Goal: Transaction & Acquisition: Book appointment/travel/reservation

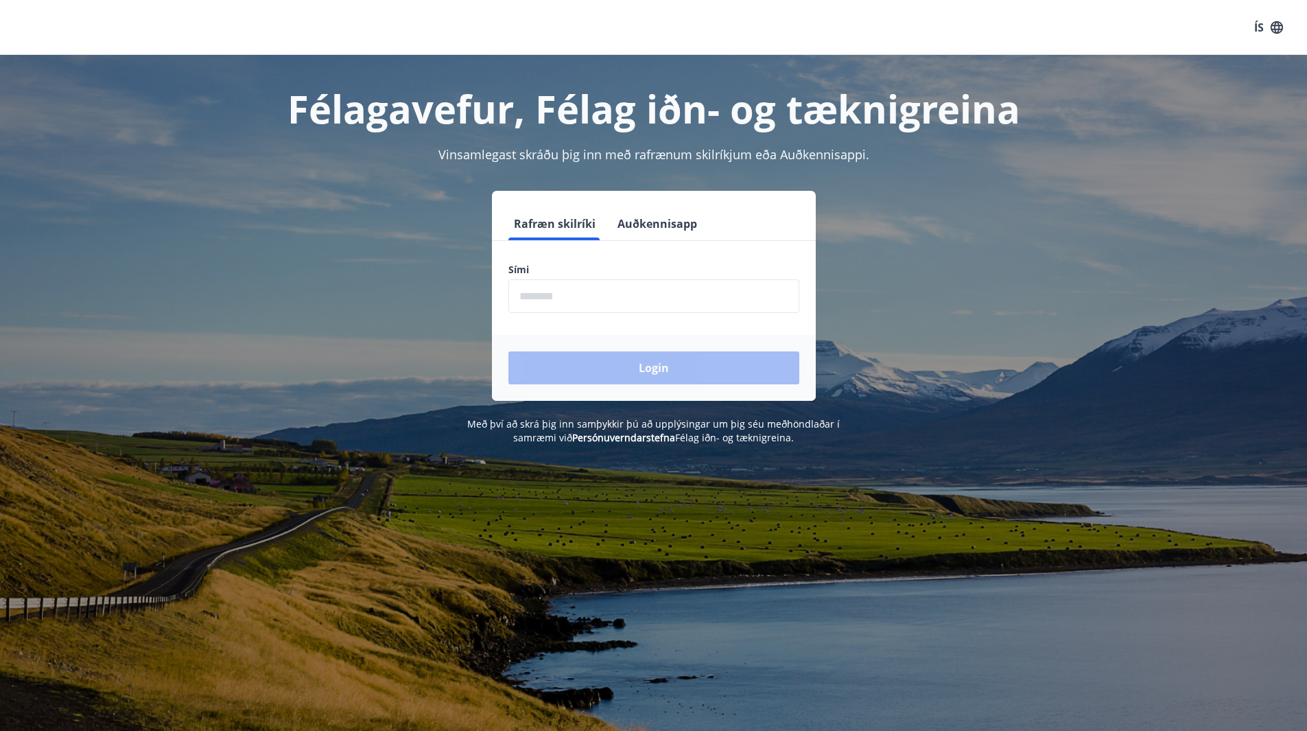
click at [594, 300] on input "phone" at bounding box center [654, 296] width 291 height 34
type input "********"
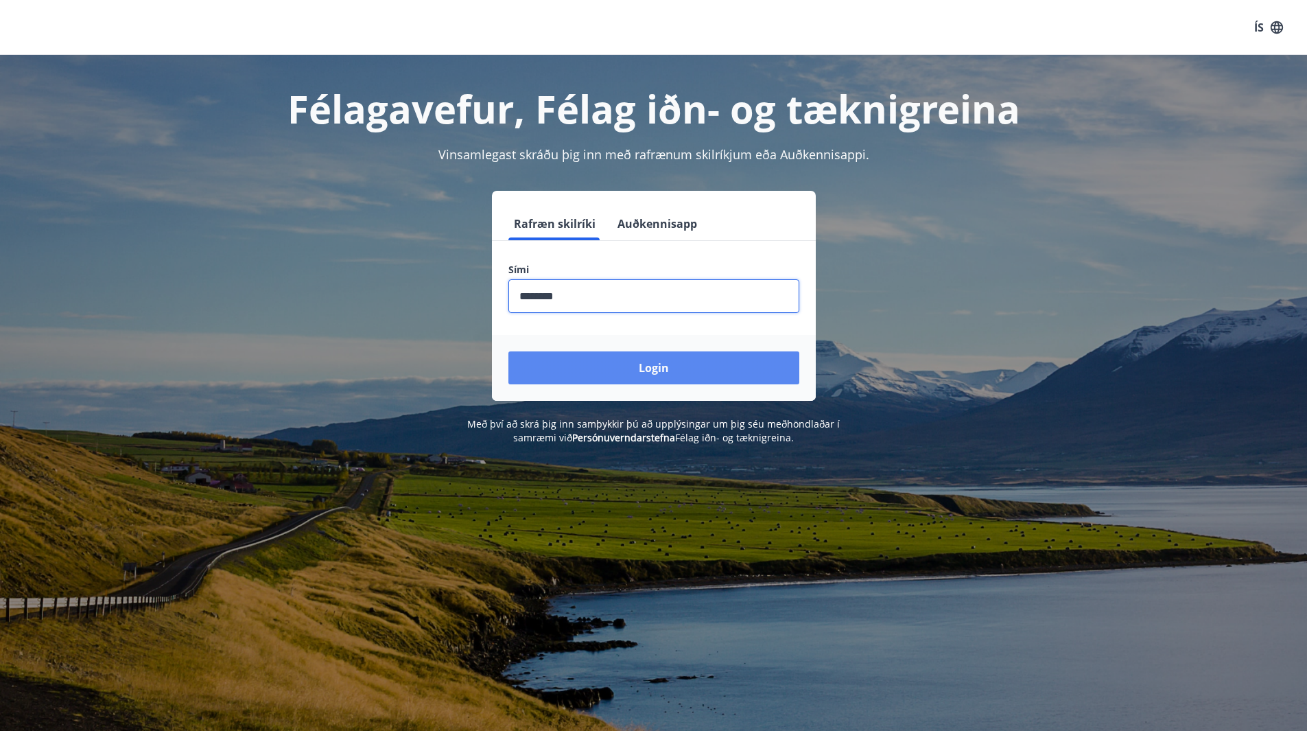
click at [585, 369] on button "Login" at bounding box center [654, 367] width 291 height 33
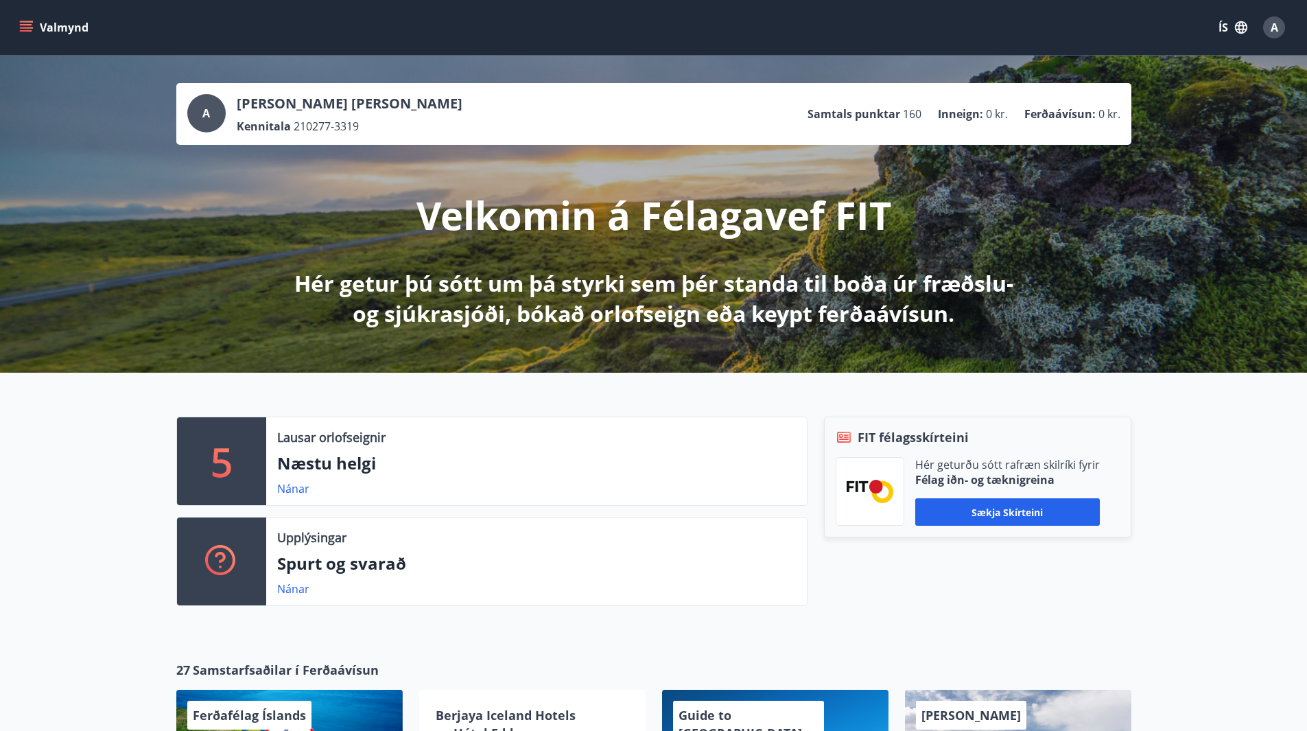
click at [1240, 29] on icon "button" at bounding box center [1241, 27] width 12 height 12
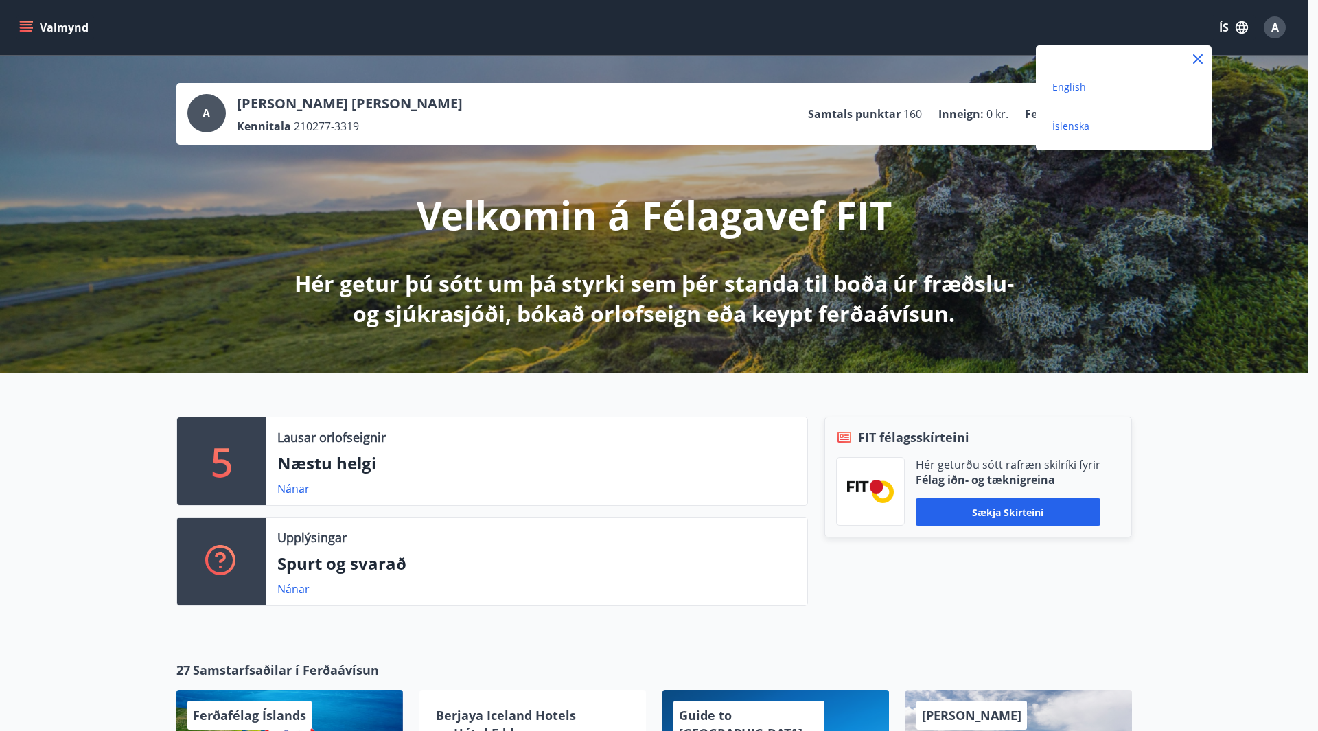
click at [1073, 87] on span "English" at bounding box center [1069, 86] width 34 height 13
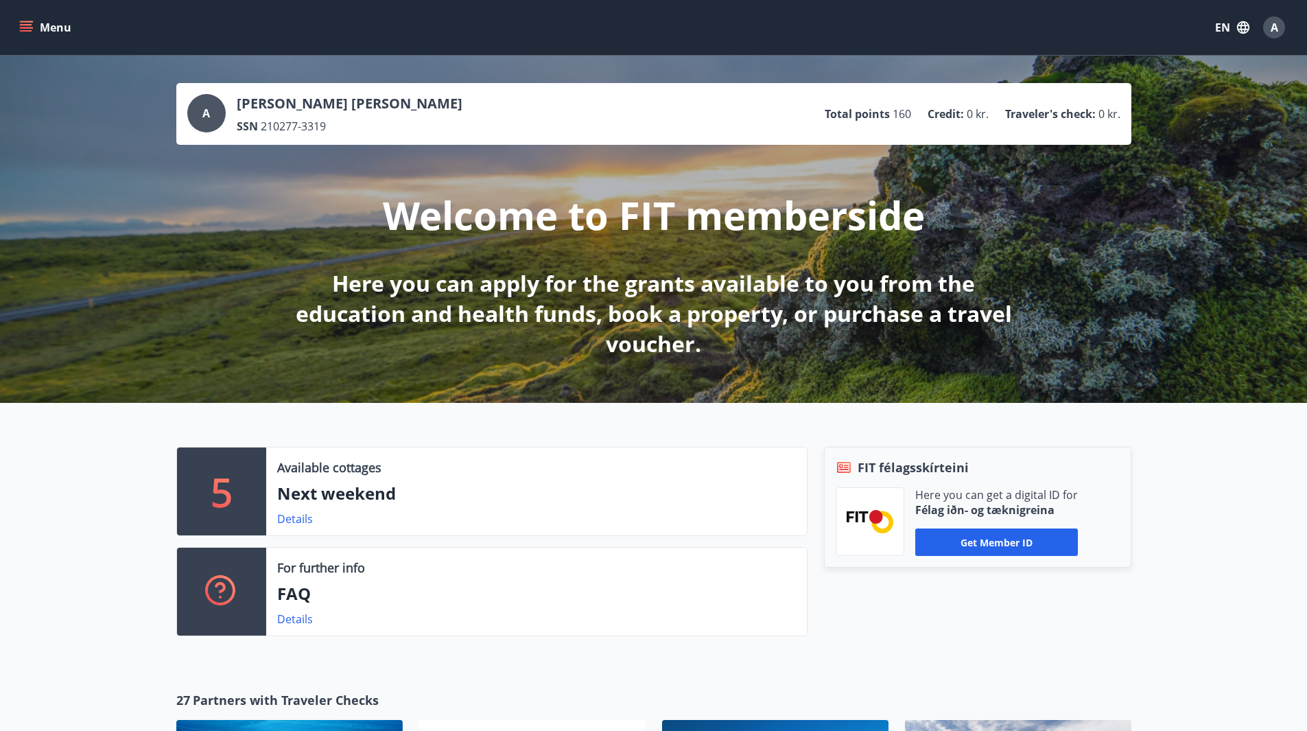
click at [35, 25] on button "Menu" at bounding box center [46, 27] width 60 height 25
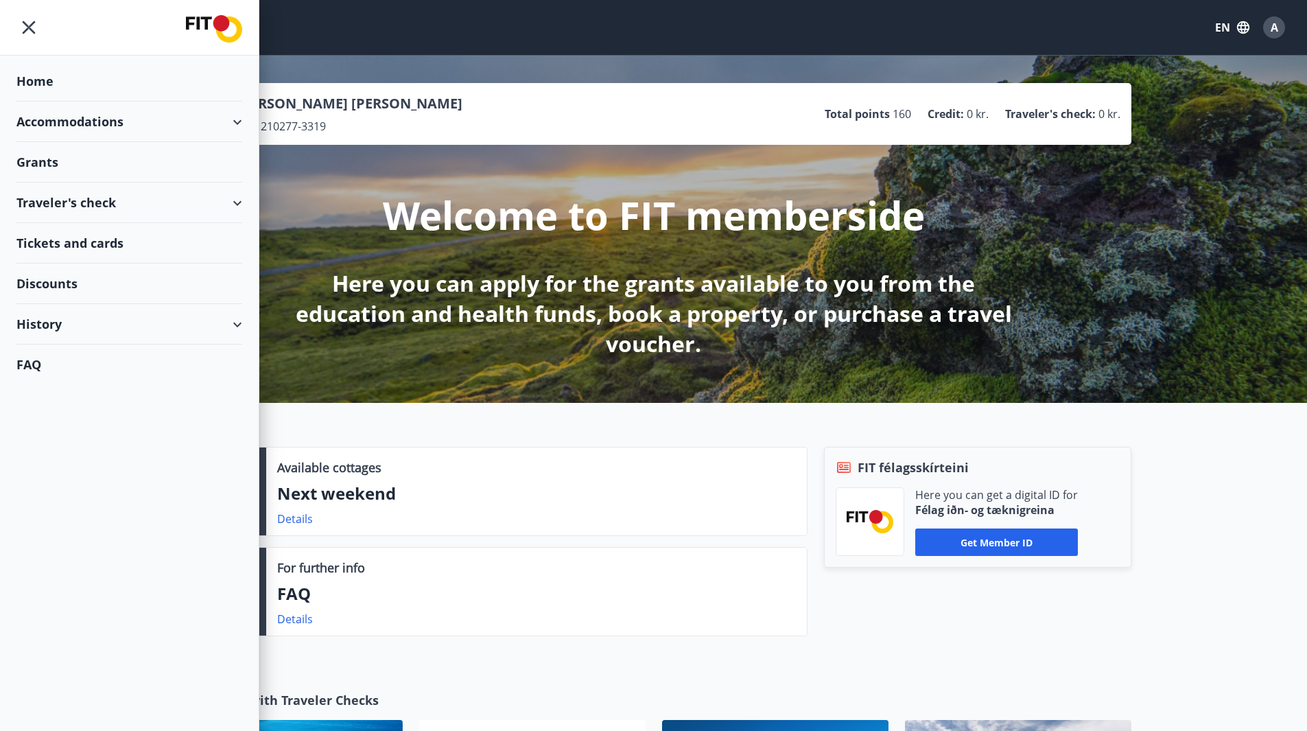
click at [70, 130] on div "Accommodations" at bounding box center [129, 122] width 226 height 40
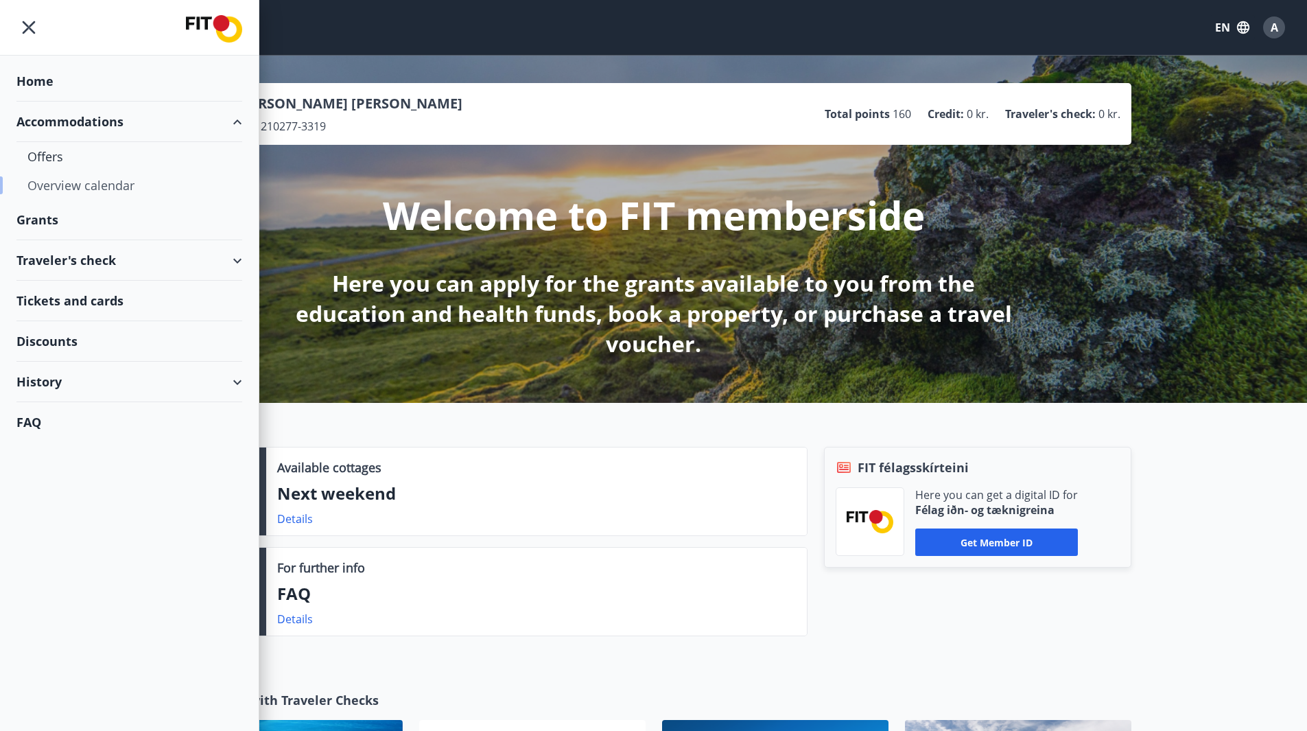
click at [66, 187] on div "Overview calendar" at bounding box center [129, 185] width 204 height 29
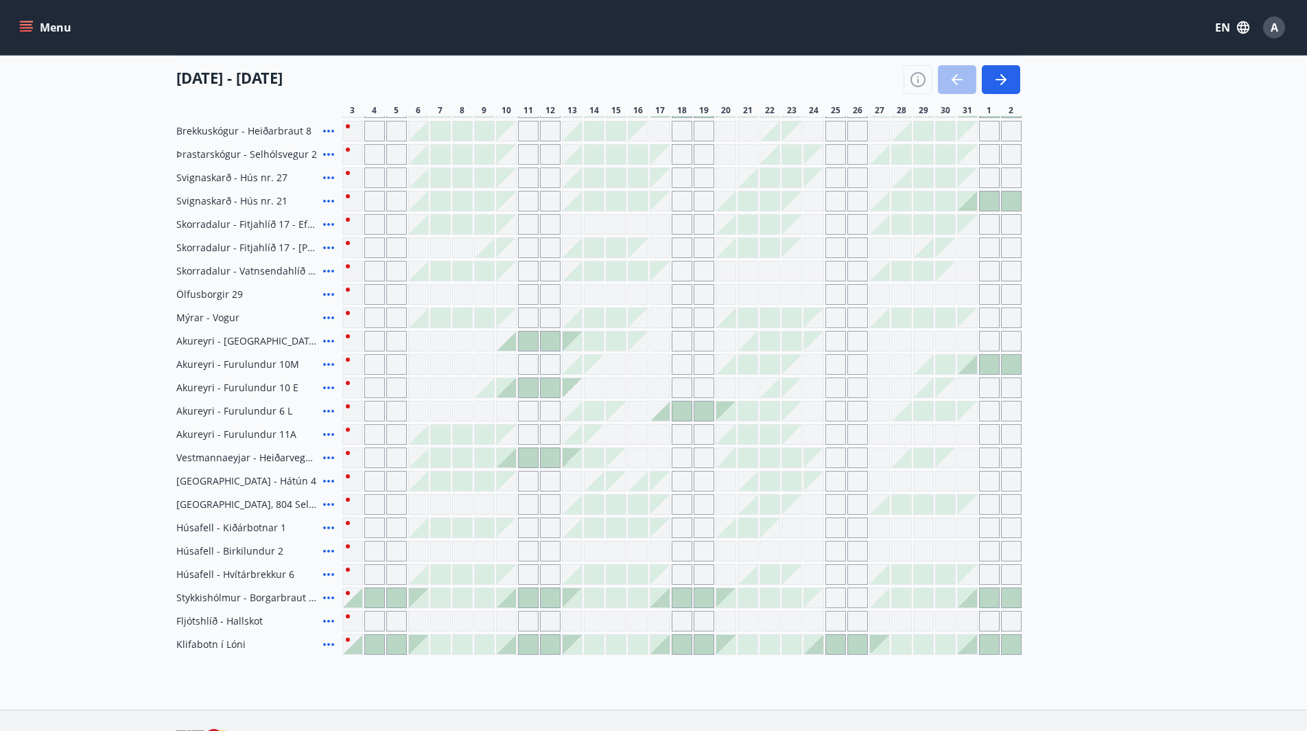
scroll to position [137, 0]
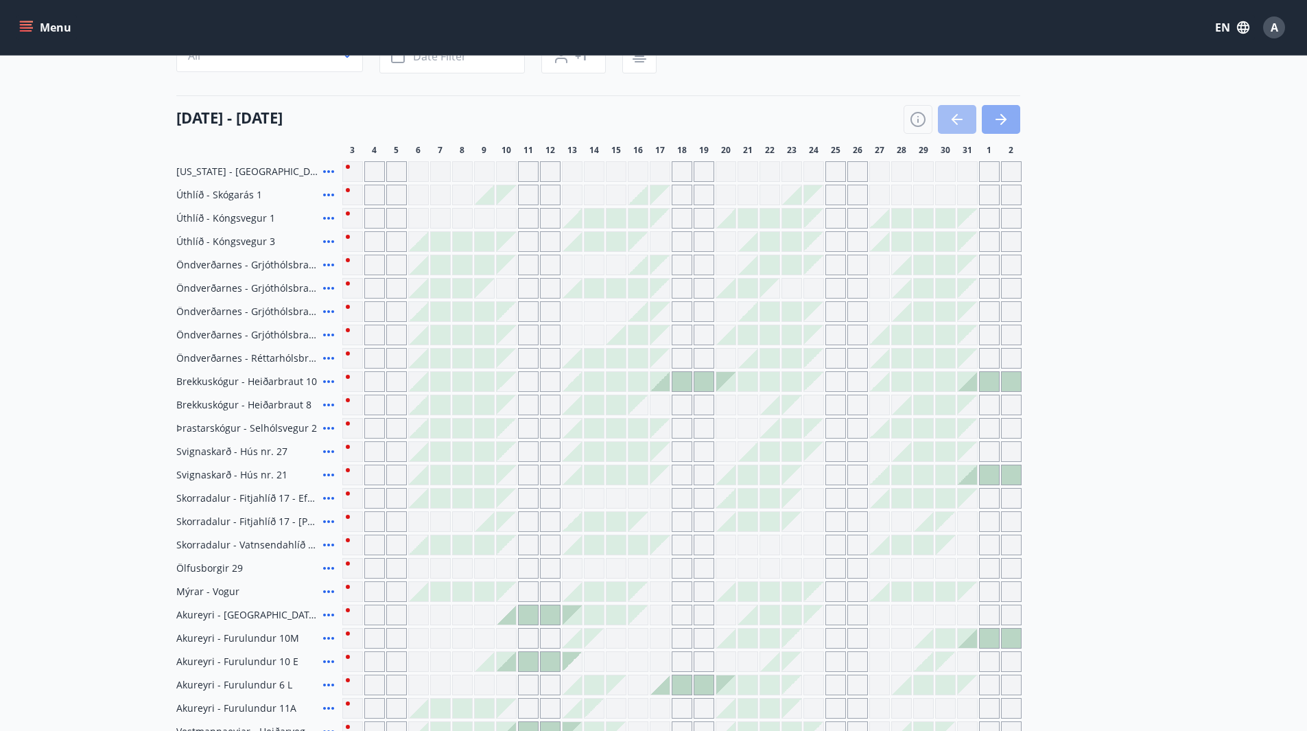
click at [996, 111] on icon "button" at bounding box center [1001, 119] width 16 height 16
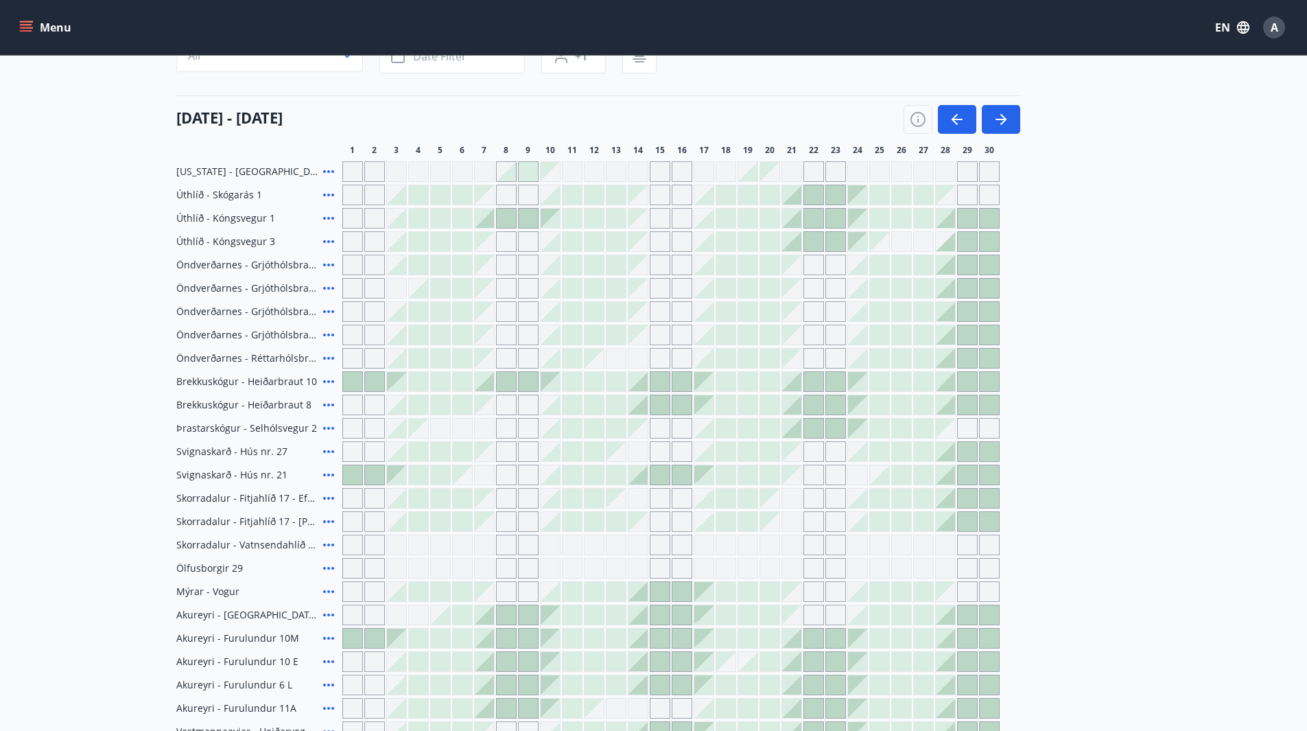
click at [943, 338] on div at bounding box center [945, 334] width 19 height 19
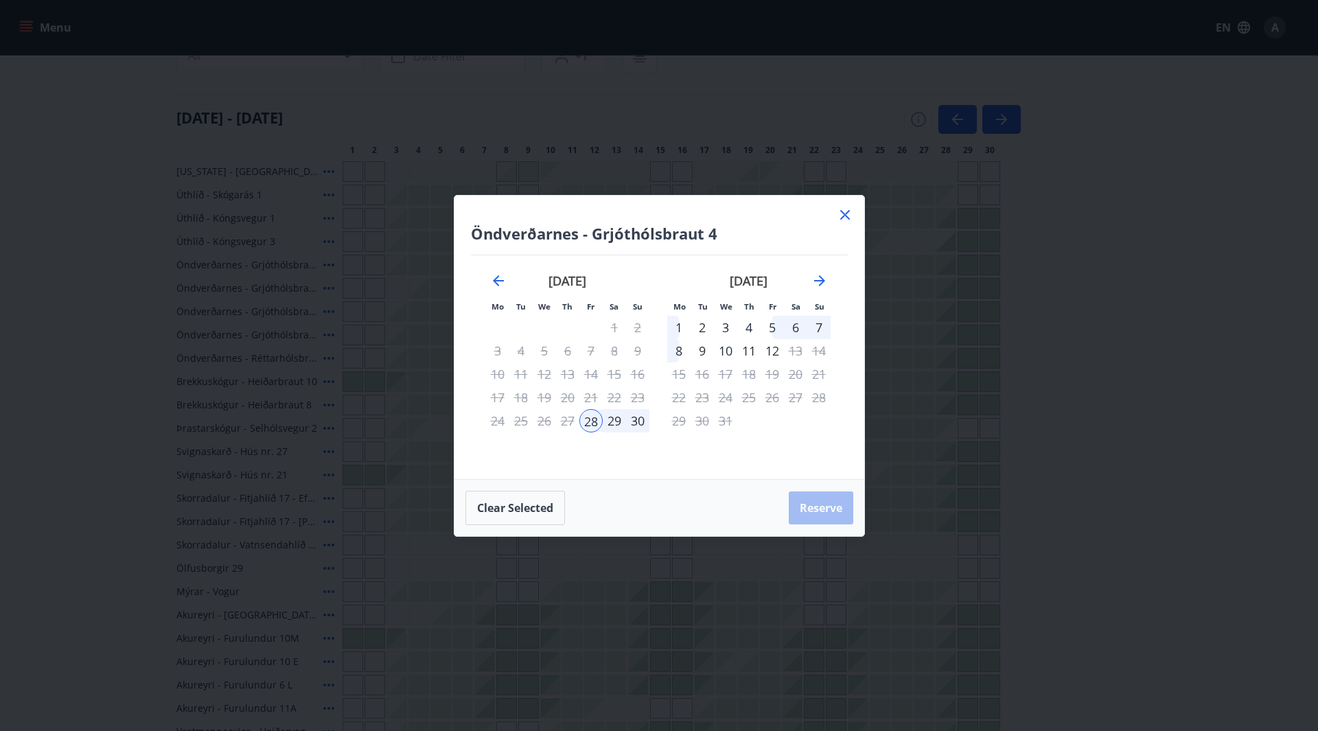
click at [848, 213] on icon at bounding box center [845, 215] width 16 height 16
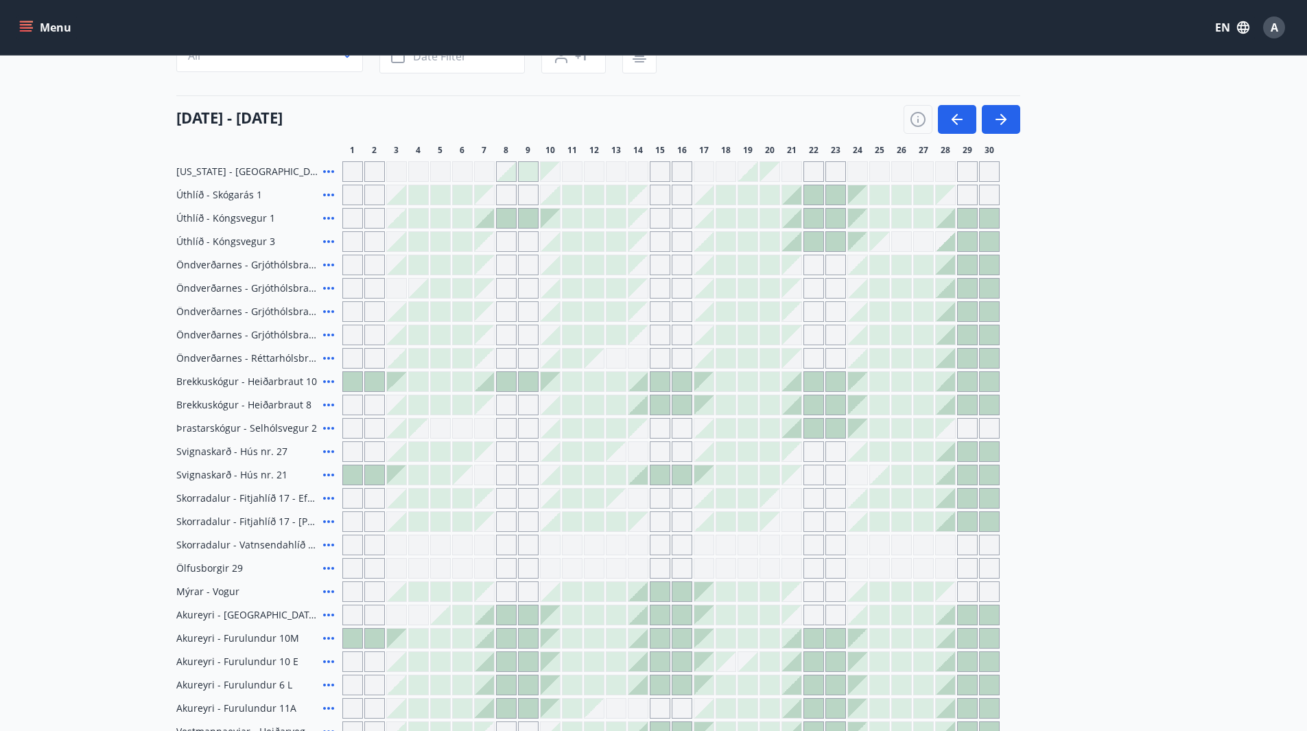
click at [964, 118] on icon "button" at bounding box center [957, 119] width 16 height 16
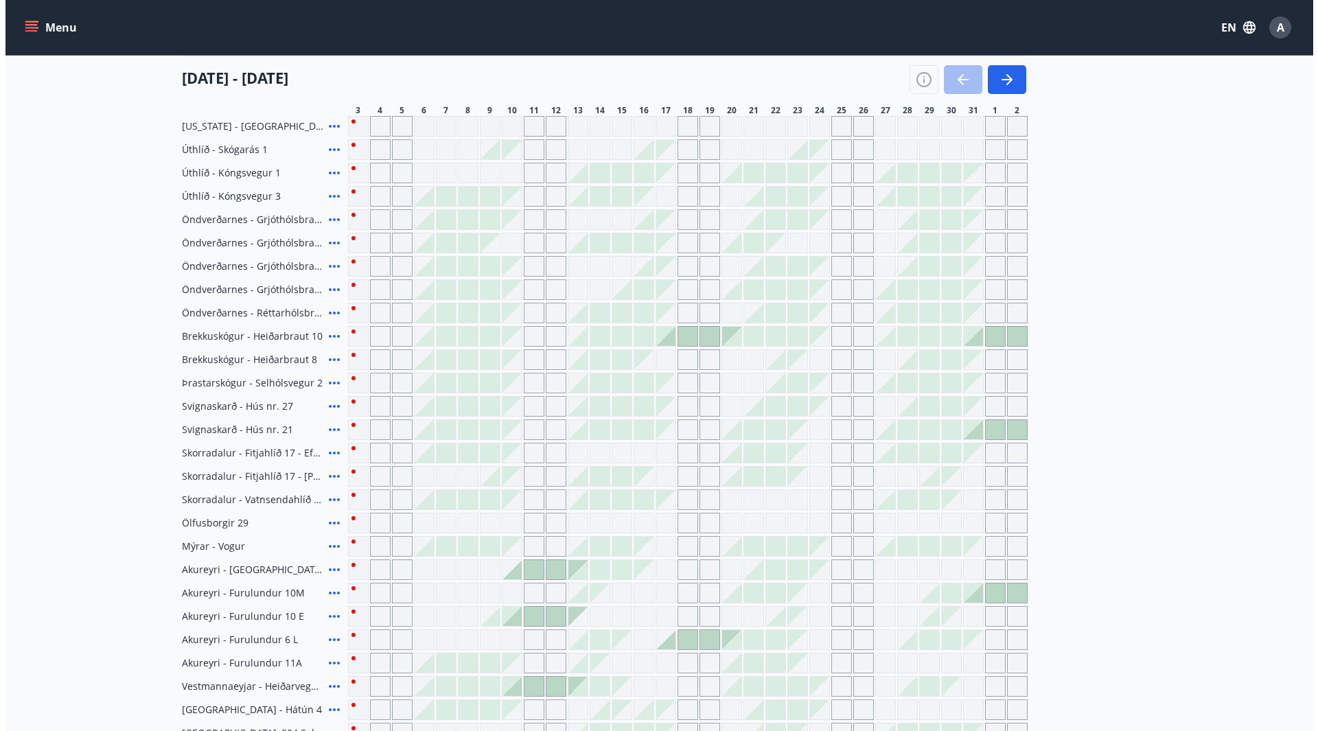
scroll to position [206, 0]
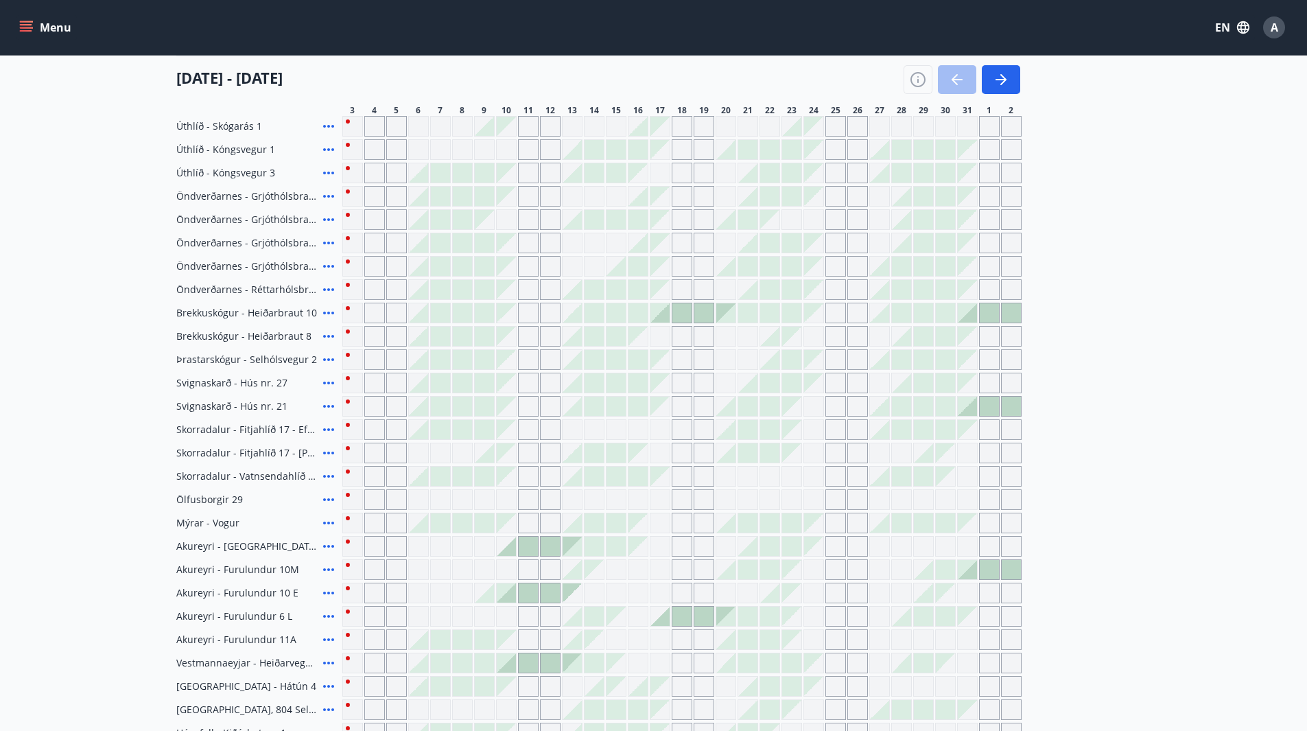
click at [325, 312] on icon at bounding box center [329, 313] width 16 height 16
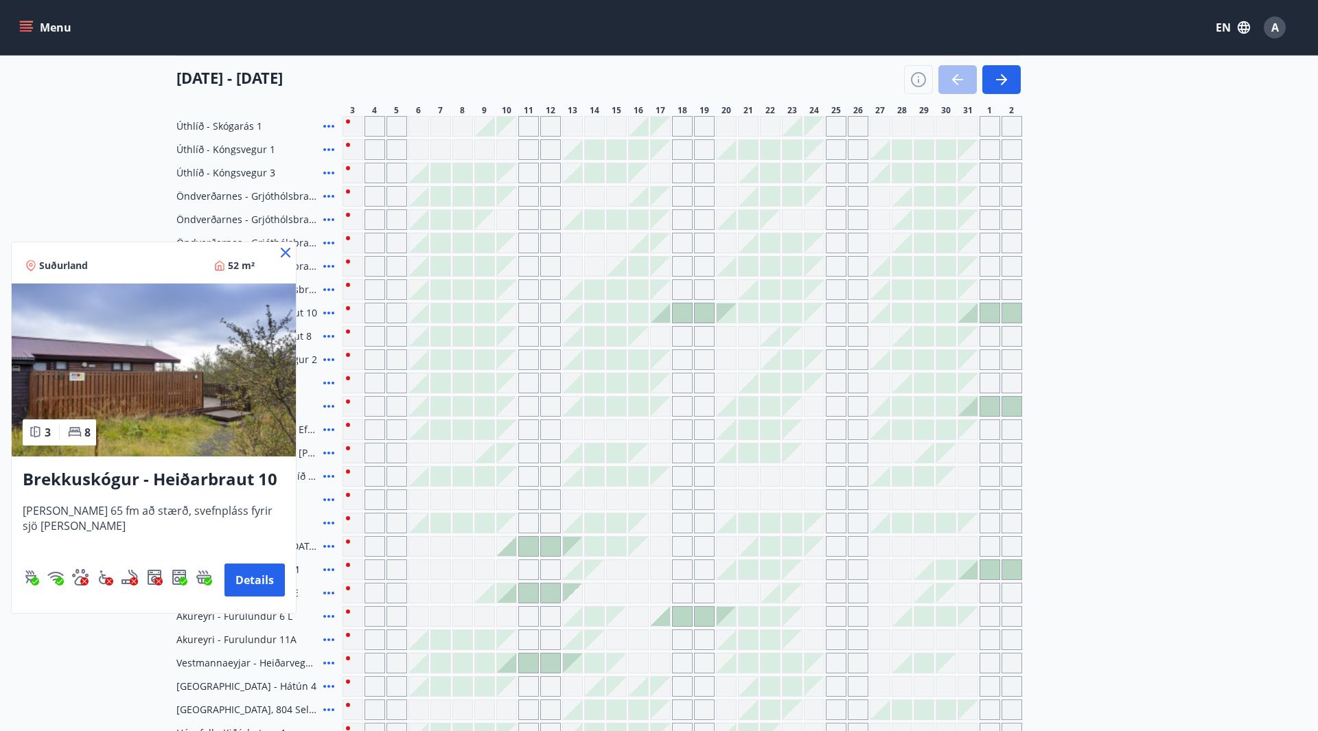
click at [216, 401] on img at bounding box center [154, 369] width 284 height 173
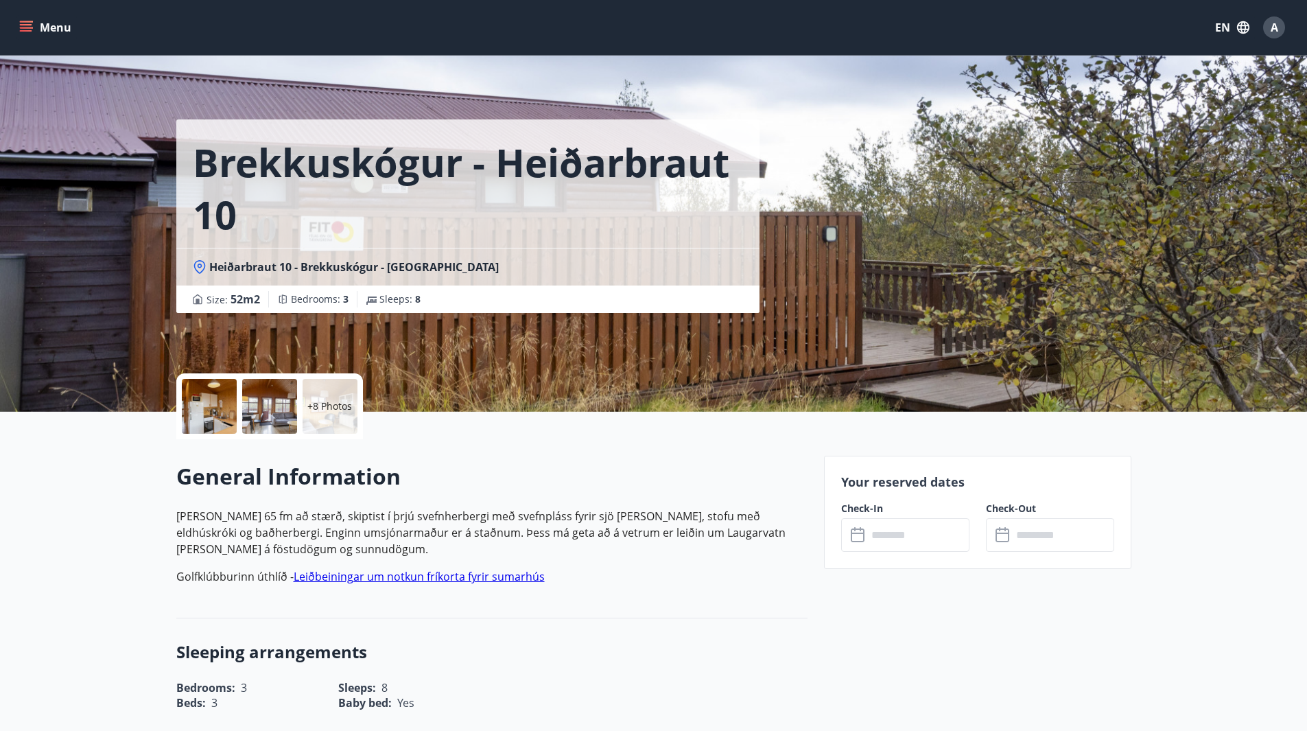
click at [342, 406] on p "+8 Photos" at bounding box center [329, 406] width 45 height 14
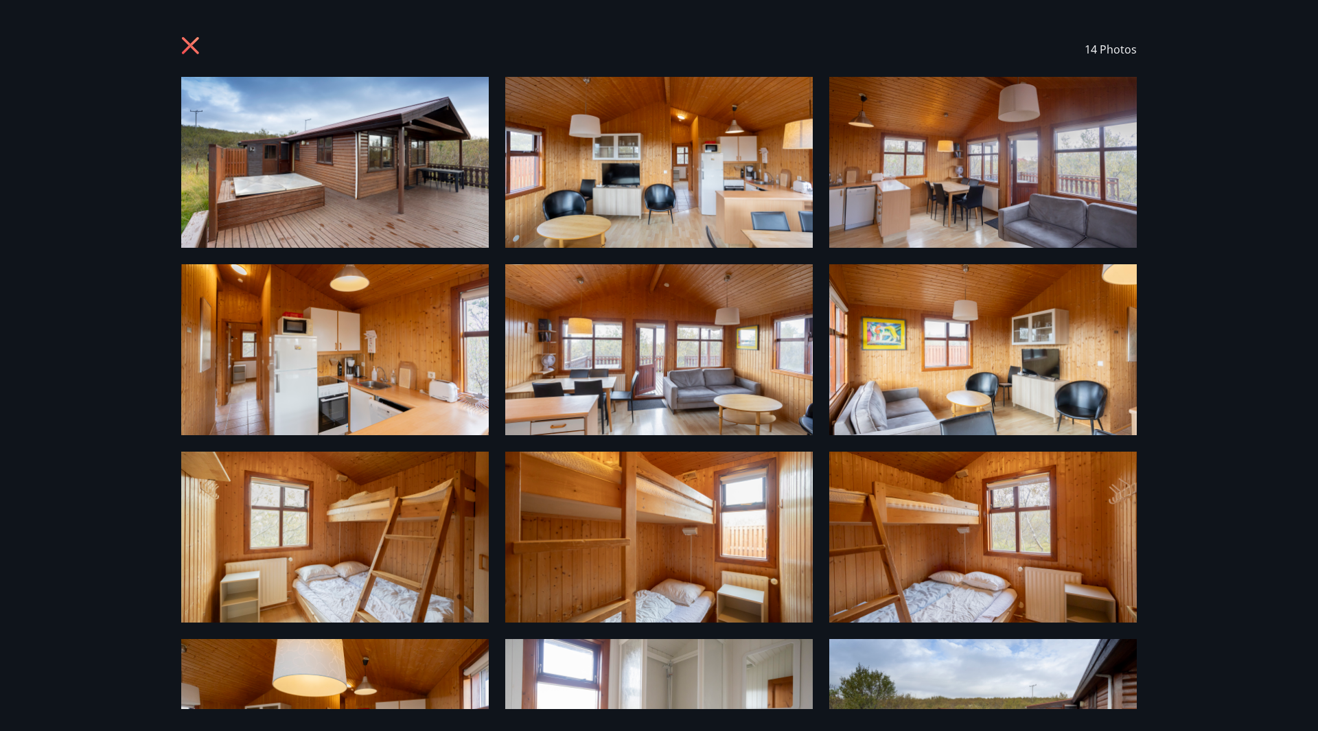
click at [434, 182] on img at bounding box center [334, 162] width 307 height 171
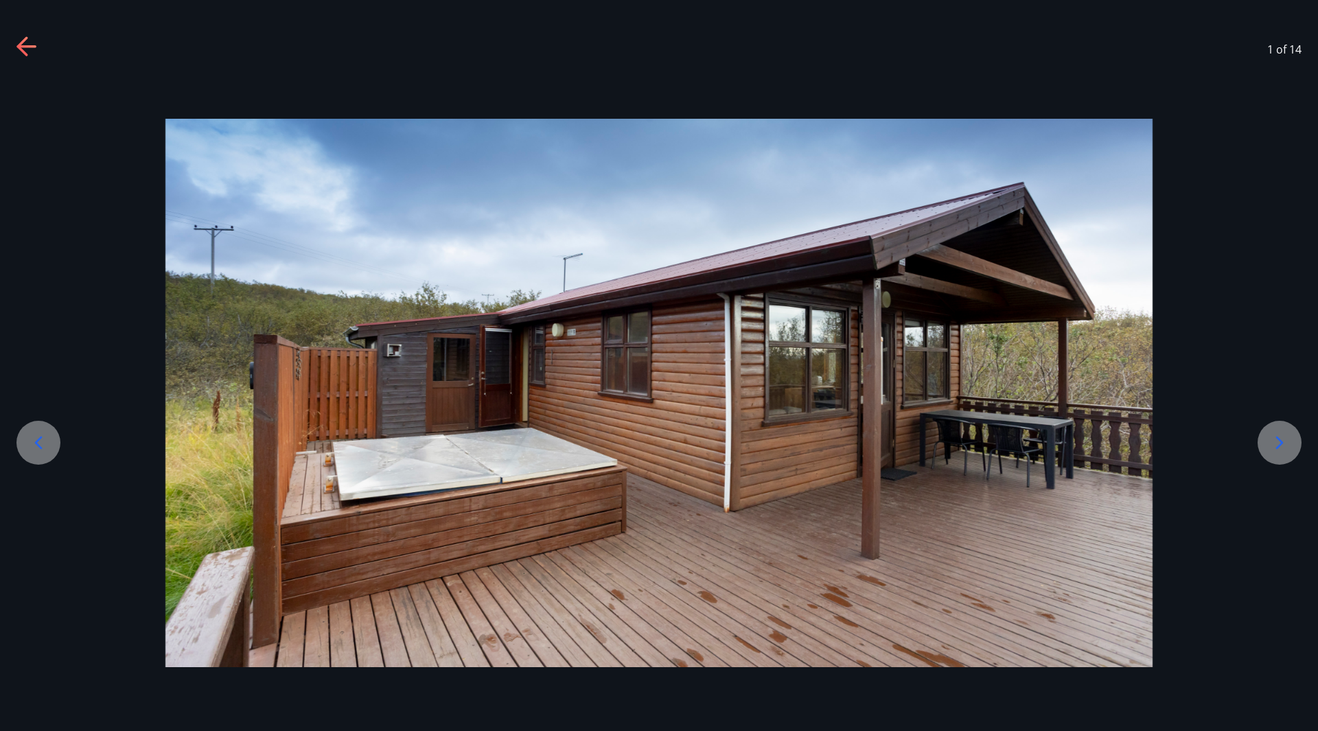
click at [1270, 444] on icon at bounding box center [1279, 443] width 22 height 22
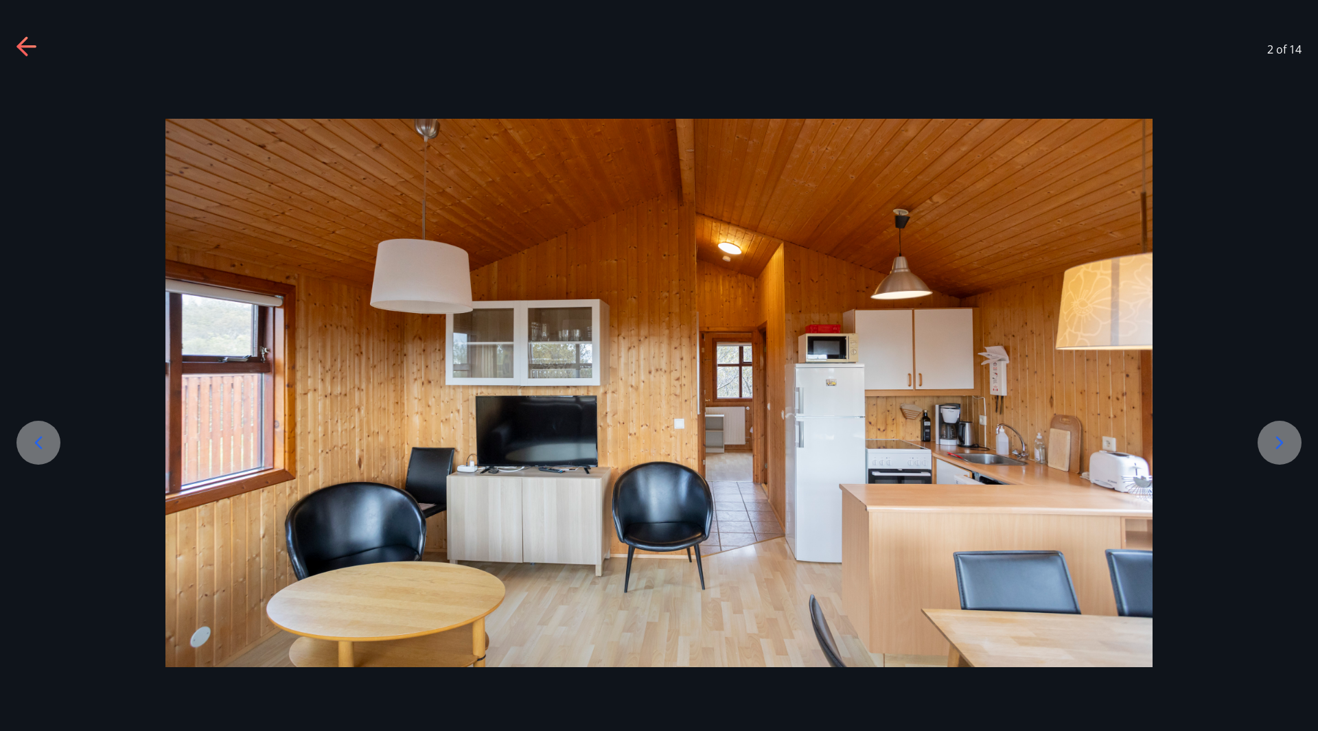
click at [1270, 444] on icon at bounding box center [1279, 443] width 22 height 22
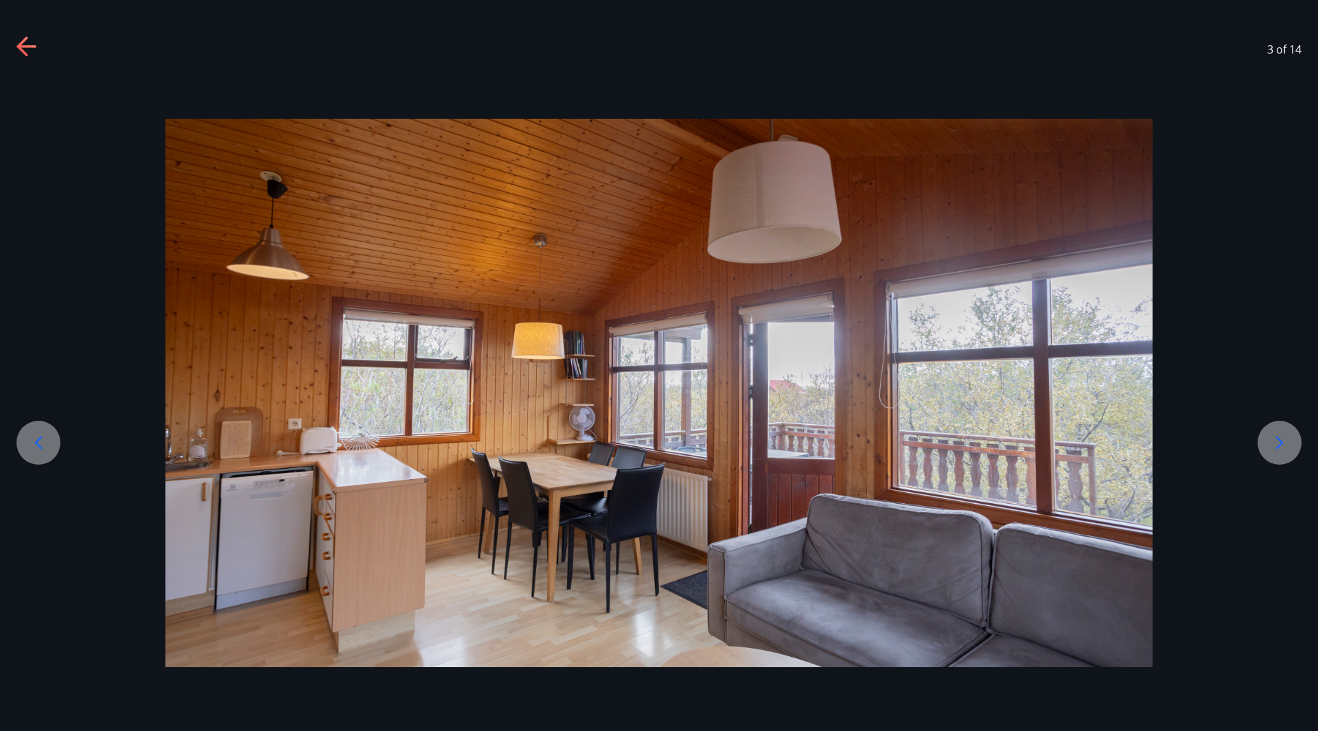
click at [1270, 444] on icon at bounding box center [1279, 443] width 22 height 22
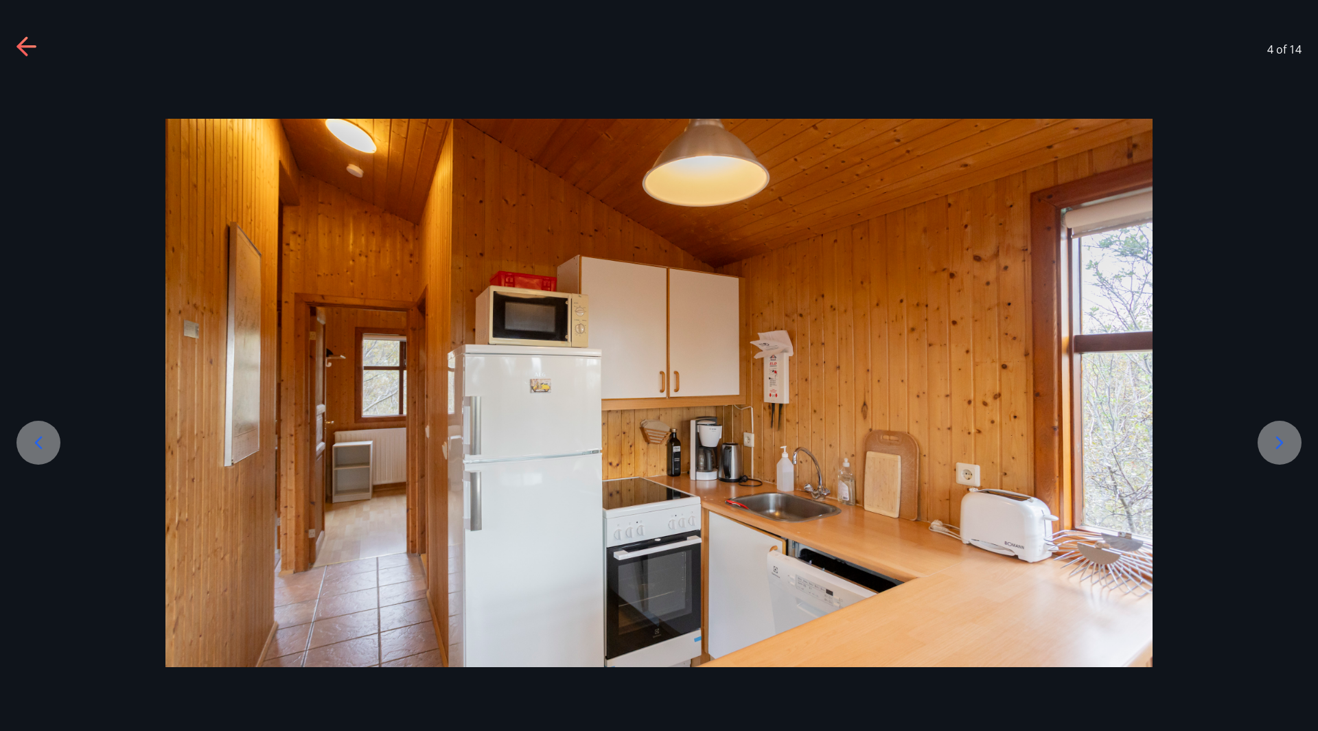
click at [1270, 444] on icon at bounding box center [1279, 443] width 22 height 22
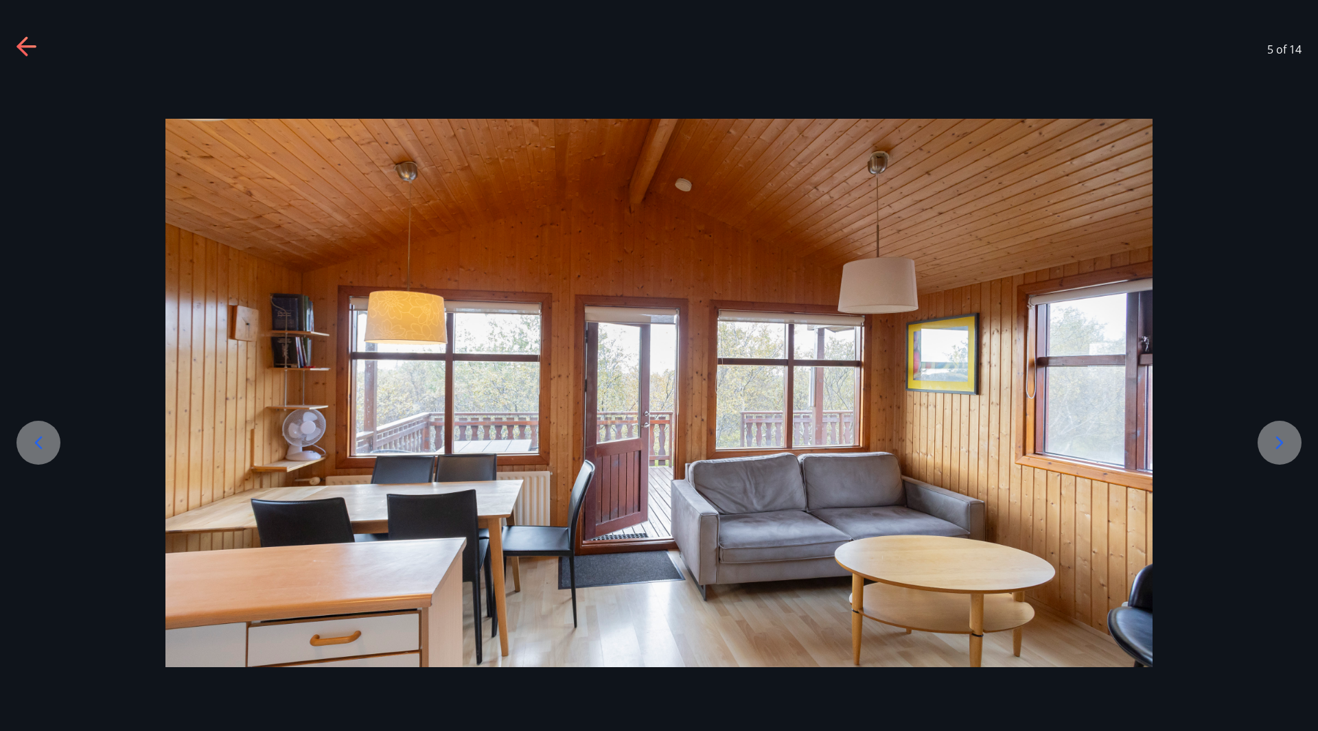
click at [1270, 444] on icon at bounding box center [1279, 443] width 22 height 22
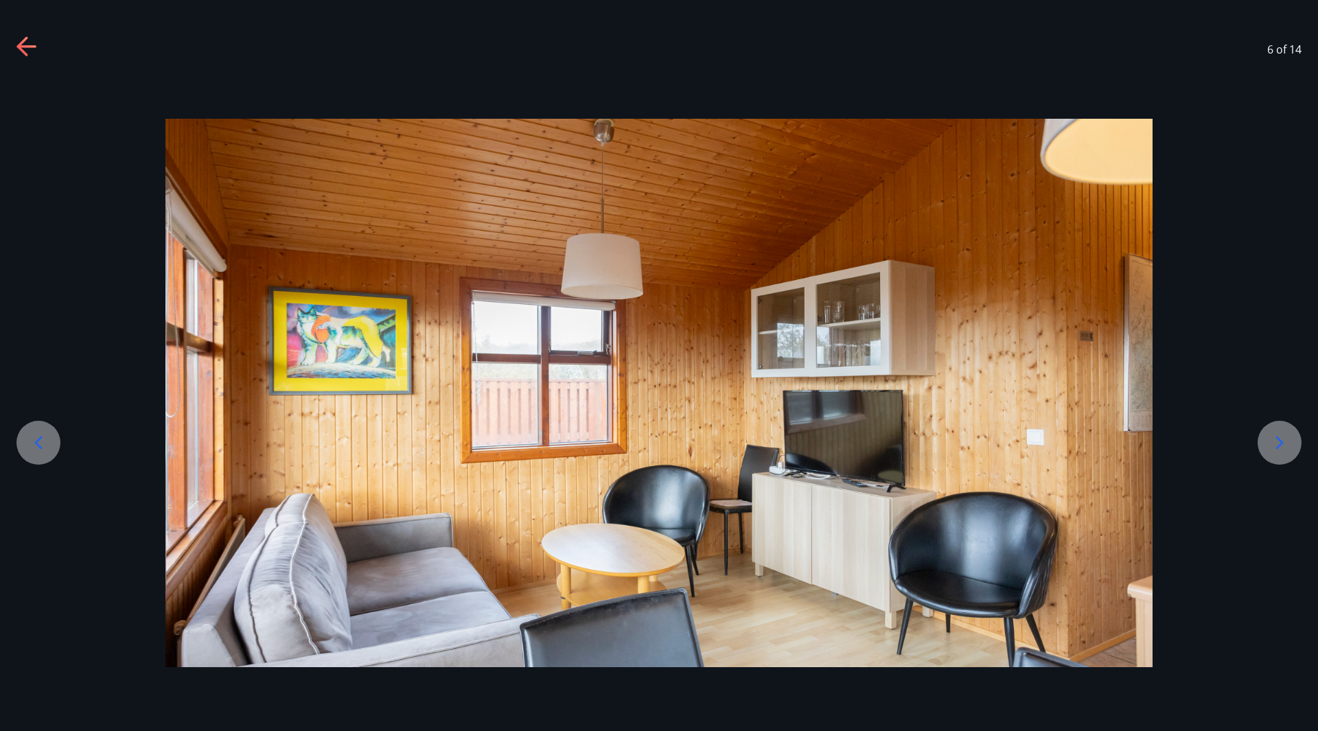
click at [1270, 444] on icon at bounding box center [1279, 443] width 22 height 22
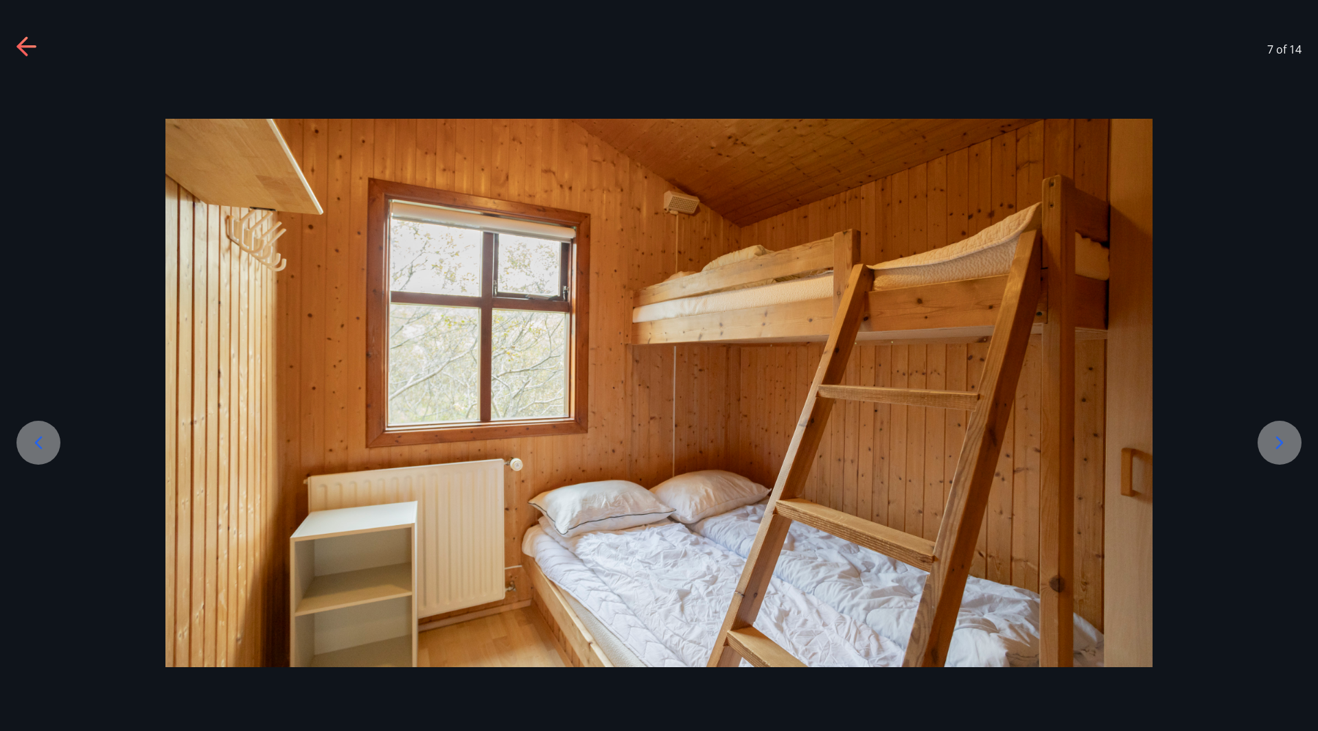
click at [1270, 444] on icon at bounding box center [1279, 443] width 22 height 22
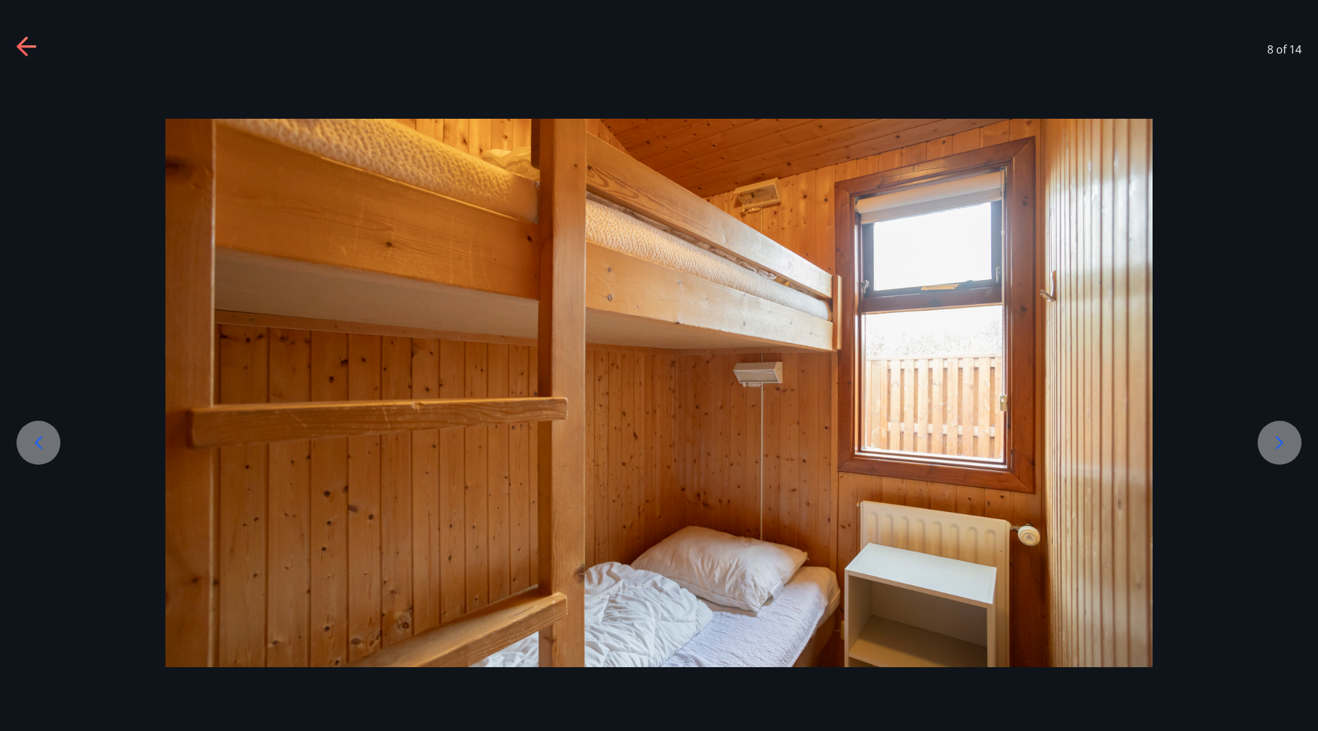
click at [1270, 444] on icon at bounding box center [1279, 443] width 22 height 22
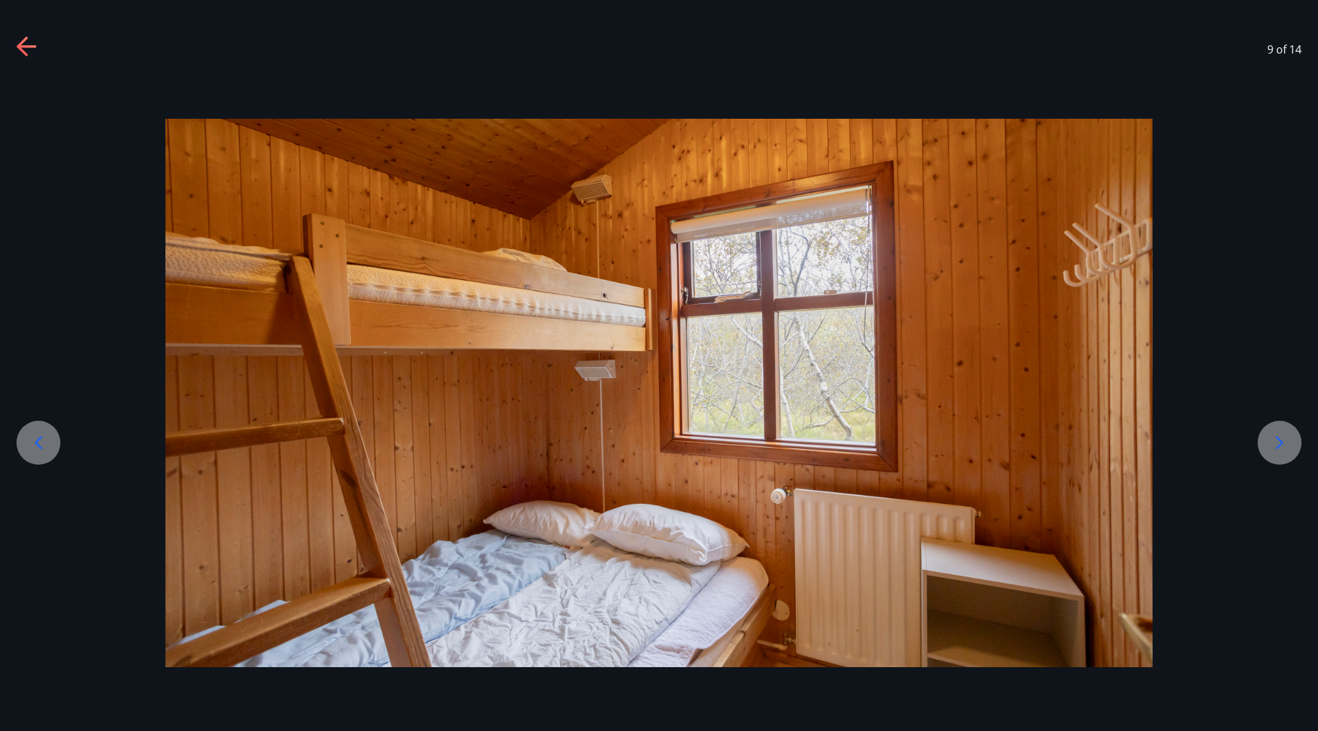
click at [1270, 444] on icon at bounding box center [1279, 443] width 22 height 22
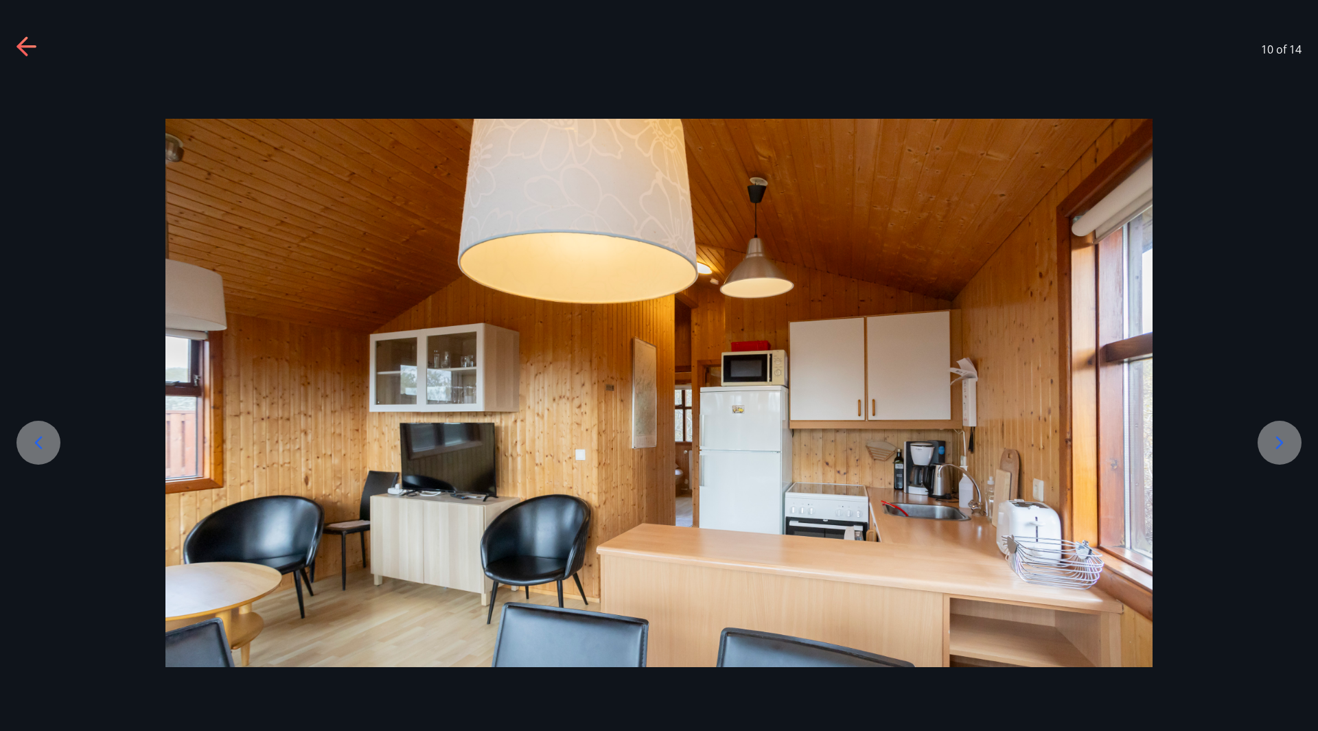
click at [1270, 444] on icon at bounding box center [1279, 443] width 22 height 22
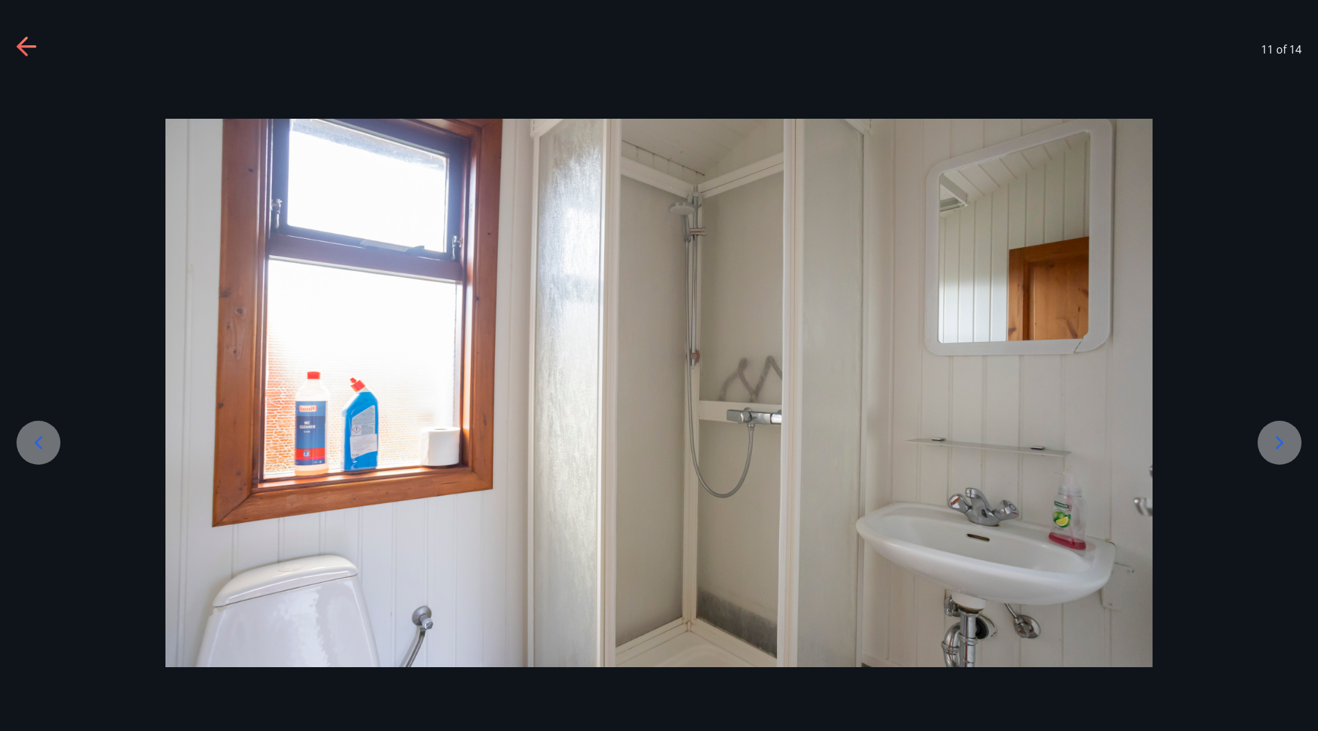
click at [1270, 444] on icon at bounding box center [1279, 443] width 22 height 22
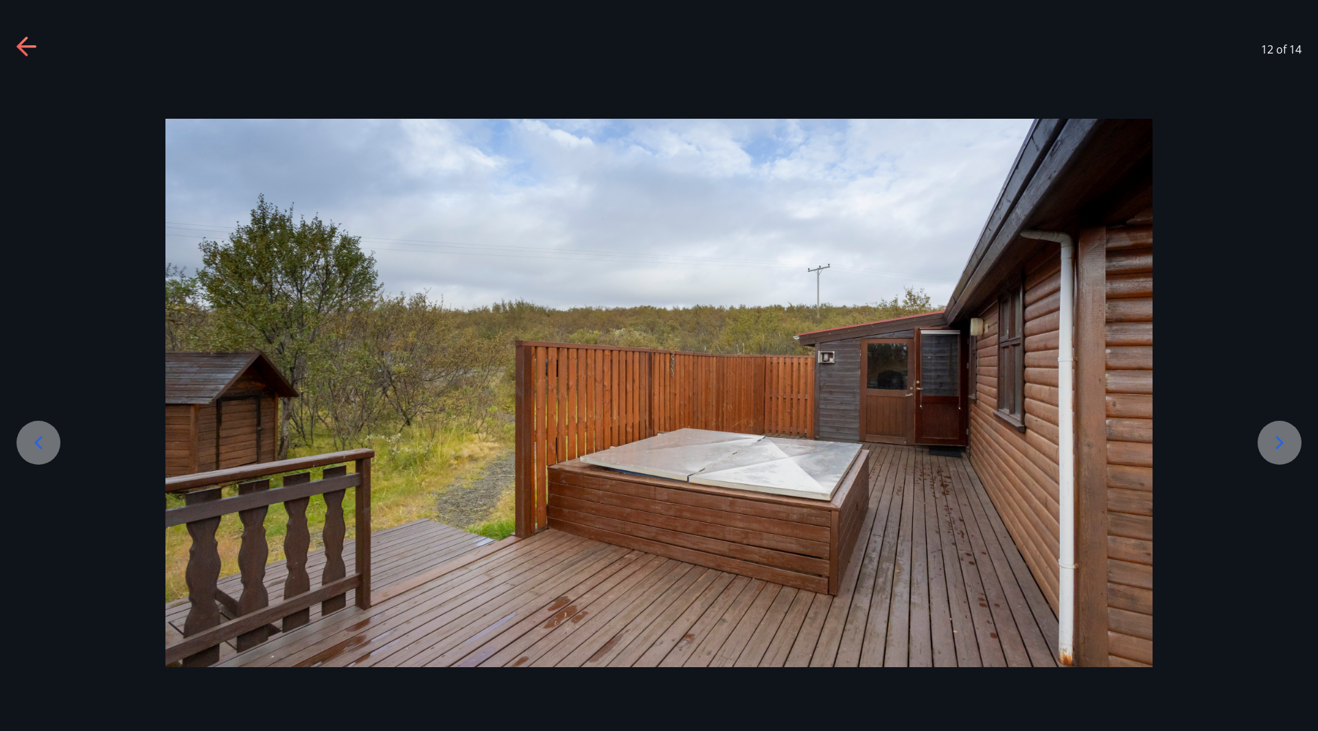
click at [1270, 444] on icon at bounding box center [1279, 443] width 22 height 22
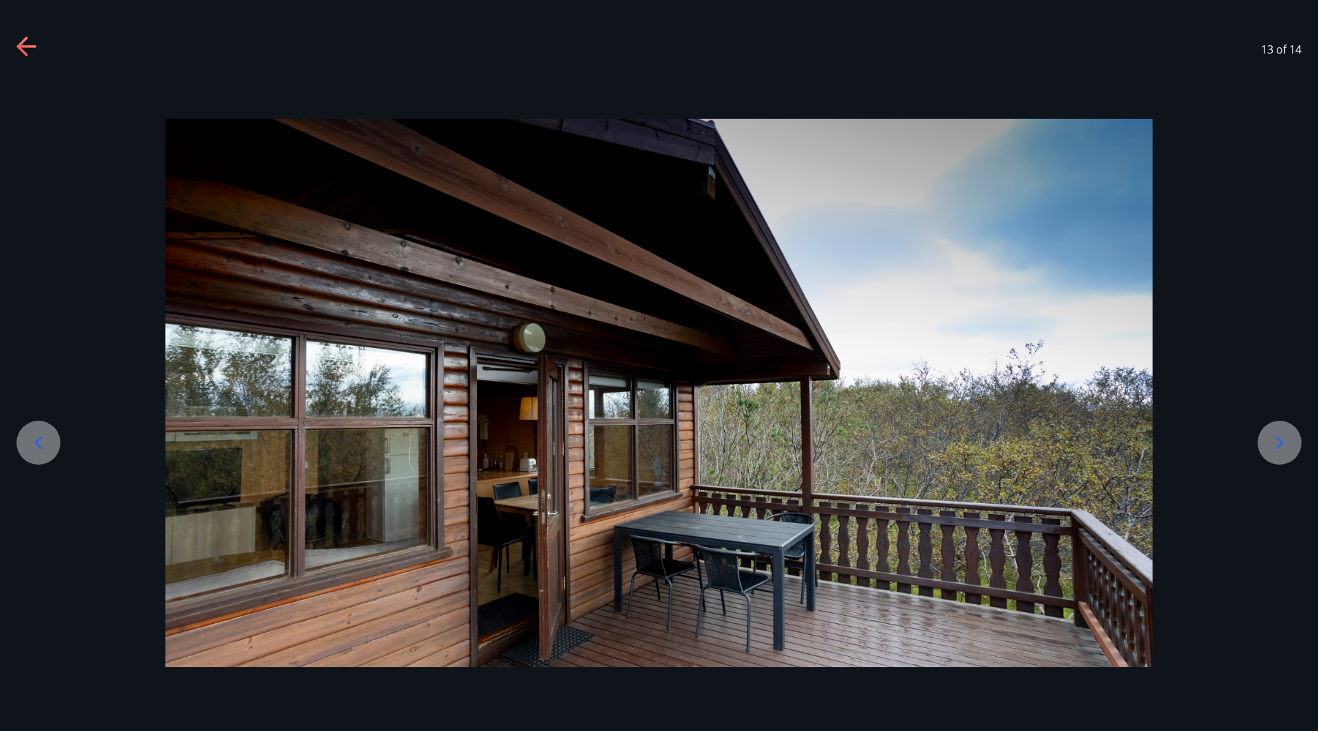
click at [1270, 444] on icon at bounding box center [1279, 443] width 22 height 22
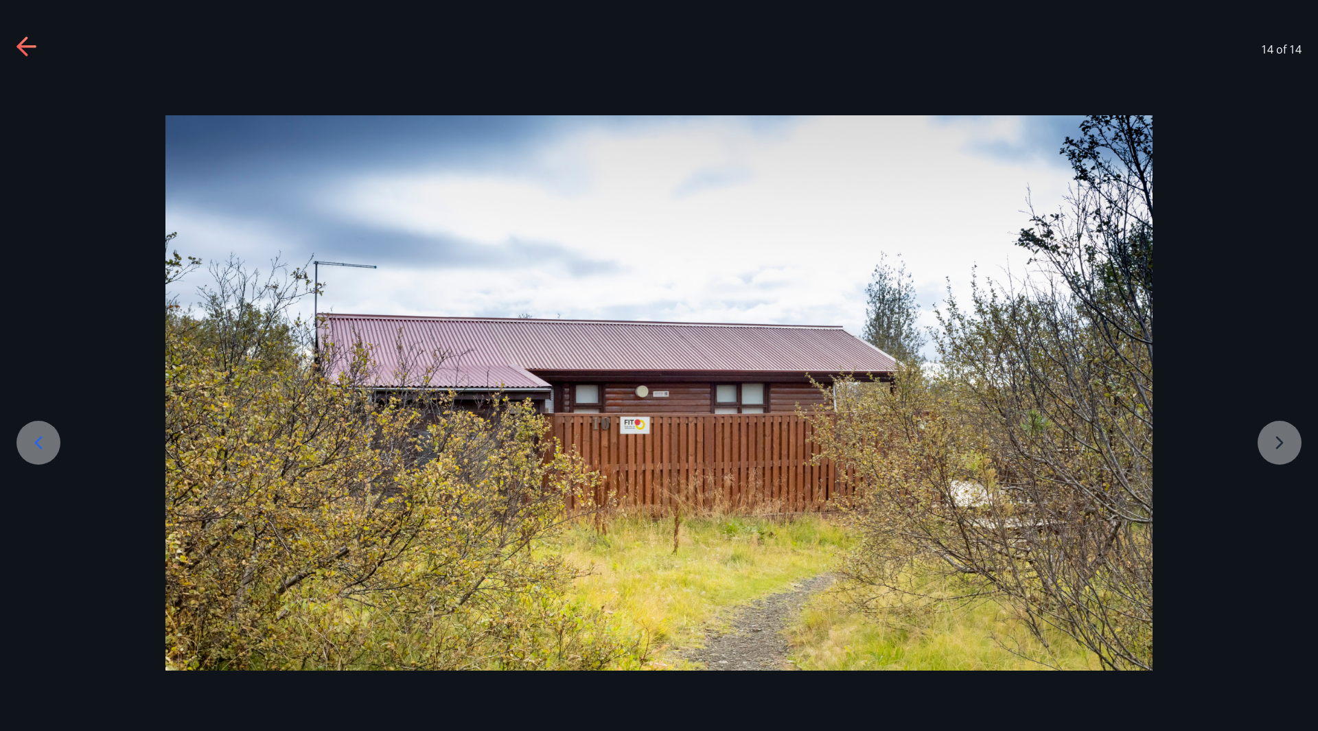
click at [1270, 444] on div at bounding box center [659, 392] width 1318 height 555
click at [21, 45] on icon at bounding box center [21, 45] width 11 height 19
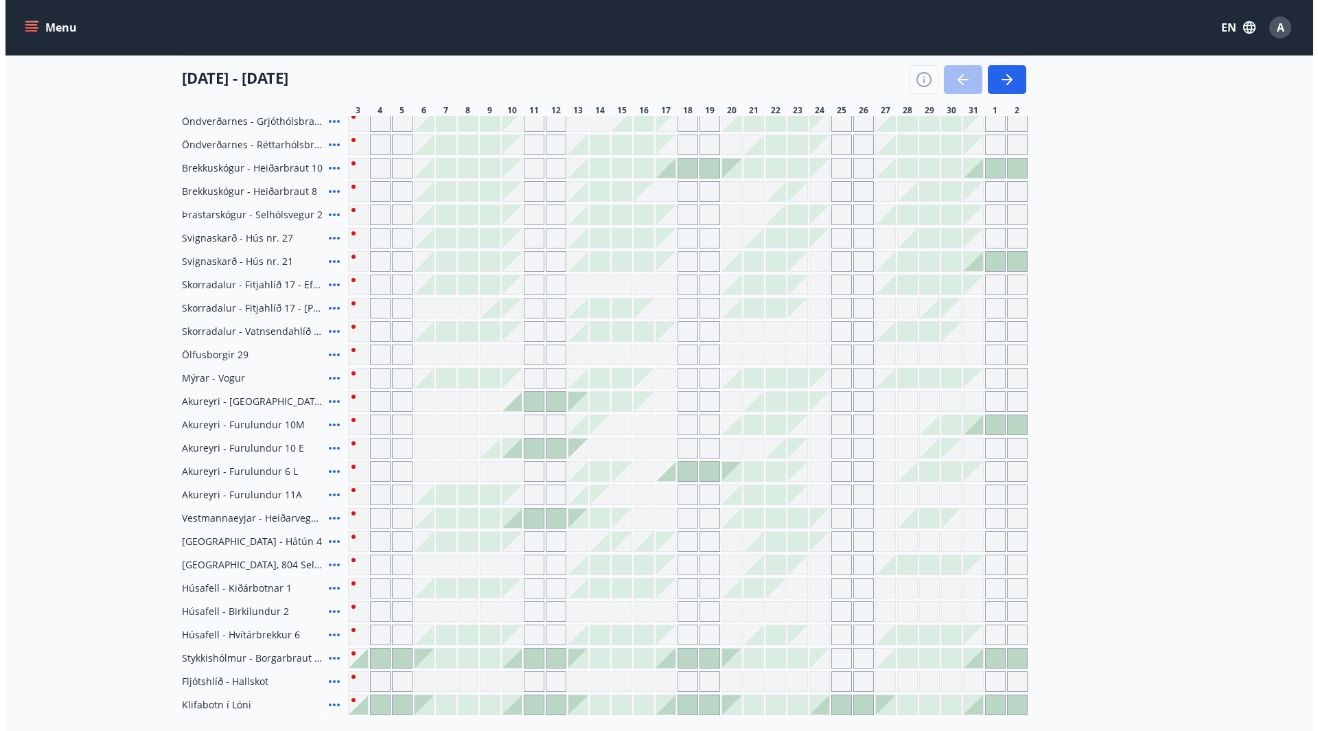
scroll to position [345, 0]
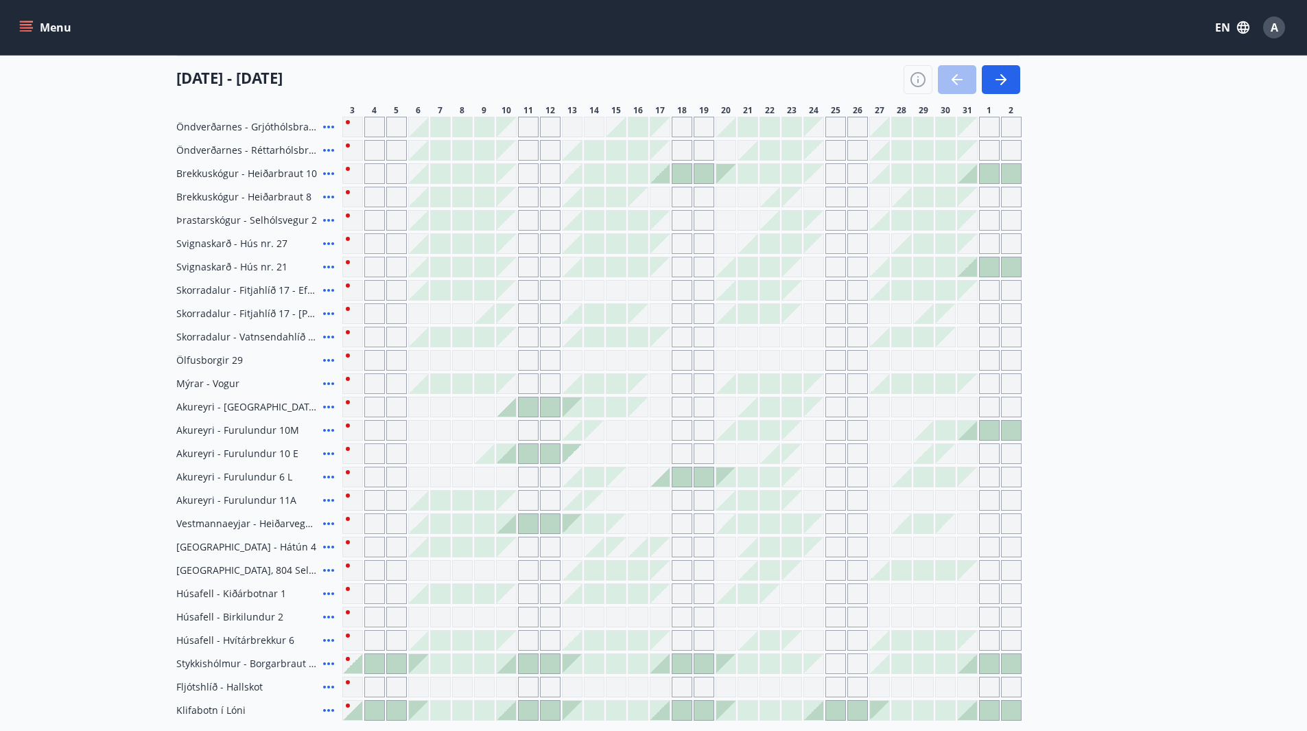
click at [325, 266] on icon at bounding box center [329, 267] width 16 height 16
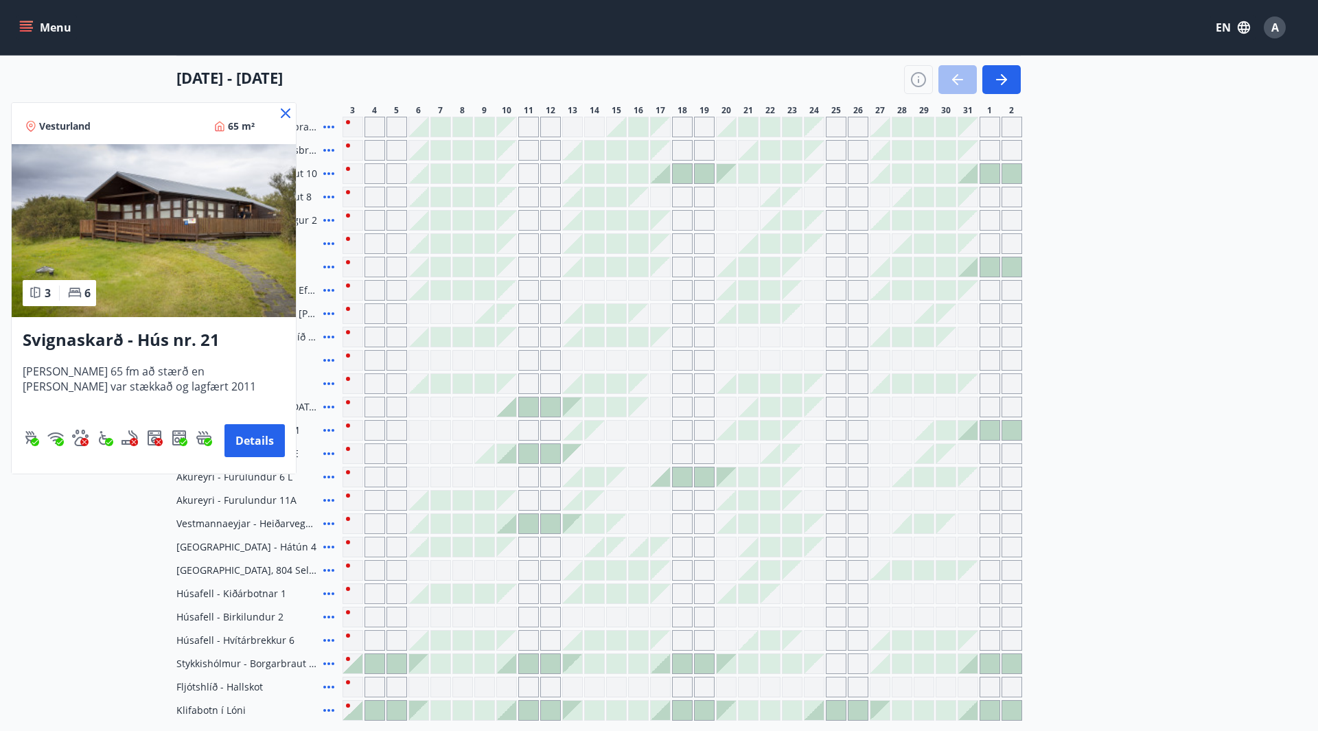
click at [220, 254] on img at bounding box center [154, 230] width 284 height 173
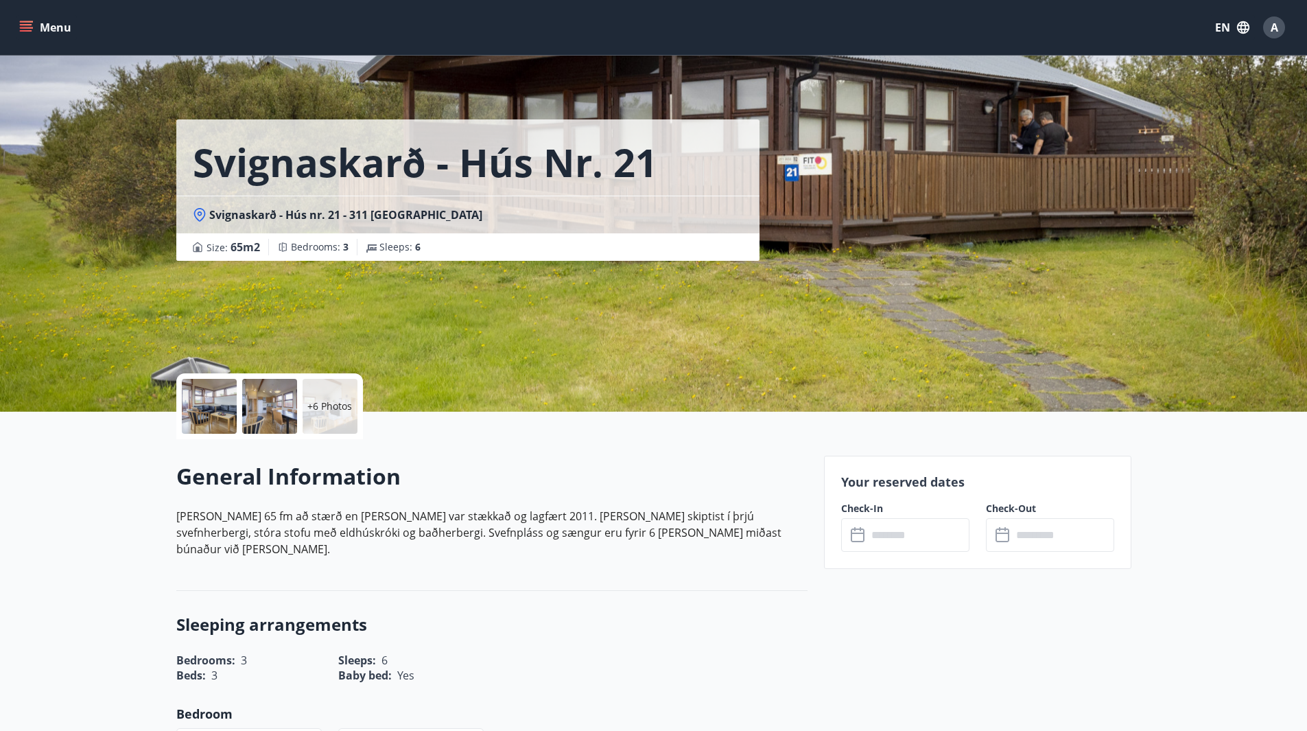
click at [327, 408] on p "+6 Photos" at bounding box center [329, 406] width 45 height 14
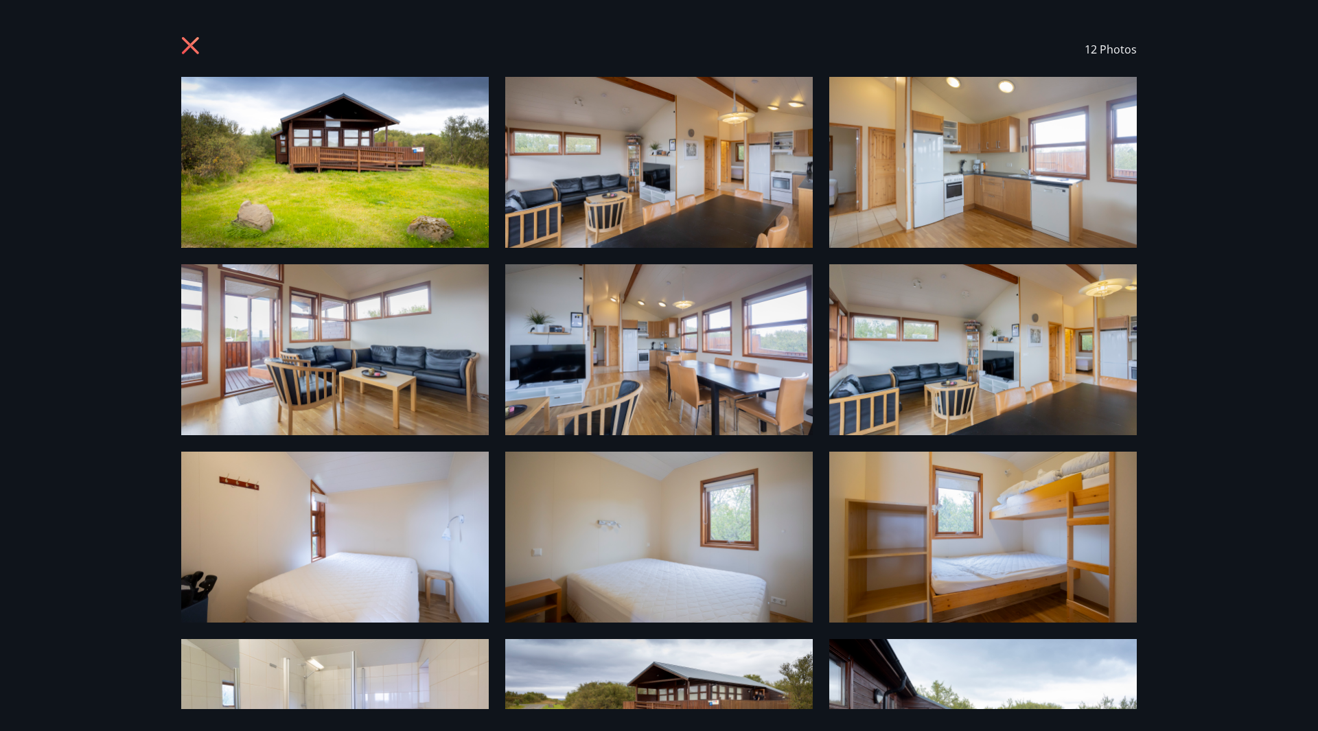
click at [380, 192] on img at bounding box center [334, 162] width 307 height 171
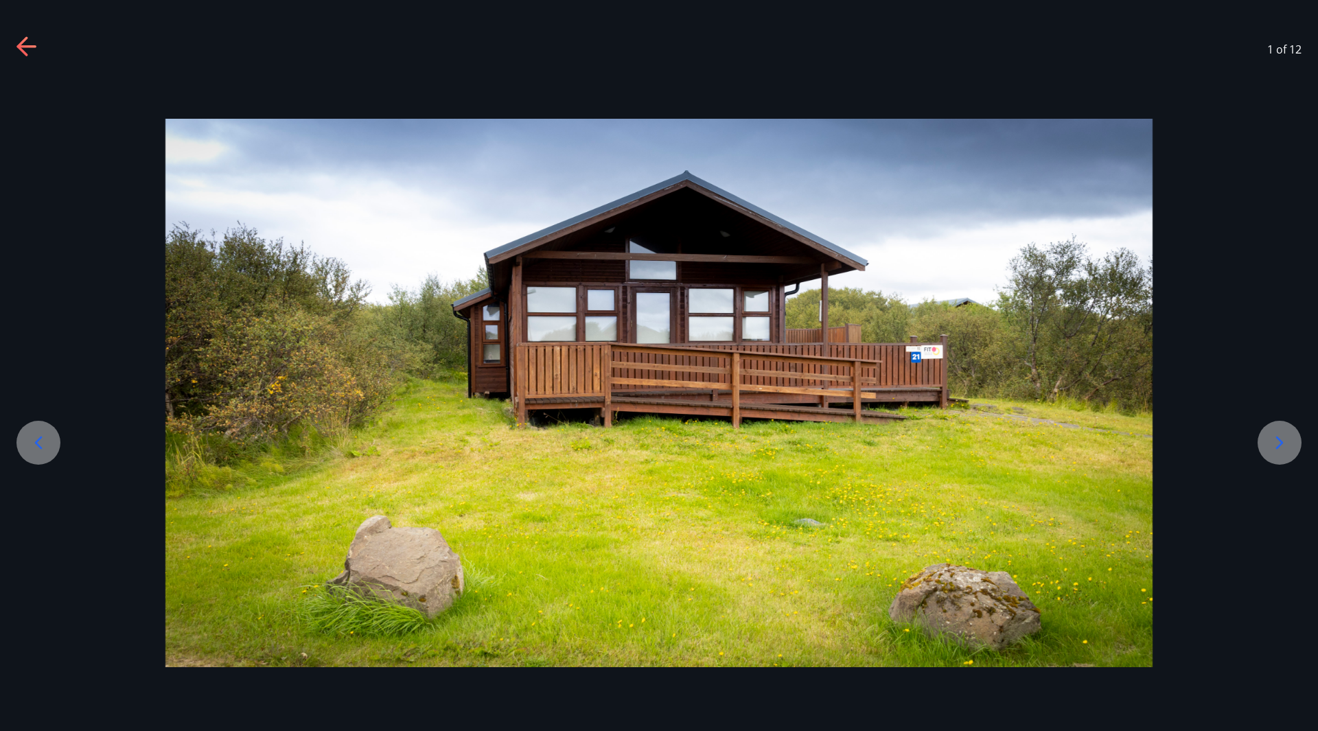
click at [1277, 436] on icon at bounding box center [1279, 443] width 22 height 22
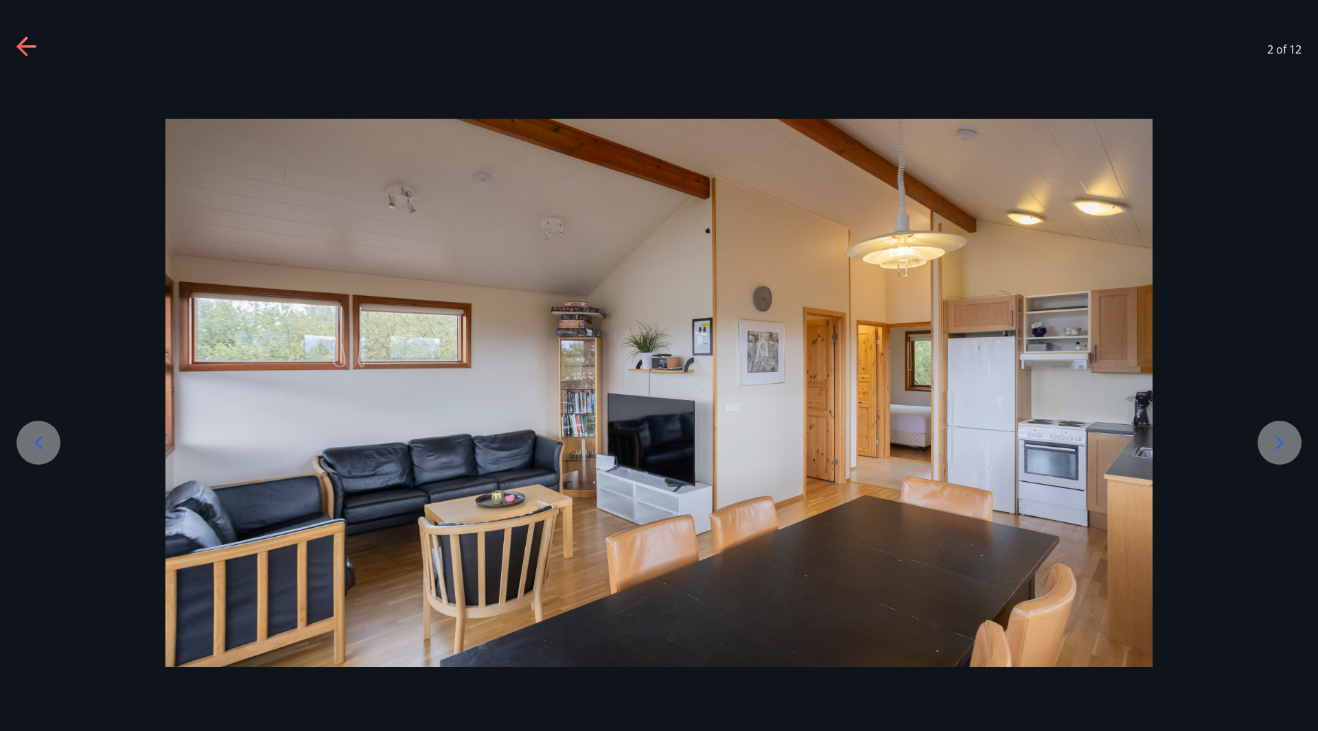
click at [1277, 436] on icon at bounding box center [1279, 443] width 22 height 22
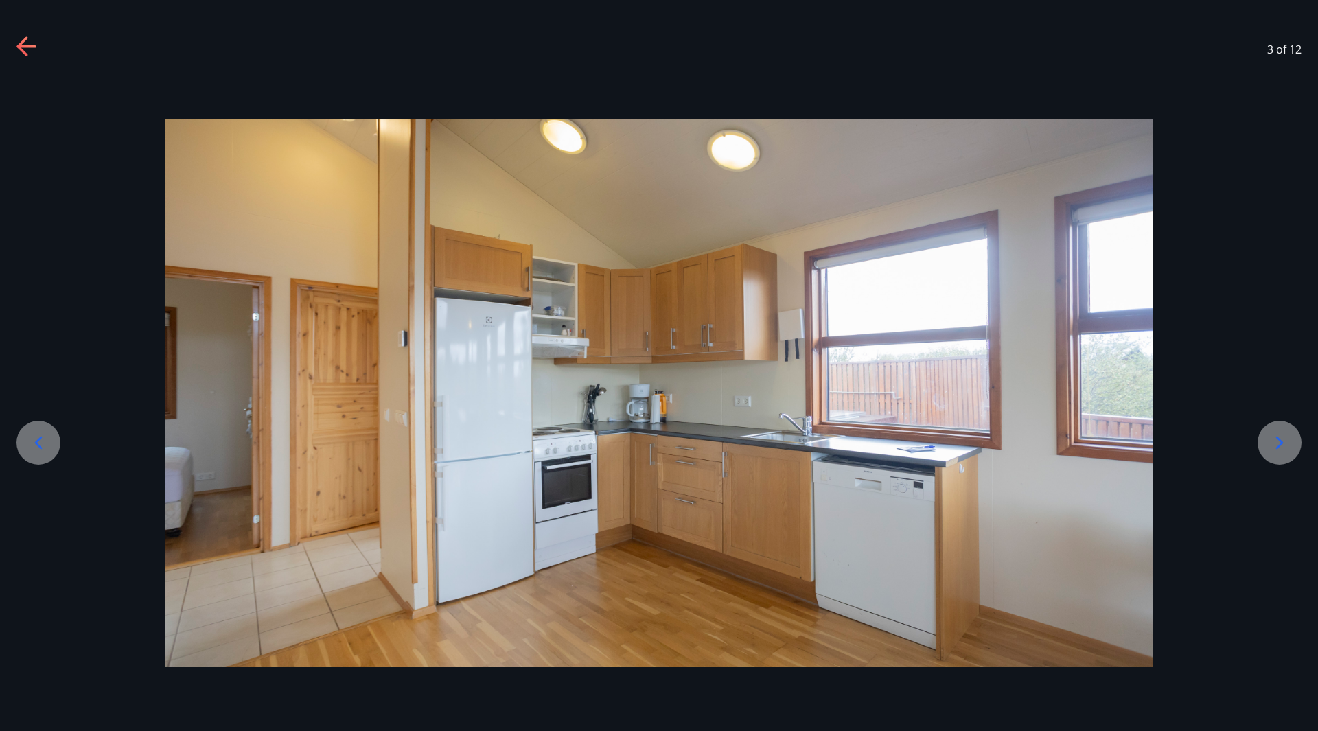
click at [1277, 436] on icon at bounding box center [1279, 443] width 22 height 22
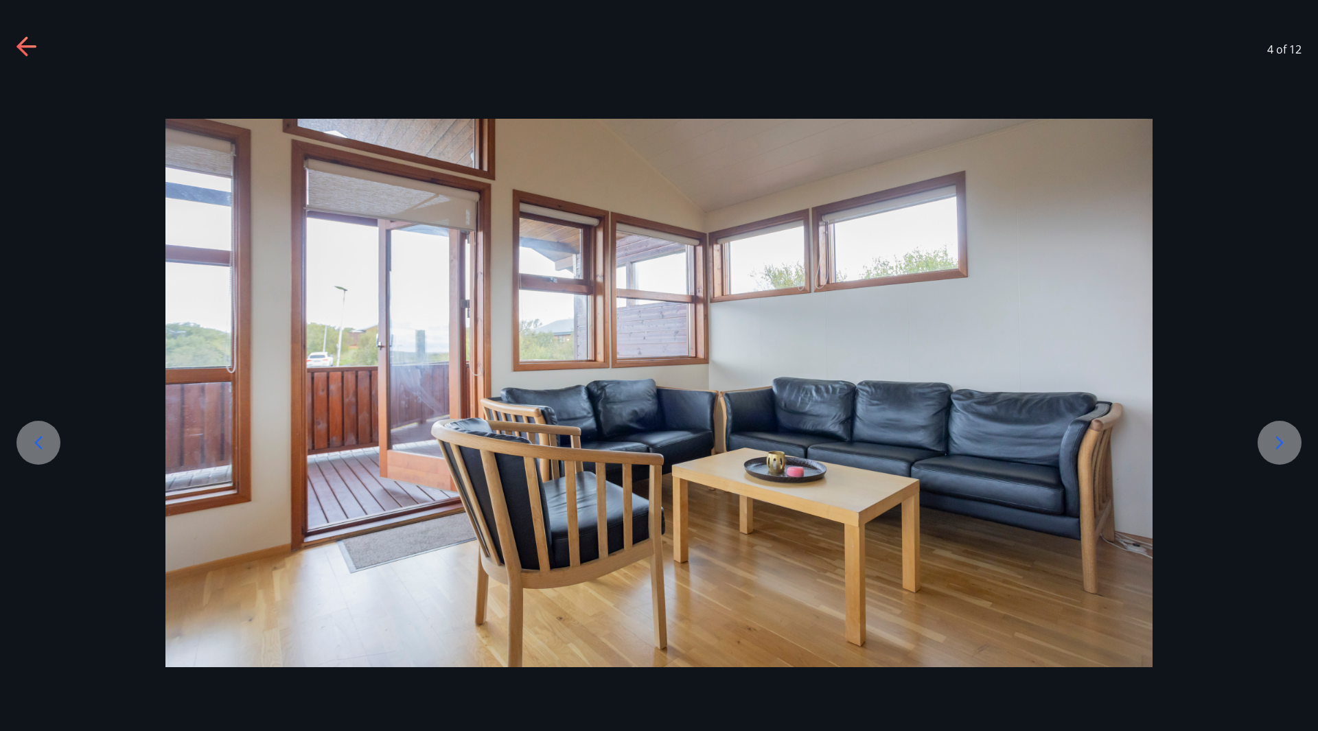
click at [1277, 436] on icon at bounding box center [1279, 443] width 22 height 22
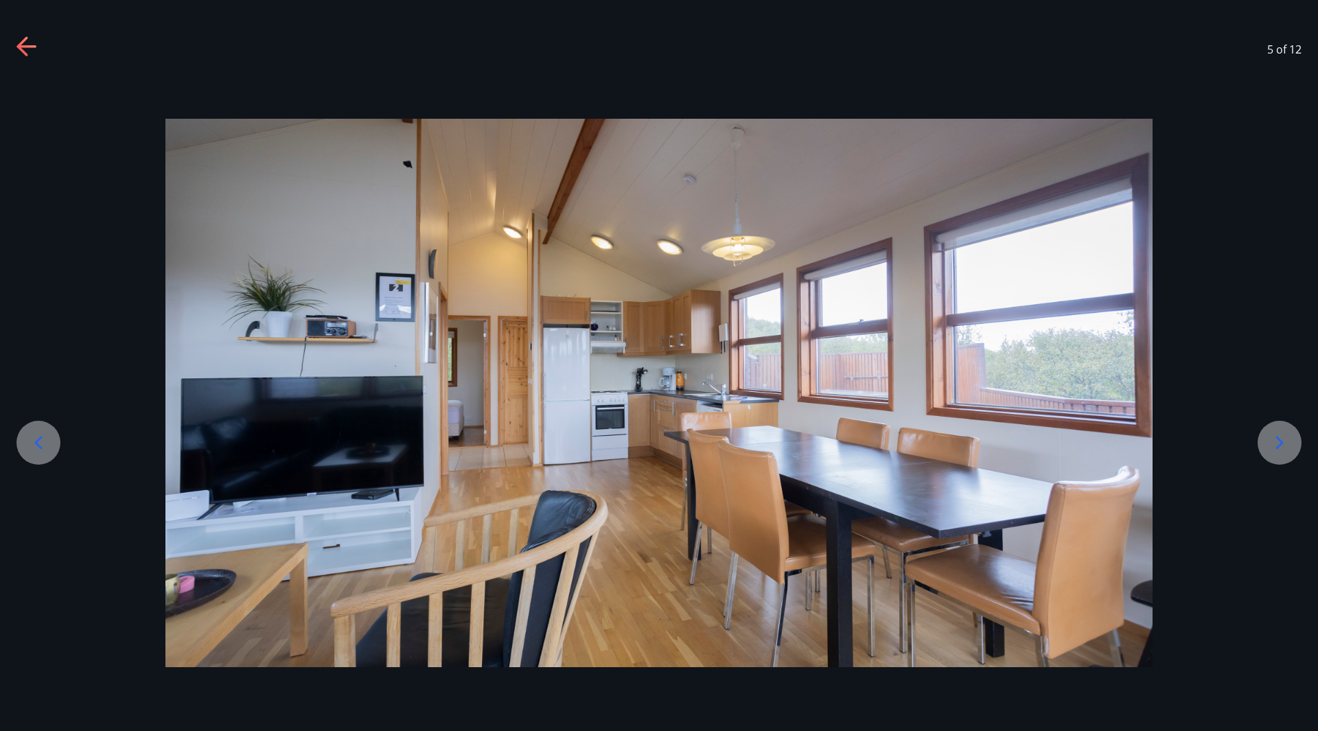
click at [1277, 436] on icon at bounding box center [1279, 443] width 22 height 22
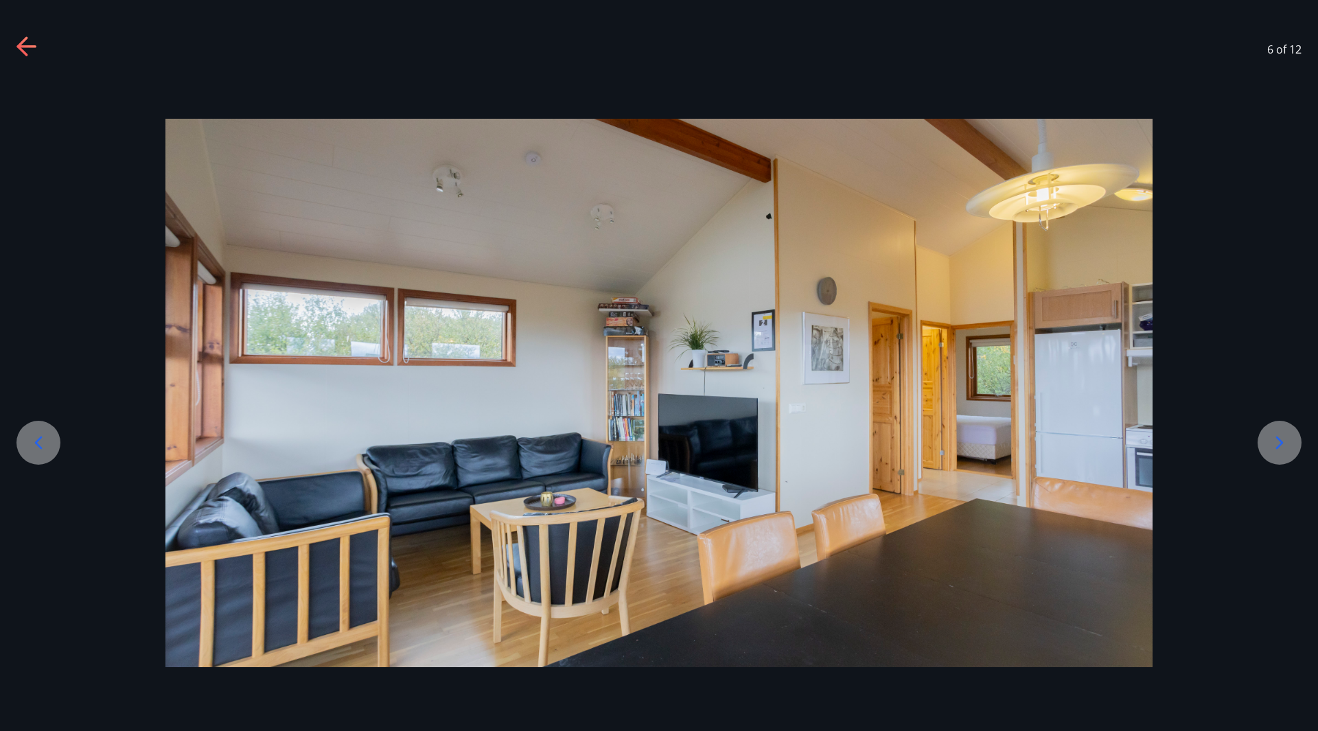
click at [1277, 436] on icon at bounding box center [1279, 443] width 22 height 22
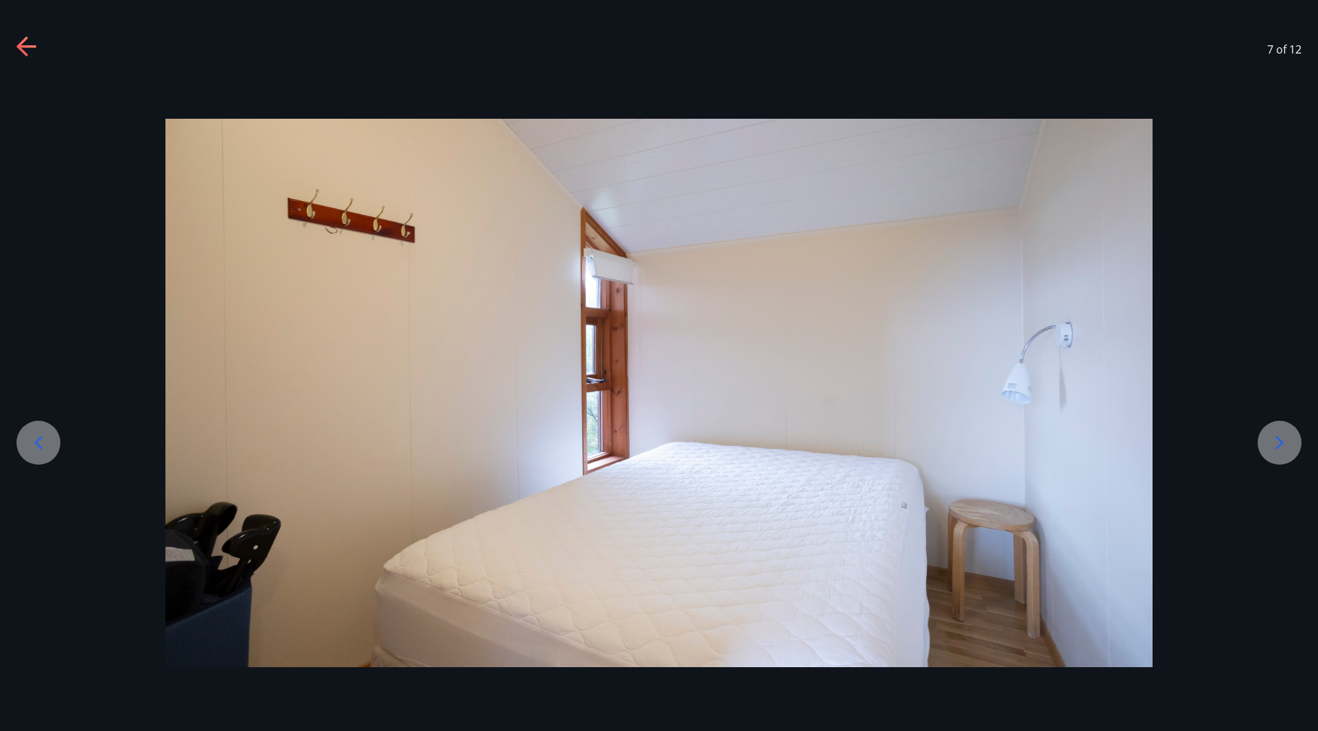
click at [1277, 436] on icon at bounding box center [1279, 443] width 22 height 22
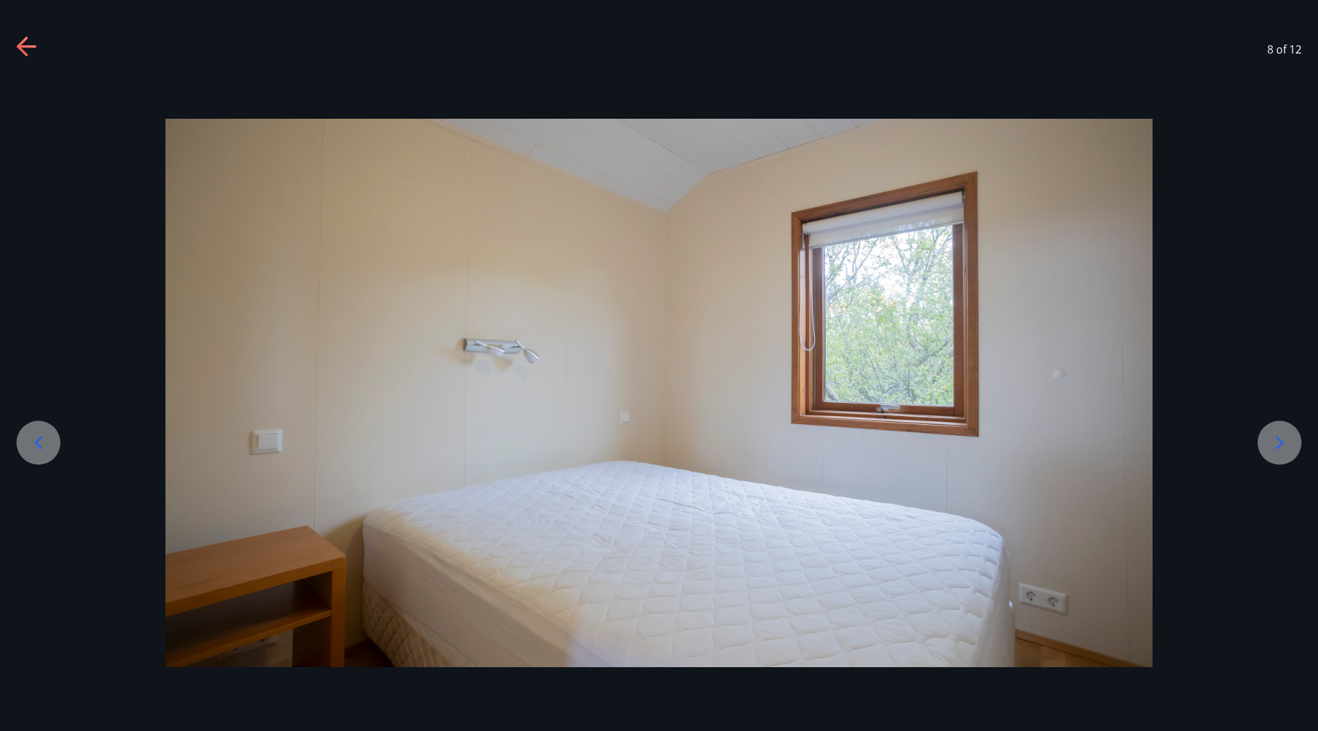
click at [43, 448] on icon at bounding box center [38, 443] width 22 height 22
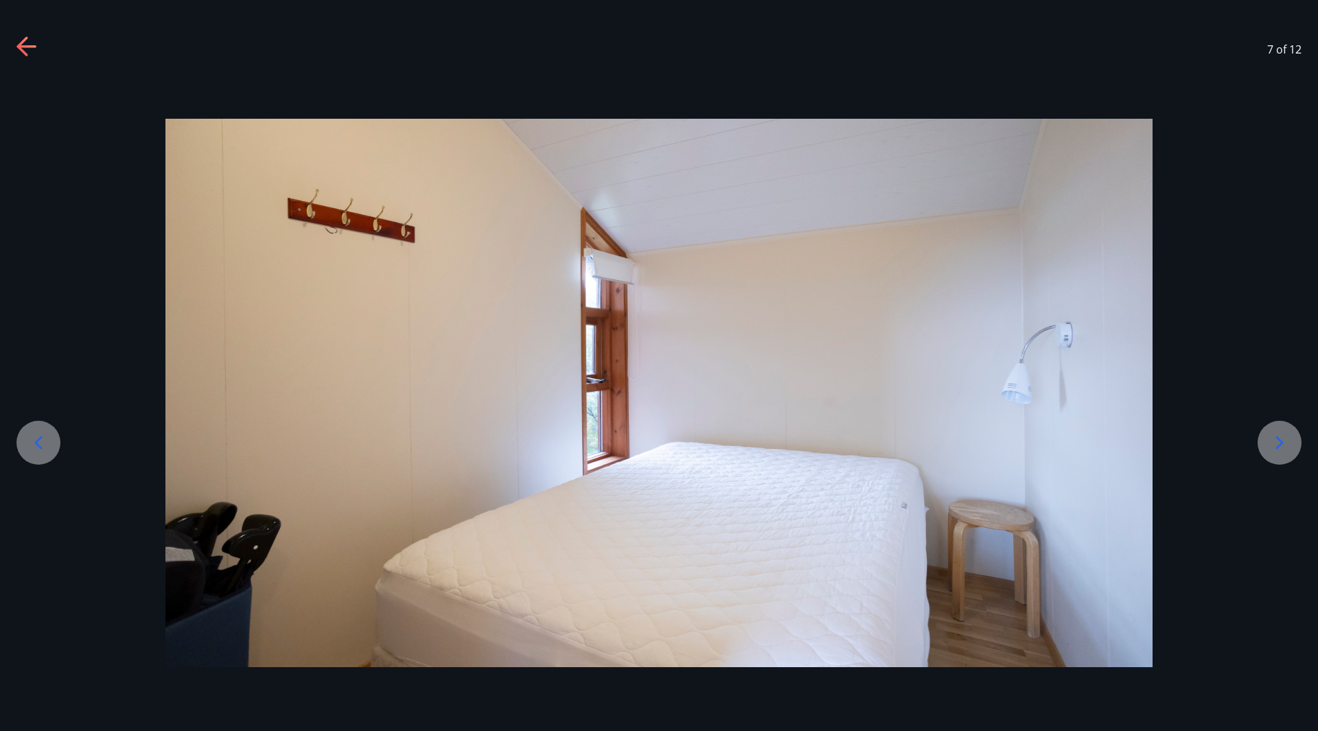
click at [1272, 448] on icon at bounding box center [1279, 443] width 22 height 22
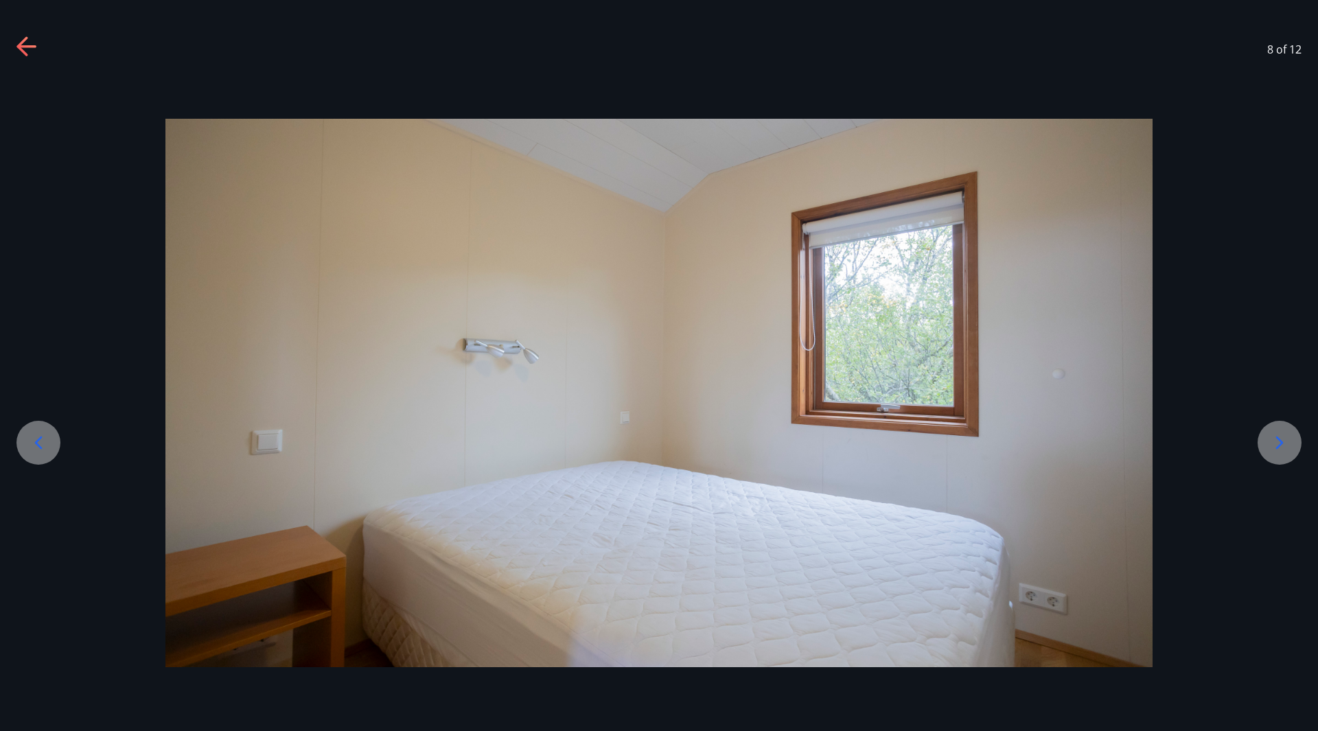
click at [1272, 448] on icon at bounding box center [1279, 443] width 22 height 22
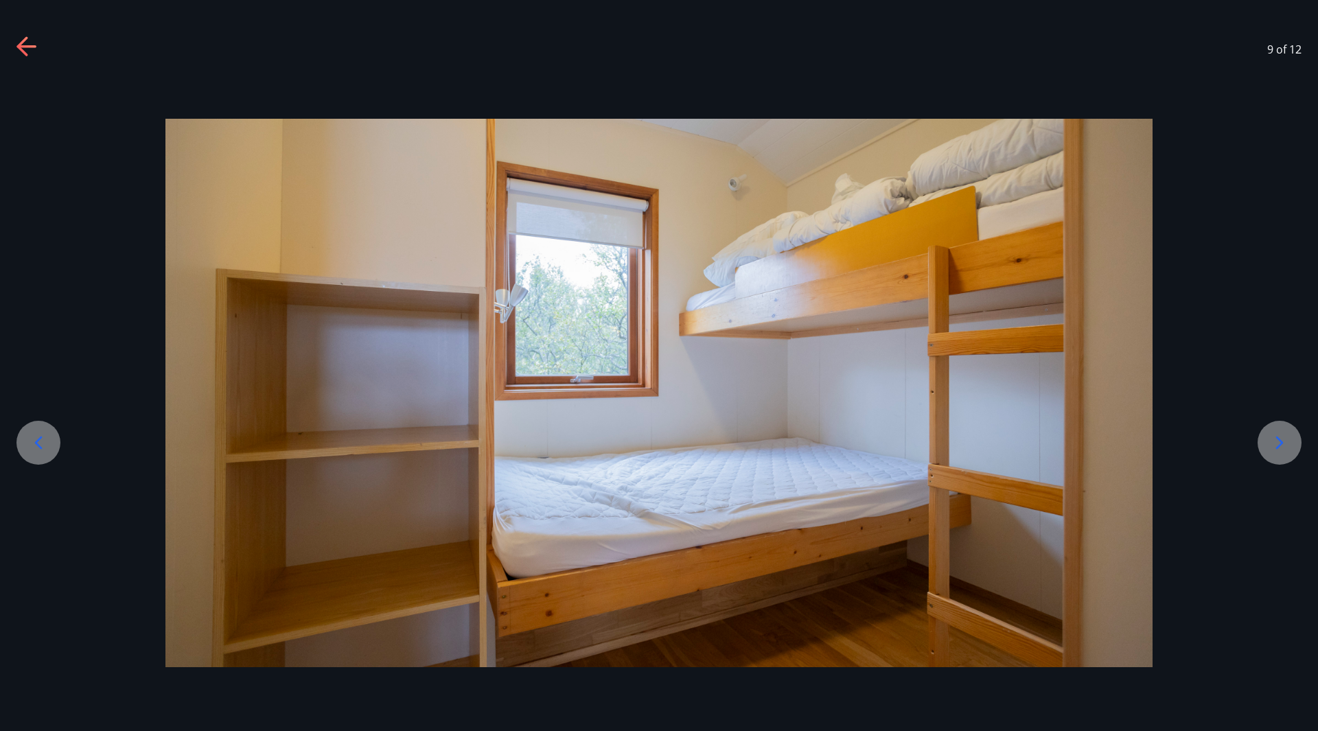
click at [1271, 448] on icon at bounding box center [1279, 443] width 22 height 22
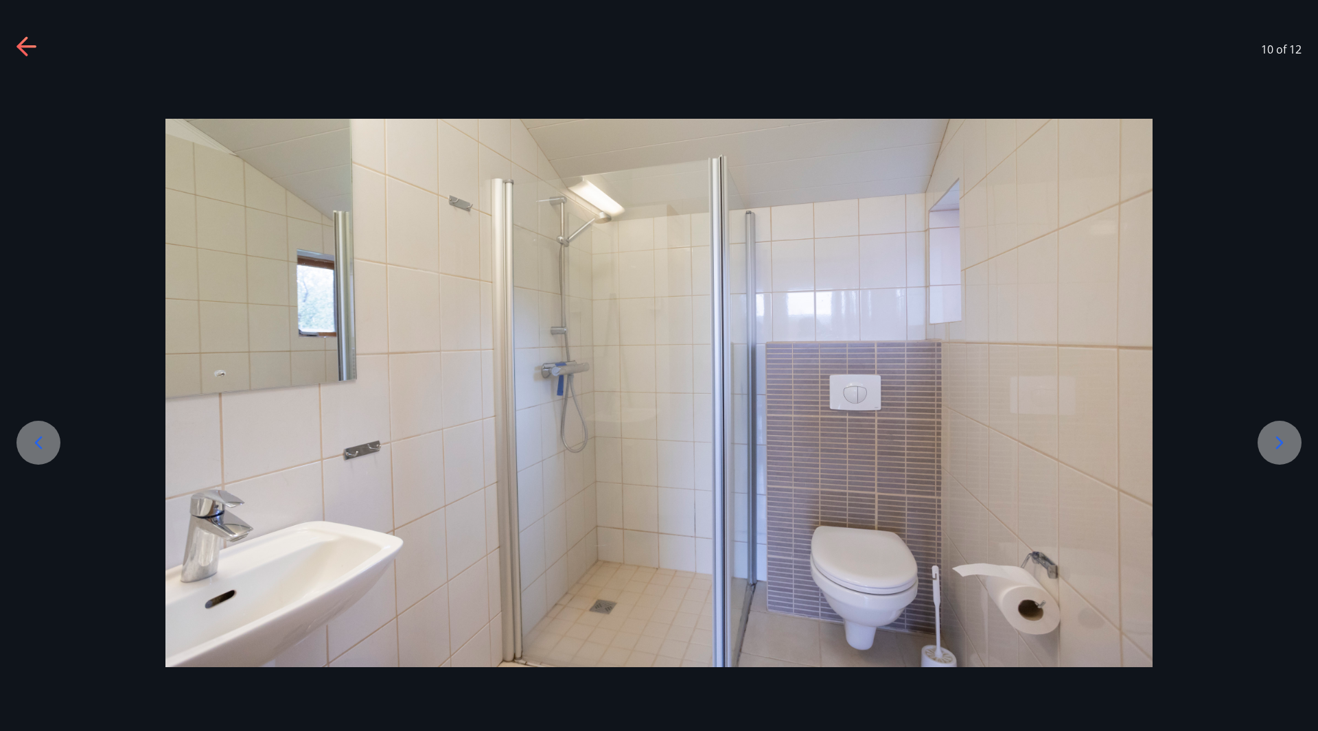
click at [1271, 448] on icon at bounding box center [1279, 443] width 22 height 22
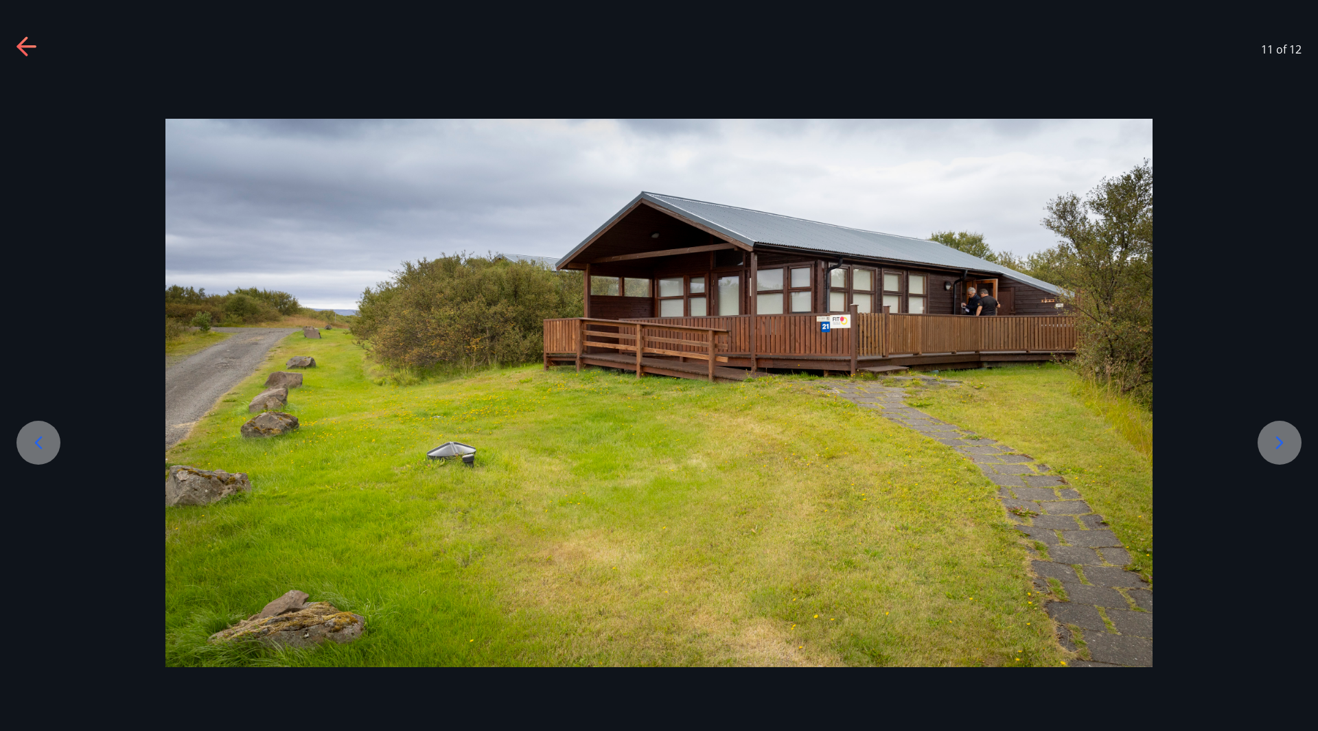
click at [1271, 448] on icon at bounding box center [1279, 443] width 22 height 22
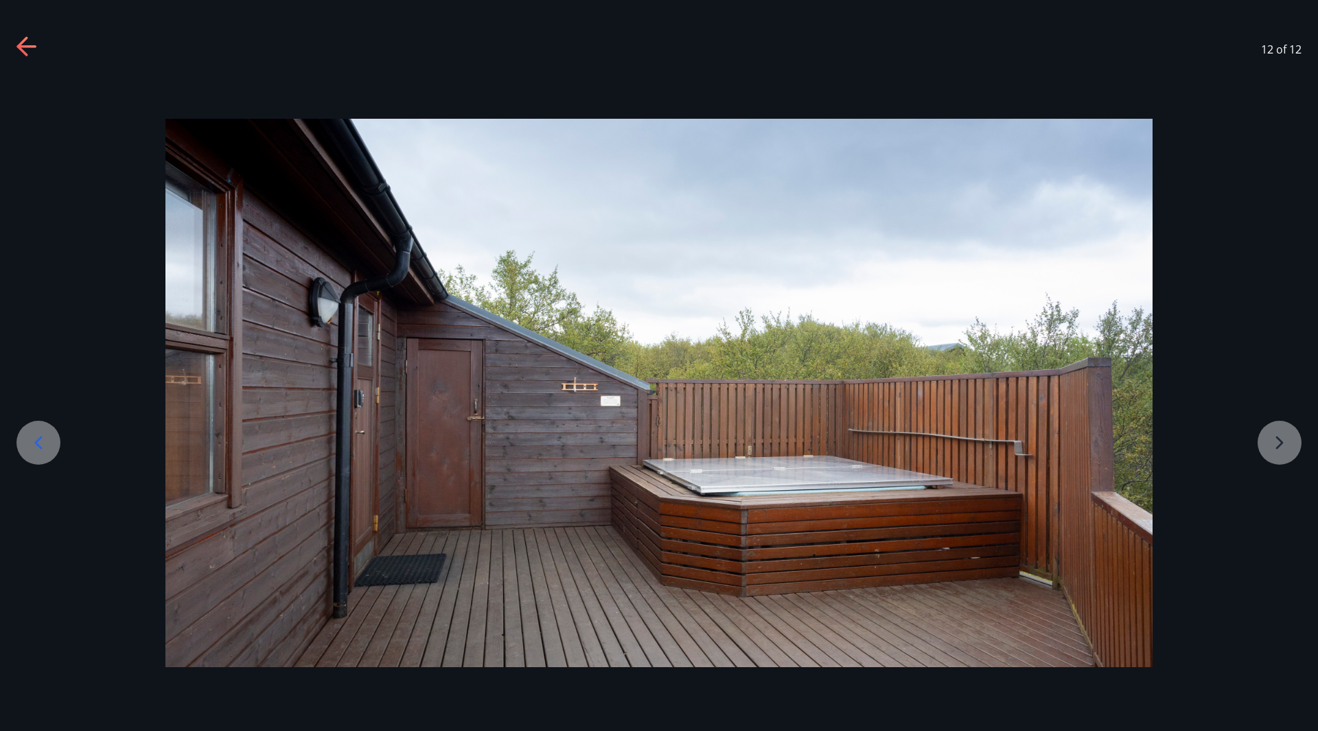
click at [1271, 448] on div at bounding box center [659, 393] width 1318 height 548
click at [16, 45] on div "12 of 12" at bounding box center [659, 49] width 1318 height 55
click at [21, 43] on icon at bounding box center [21, 45] width 11 height 19
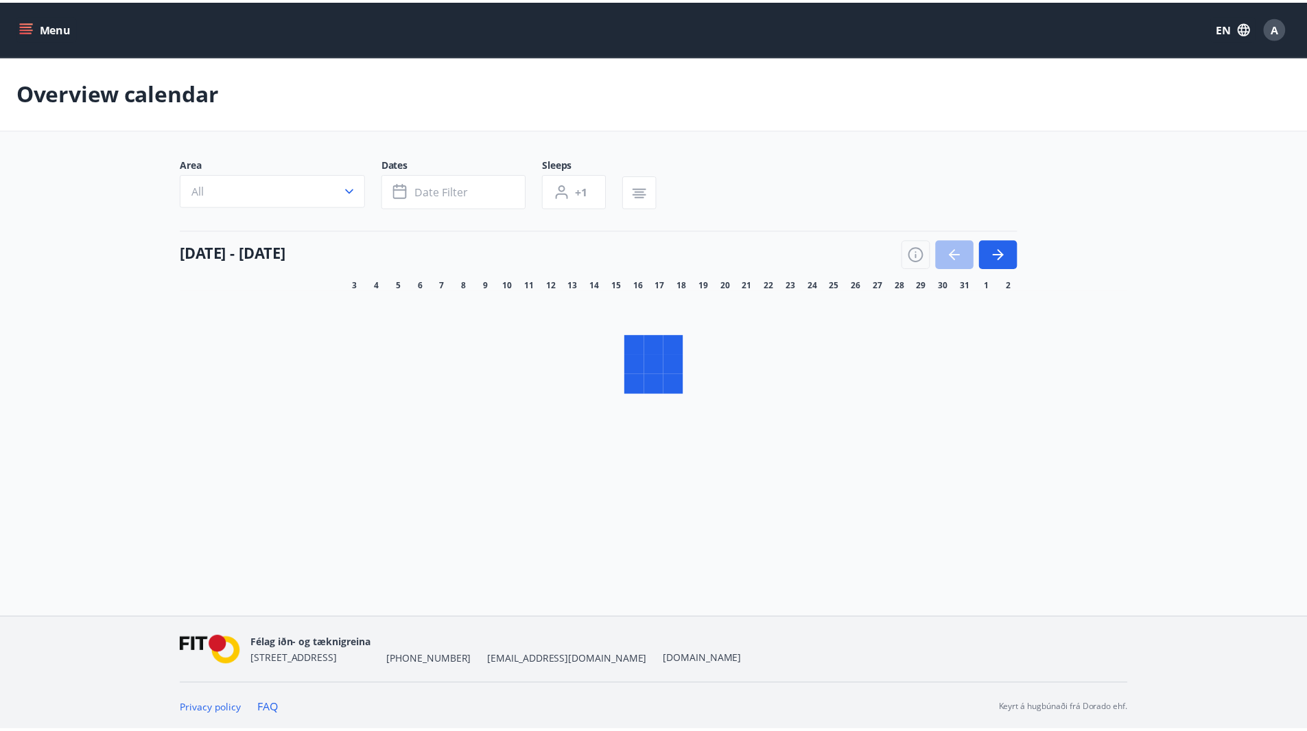
scroll to position [2, 0]
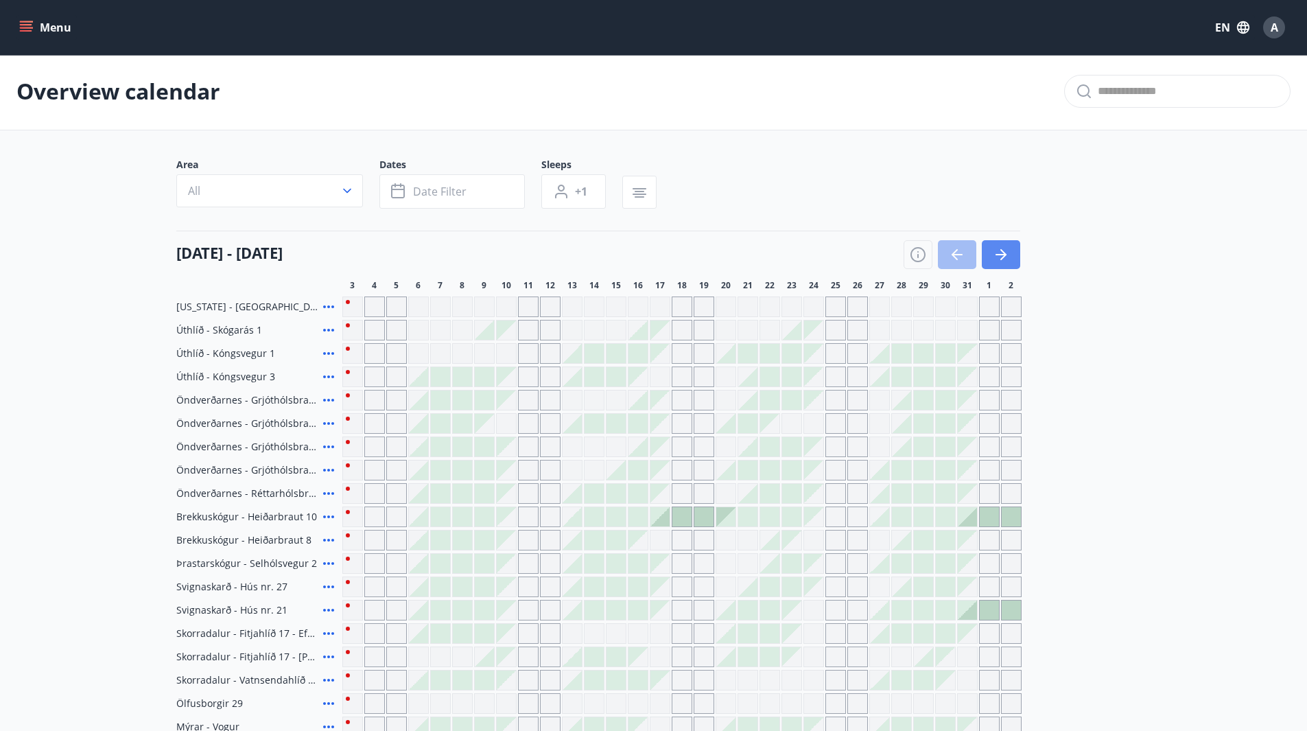
click at [1001, 259] on icon "button" at bounding box center [1004, 254] width 6 height 11
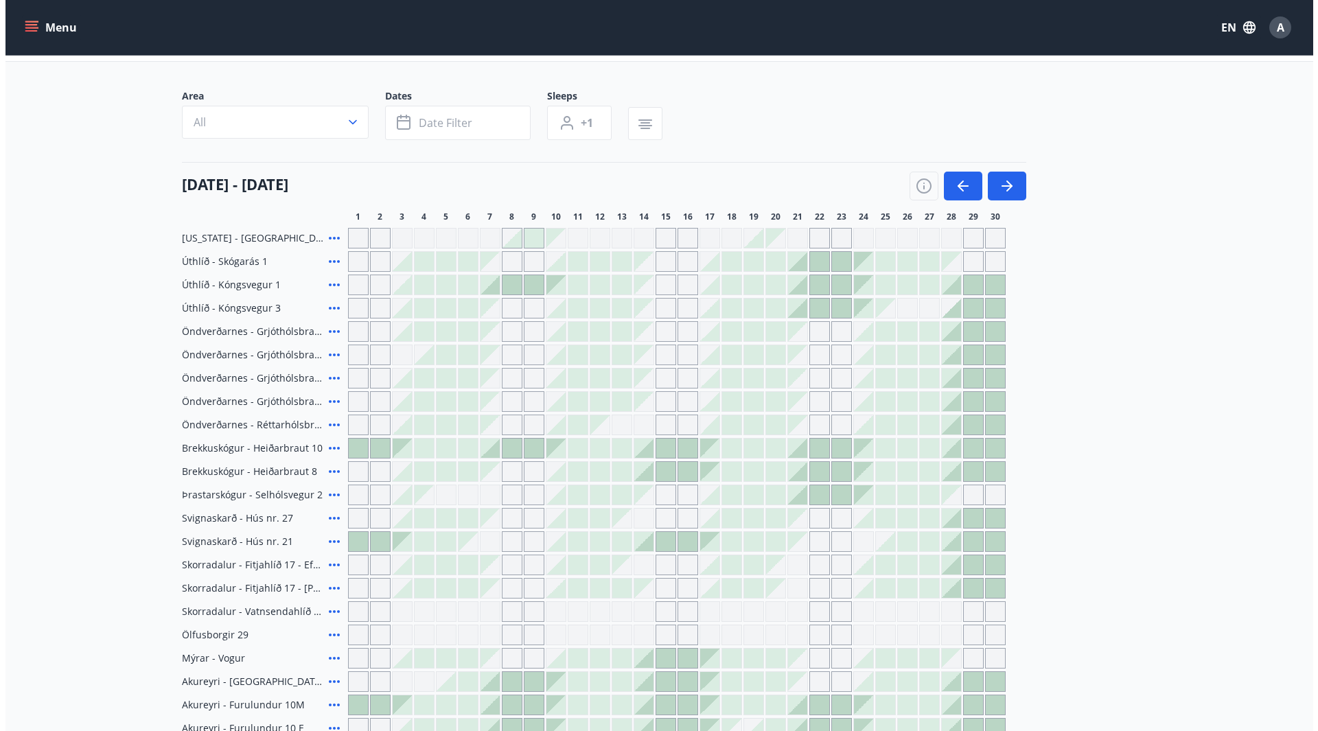
scroll to position [139, 0]
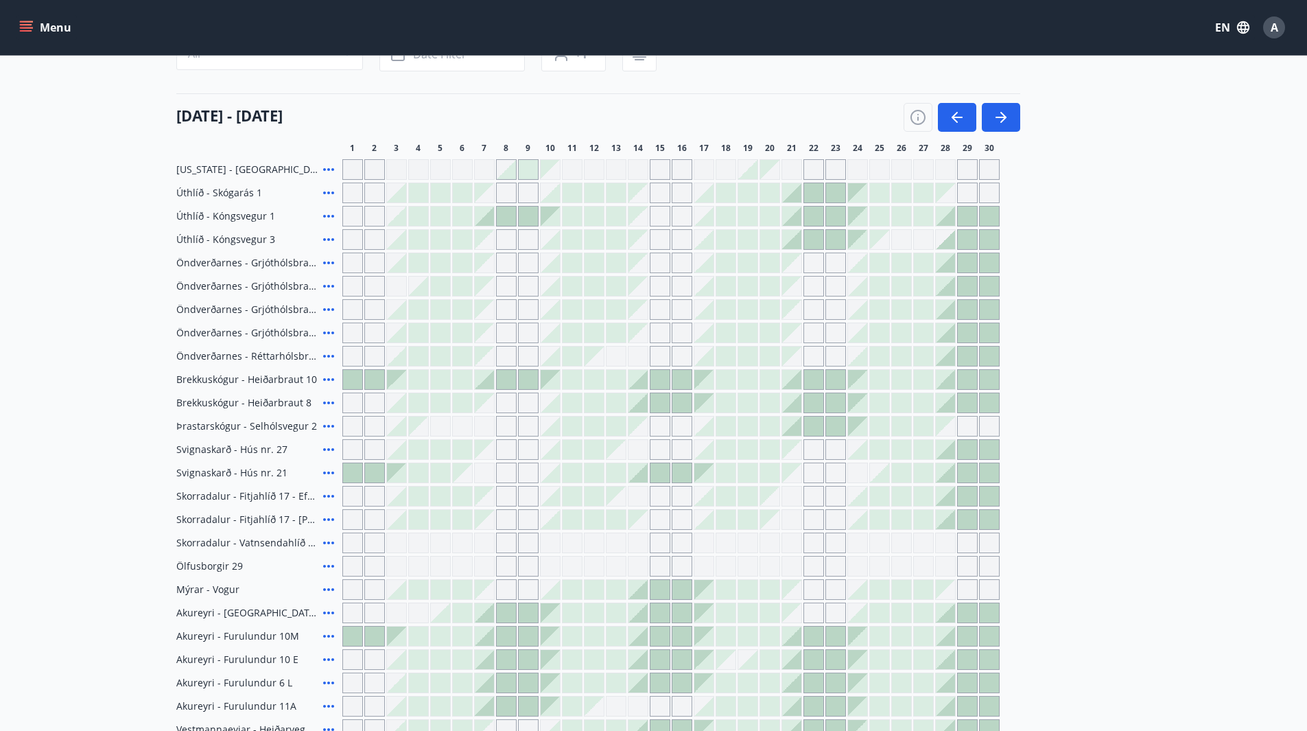
click at [326, 447] on icon at bounding box center [329, 449] width 16 height 16
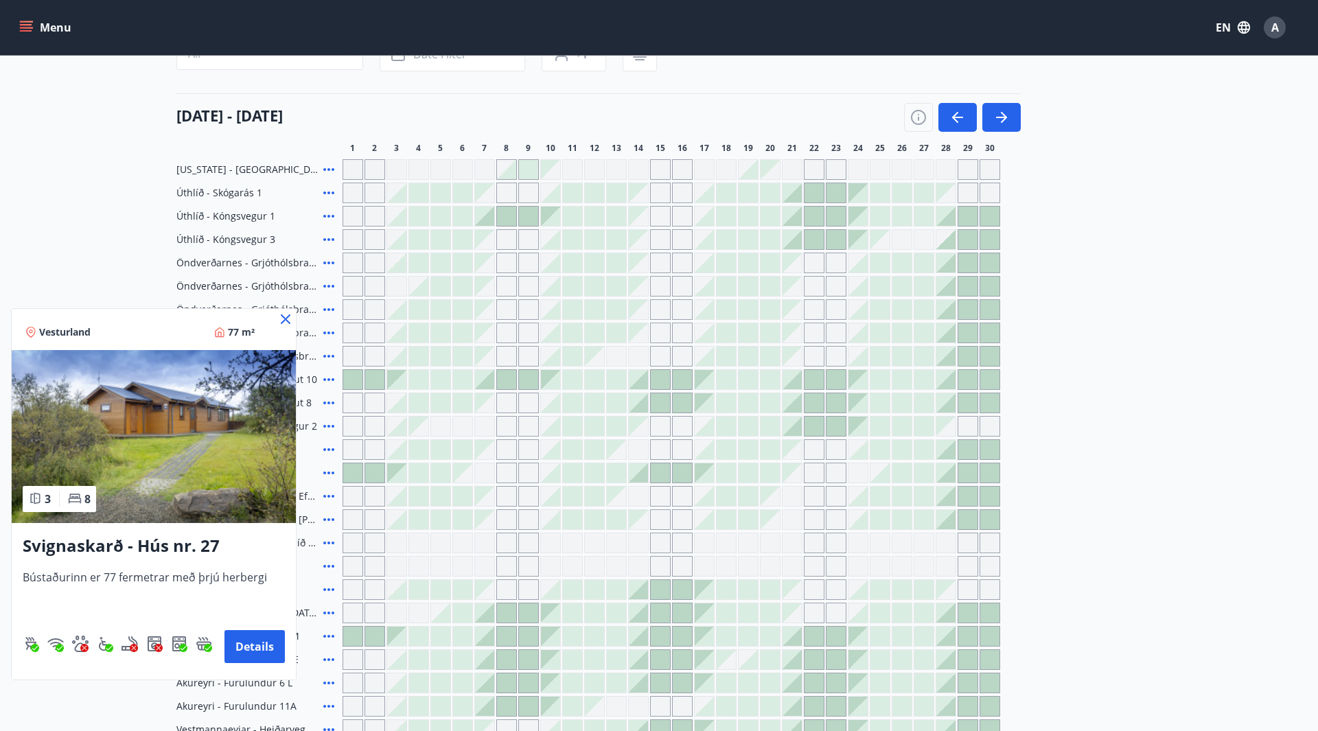
click at [166, 453] on img at bounding box center [154, 436] width 284 height 173
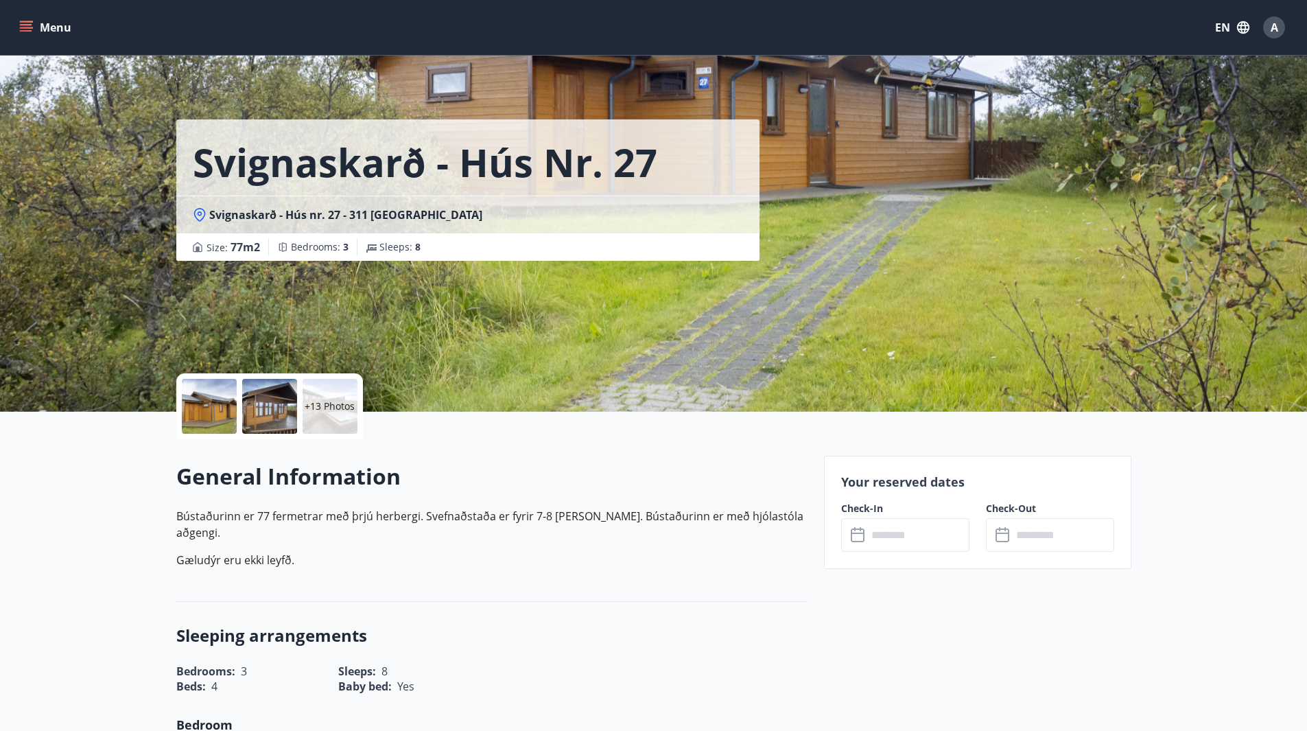
click at [334, 404] on p "+13 Photos" at bounding box center [330, 406] width 50 height 14
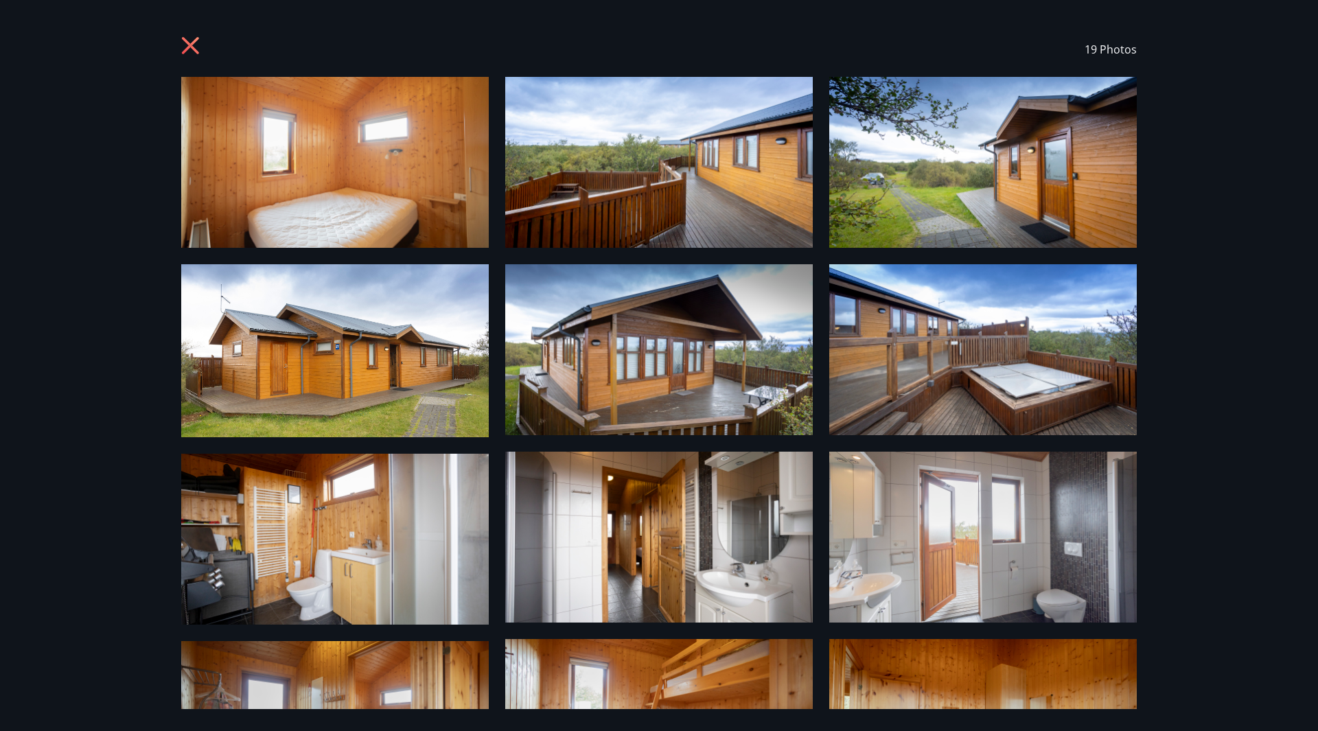
click at [432, 201] on img at bounding box center [334, 162] width 307 height 171
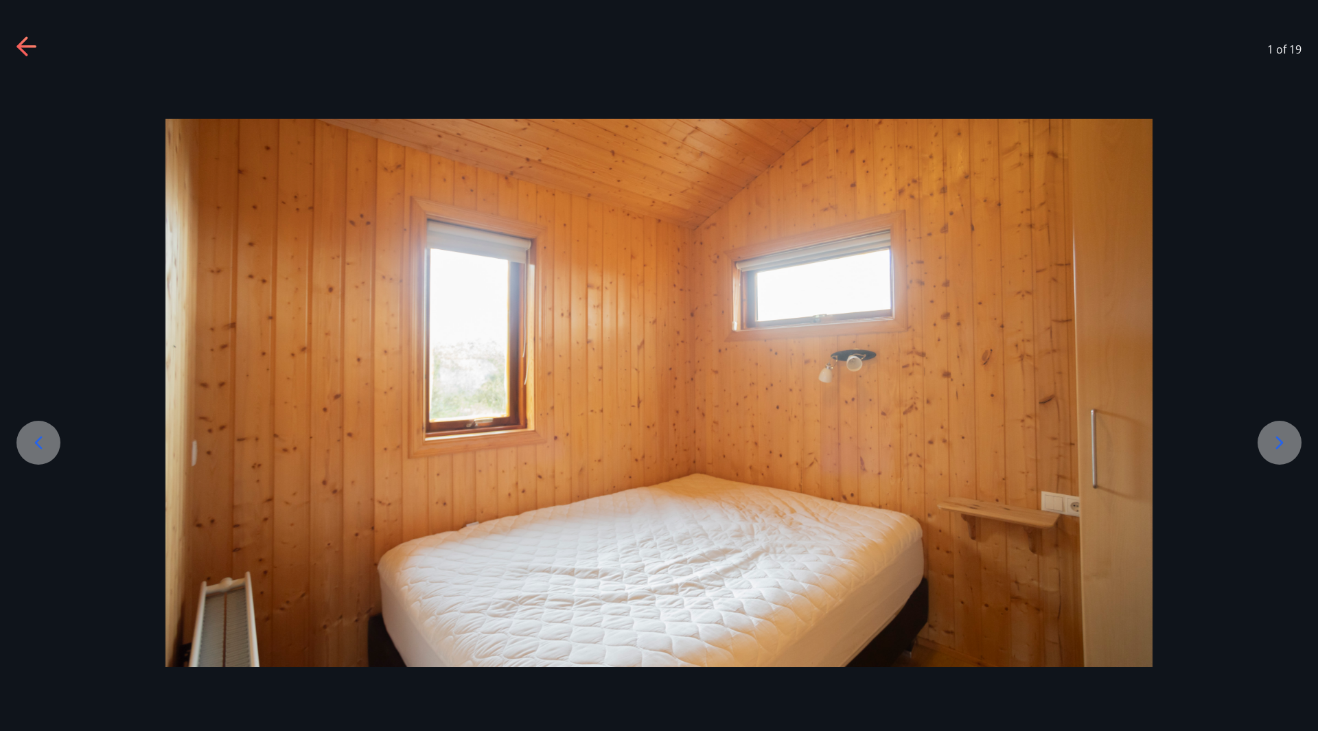
click at [1284, 443] on icon at bounding box center [1279, 443] width 22 height 22
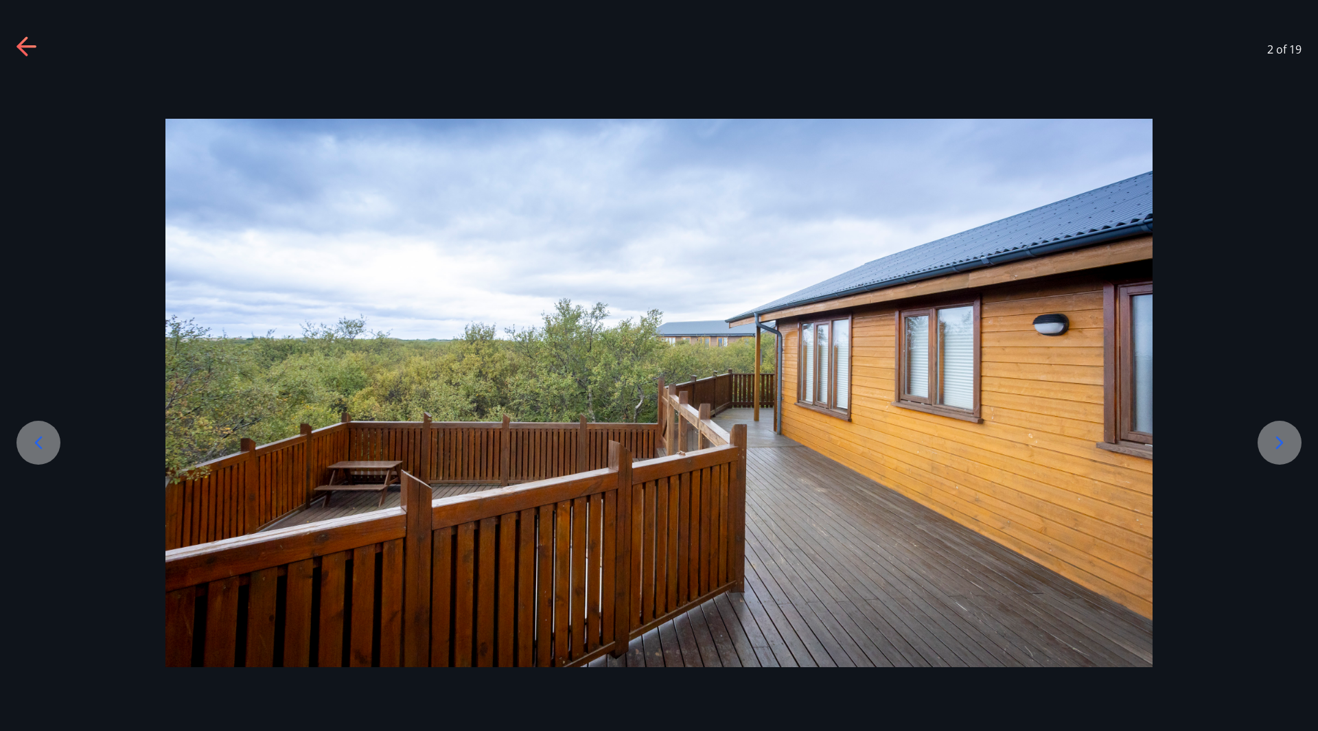
click at [1283, 442] on icon at bounding box center [1279, 443] width 22 height 22
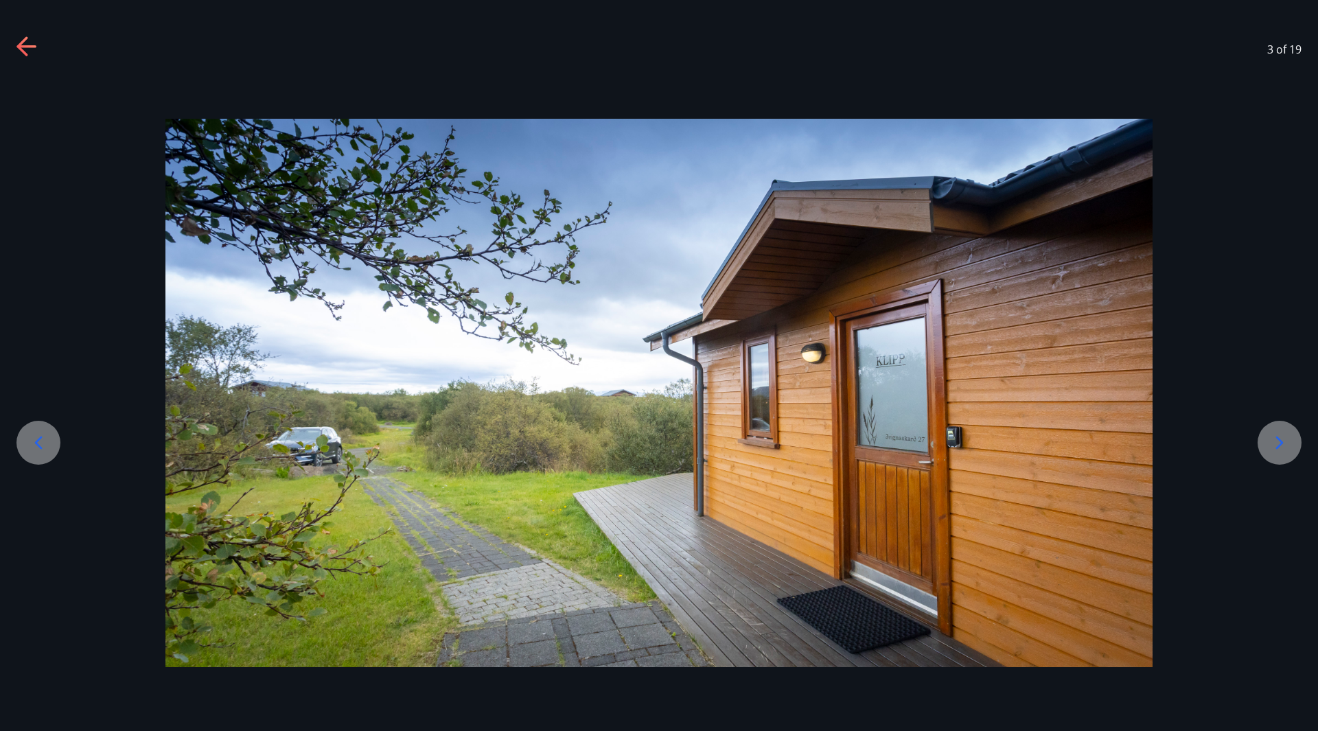
click at [1283, 442] on icon at bounding box center [1279, 443] width 22 height 22
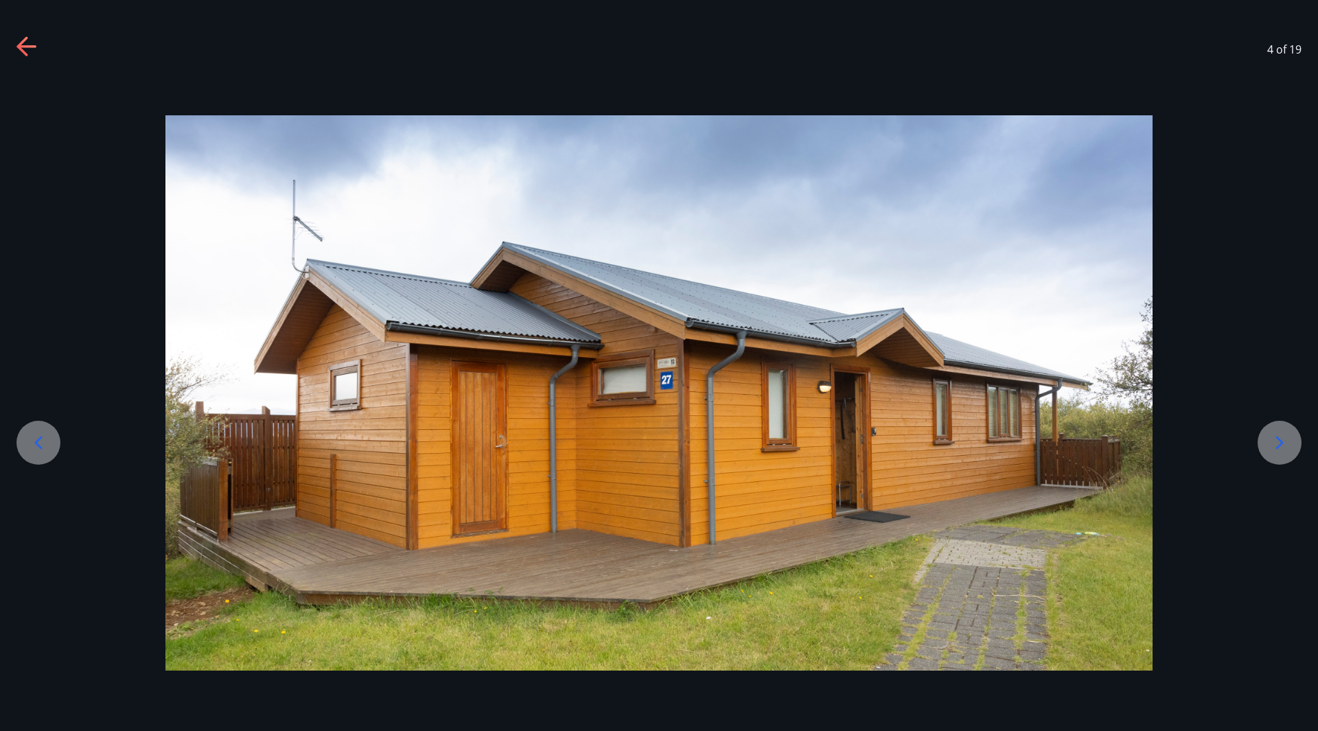
click at [1283, 442] on icon at bounding box center [1279, 443] width 22 height 22
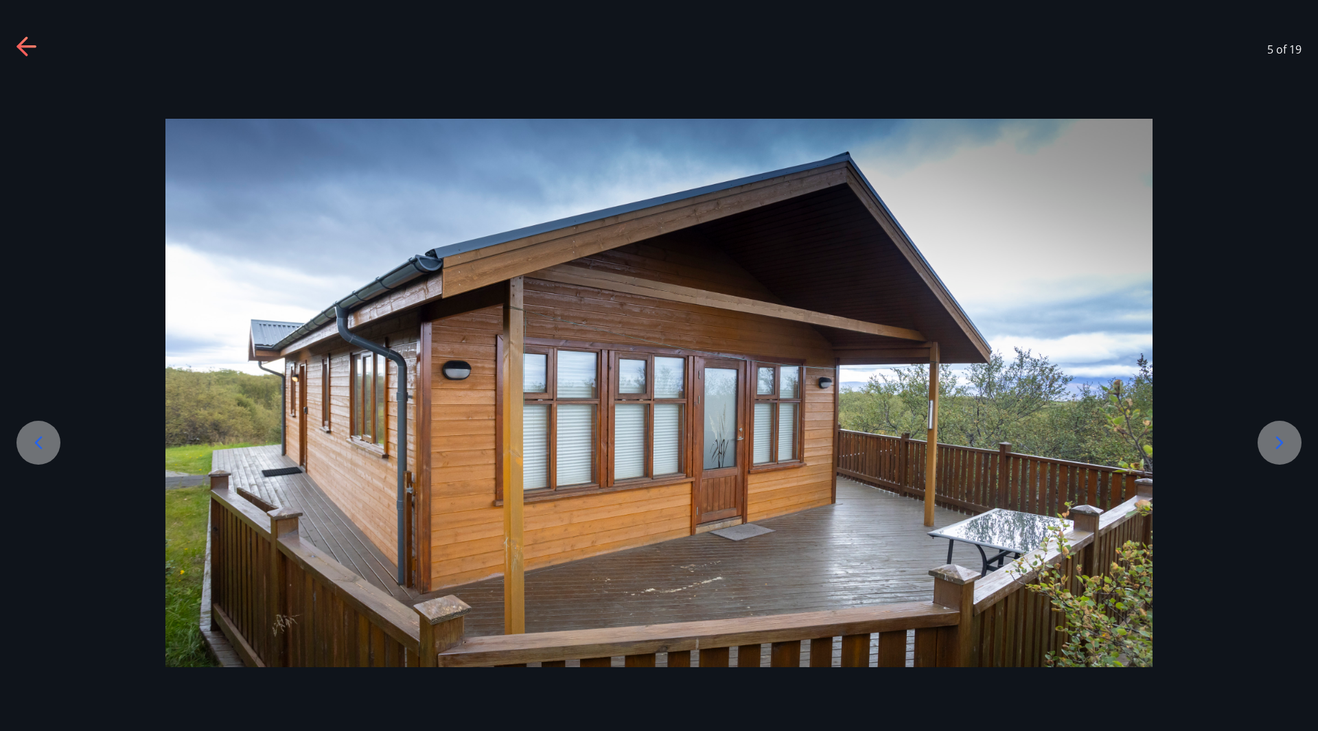
click at [1283, 442] on icon at bounding box center [1279, 443] width 22 height 22
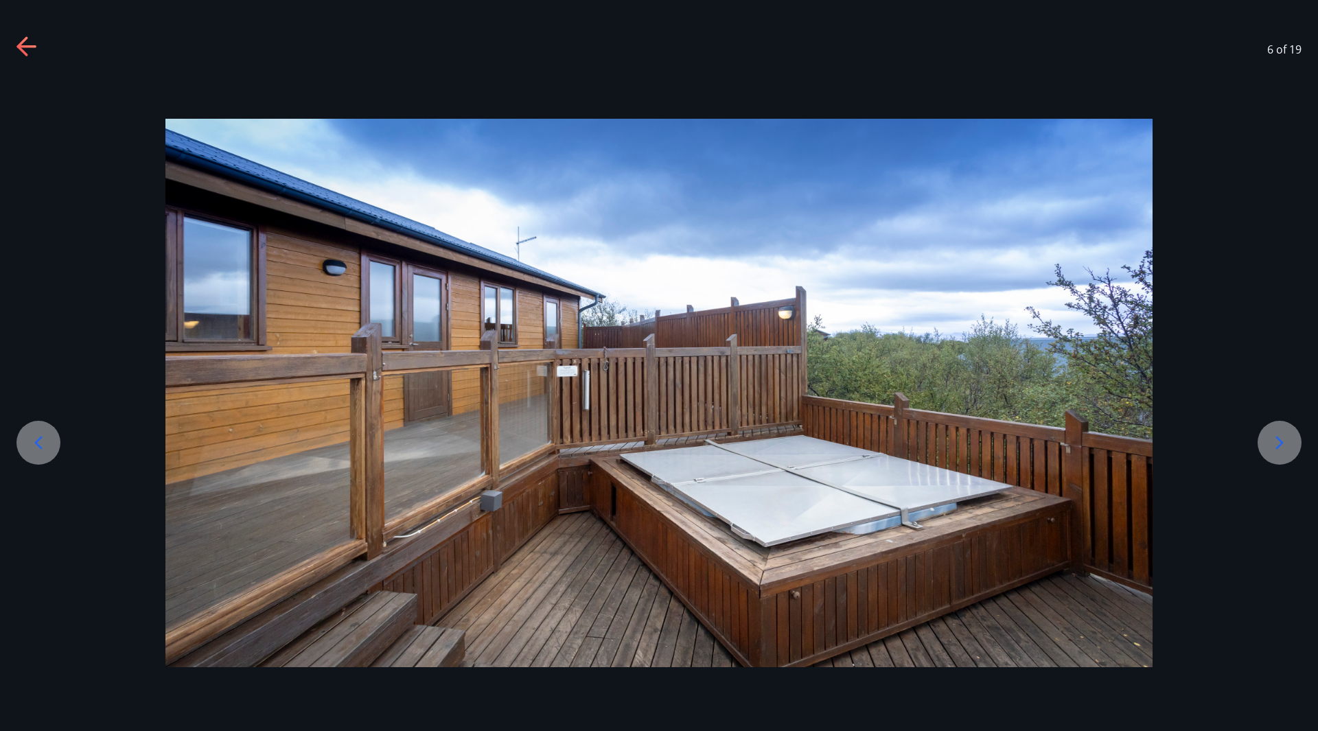
click at [1283, 442] on icon at bounding box center [1279, 443] width 22 height 22
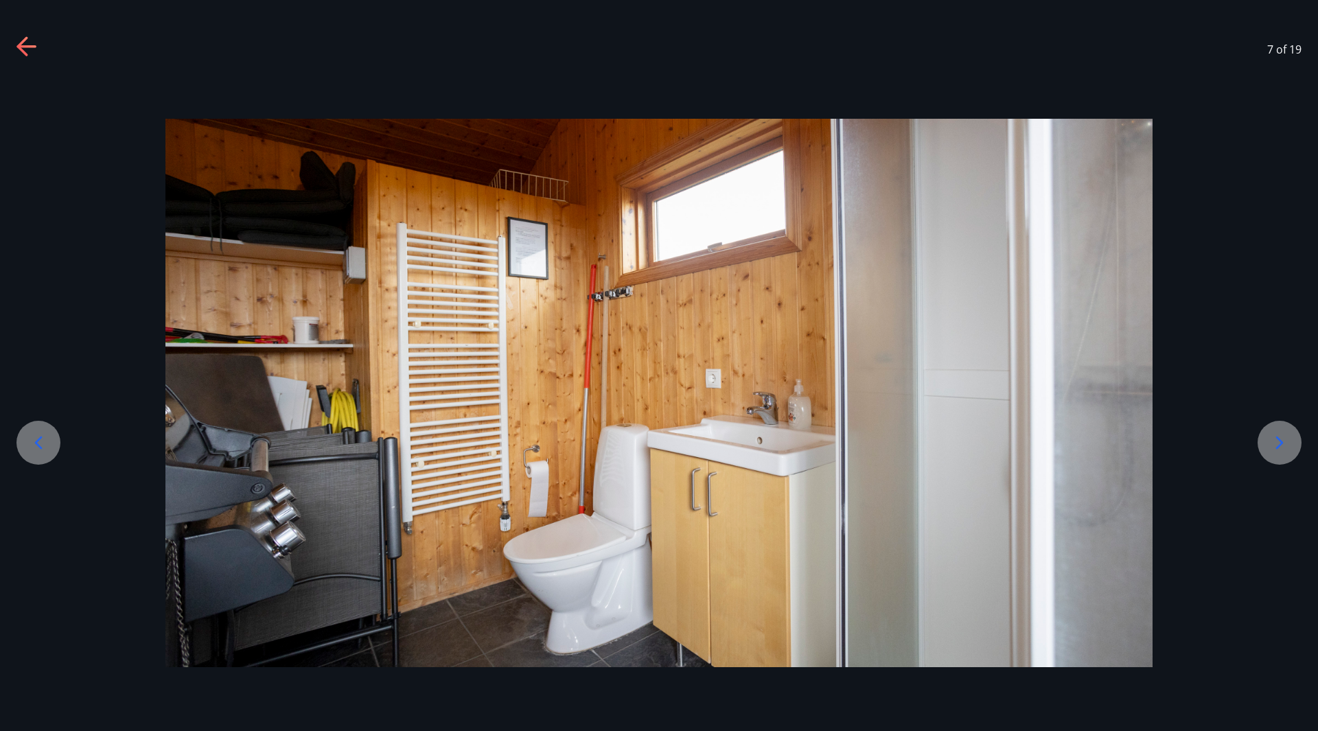
click at [1283, 442] on icon at bounding box center [1279, 443] width 22 height 22
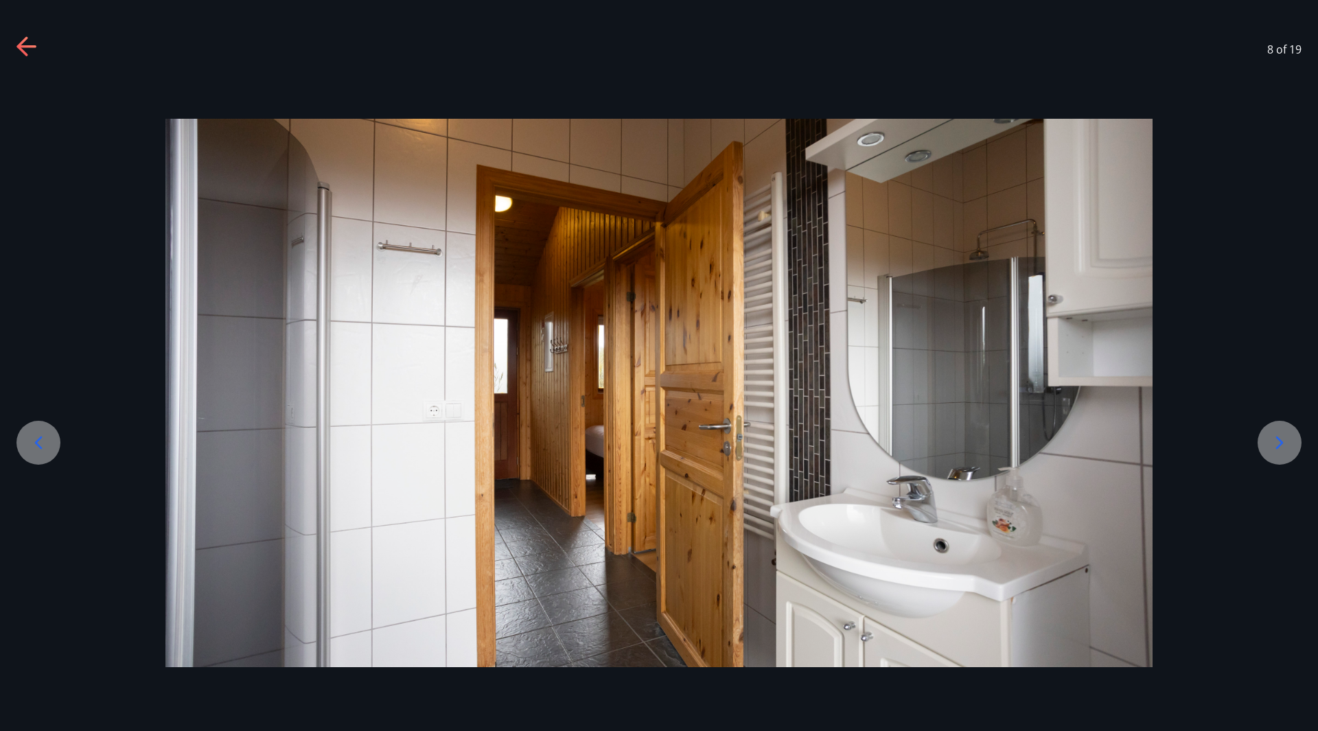
click at [1283, 442] on icon at bounding box center [1279, 443] width 22 height 22
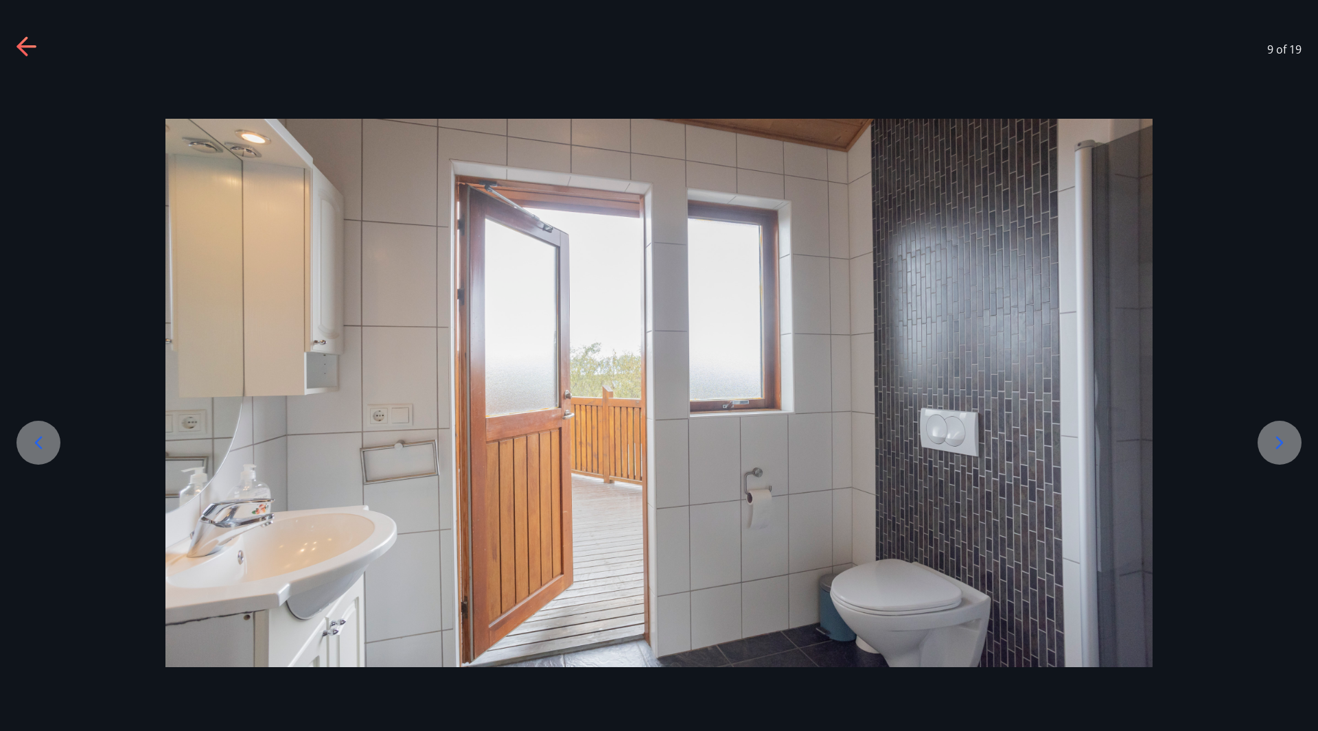
click at [1283, 442] on icon at bounding box center [1279, 443] width 22 height 22
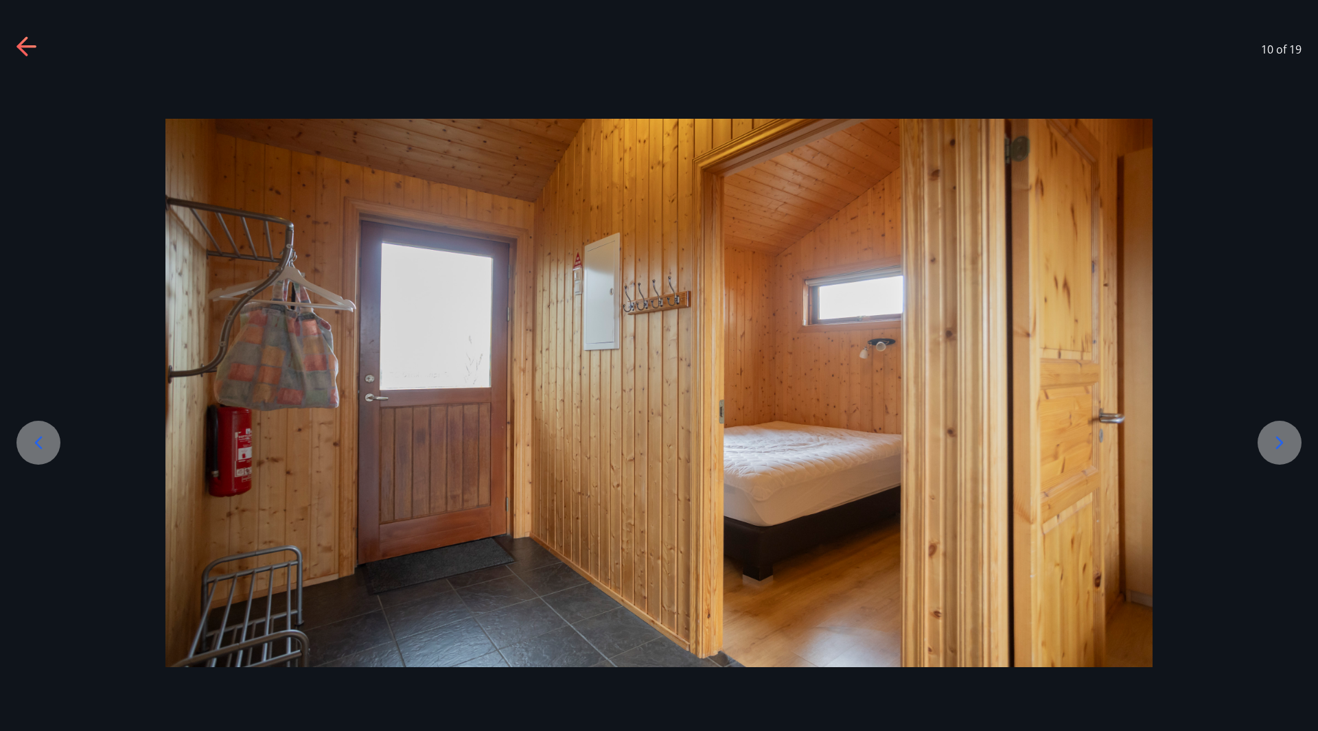
click at [1283, 442] on icon at bounding box center [1279, 443] width 22 height 22
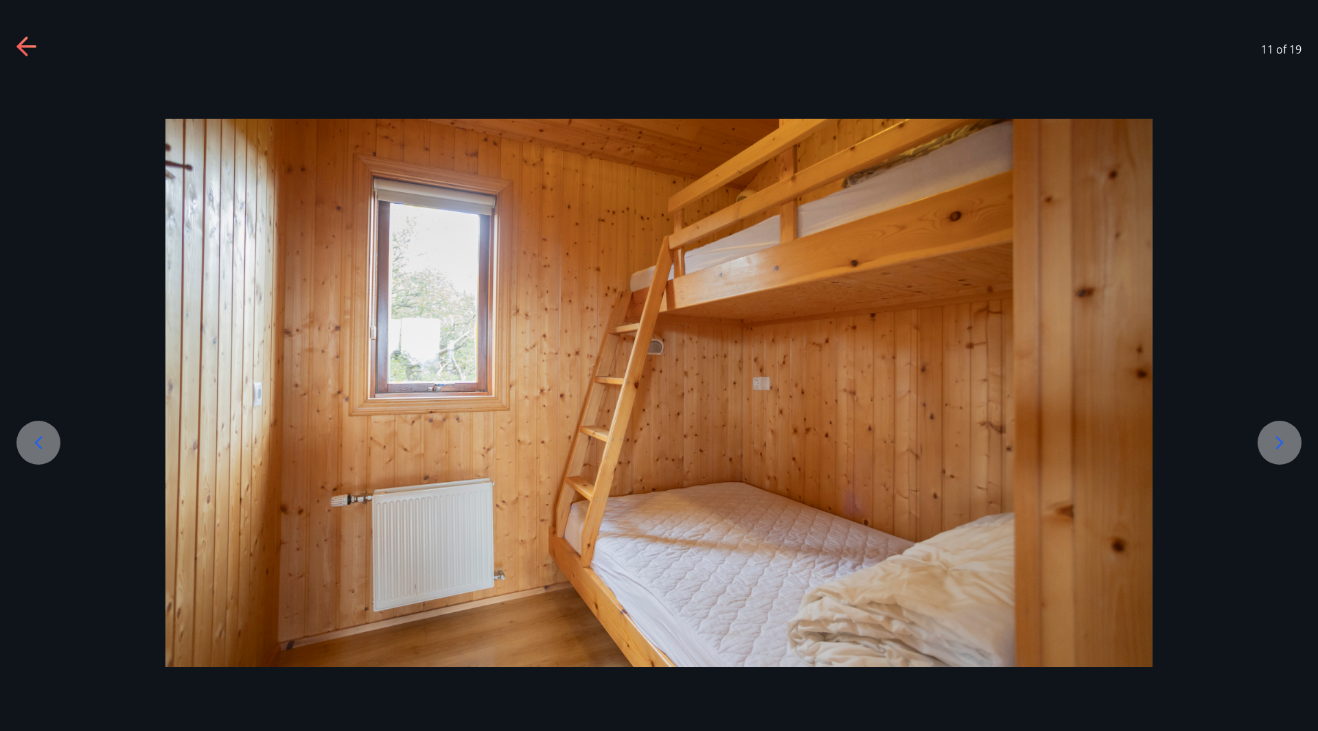
click at [1283, 442] on icon at bounding box center [1279, 443] width 22 height 22
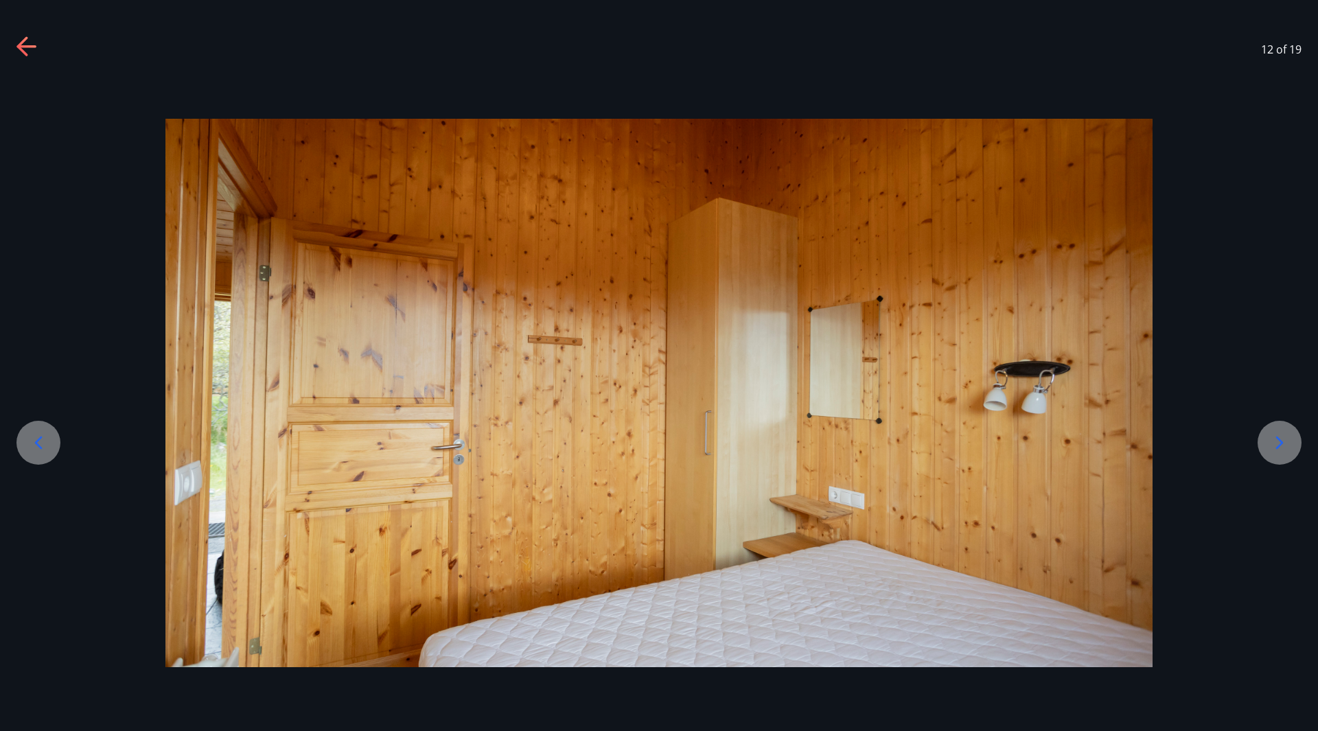
click at [1283, 442] on icon at bounding box center [1279, 443] width 22 height 22
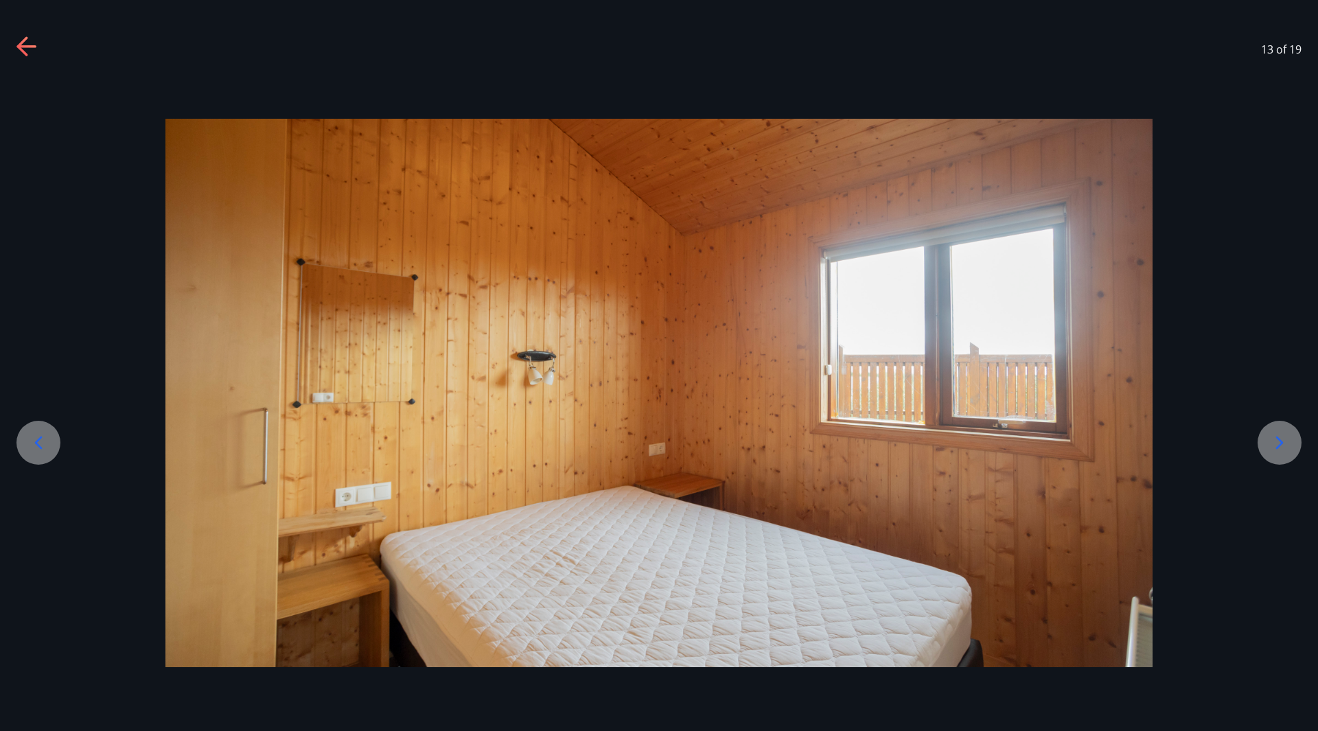
click at [1283, 442] on icon at bounding box center [1279, 443] width 22 height 22
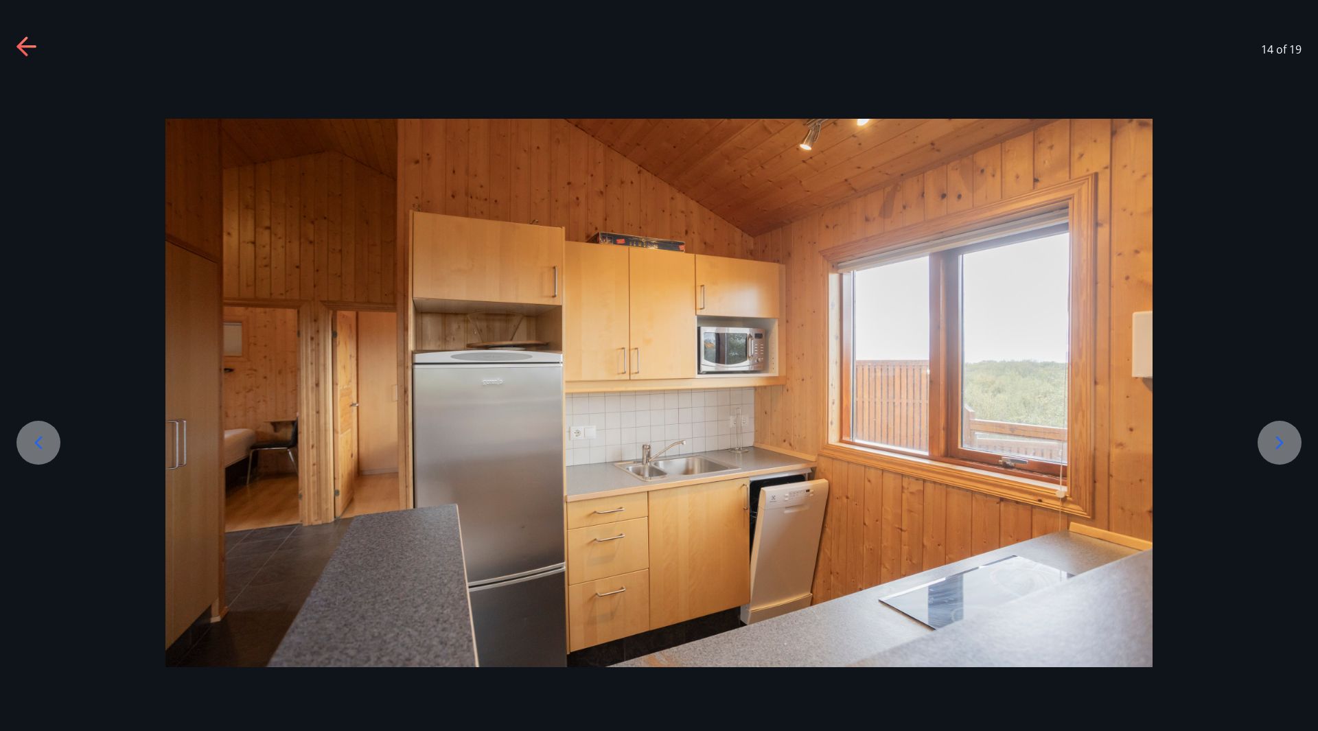
click at [1283, 442] on icon at bounding box center [1279, 443] width 22 height 22
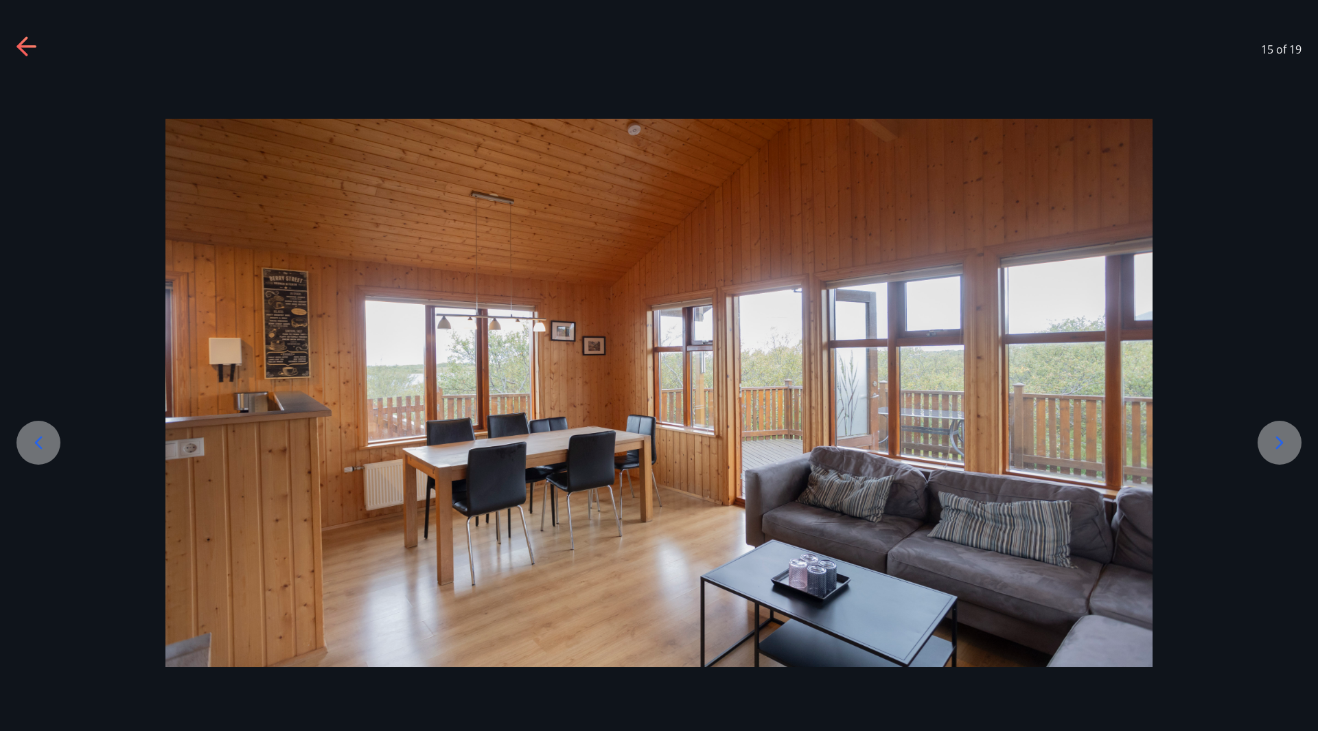
click at [1283, 442] on icon at bounding box center [1279, 443] width 22 height 22
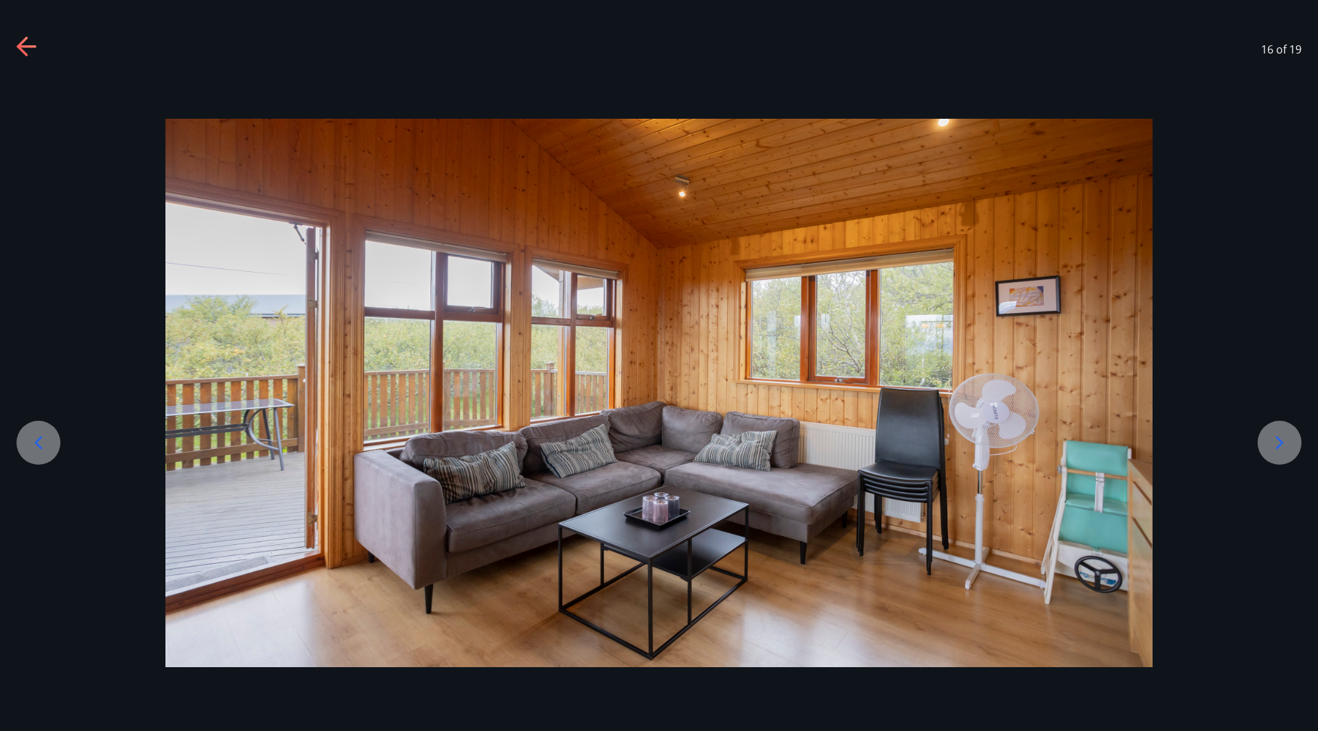
click at [1283, 442] on icon at bounding box center [1279, 443] width 22 height 22
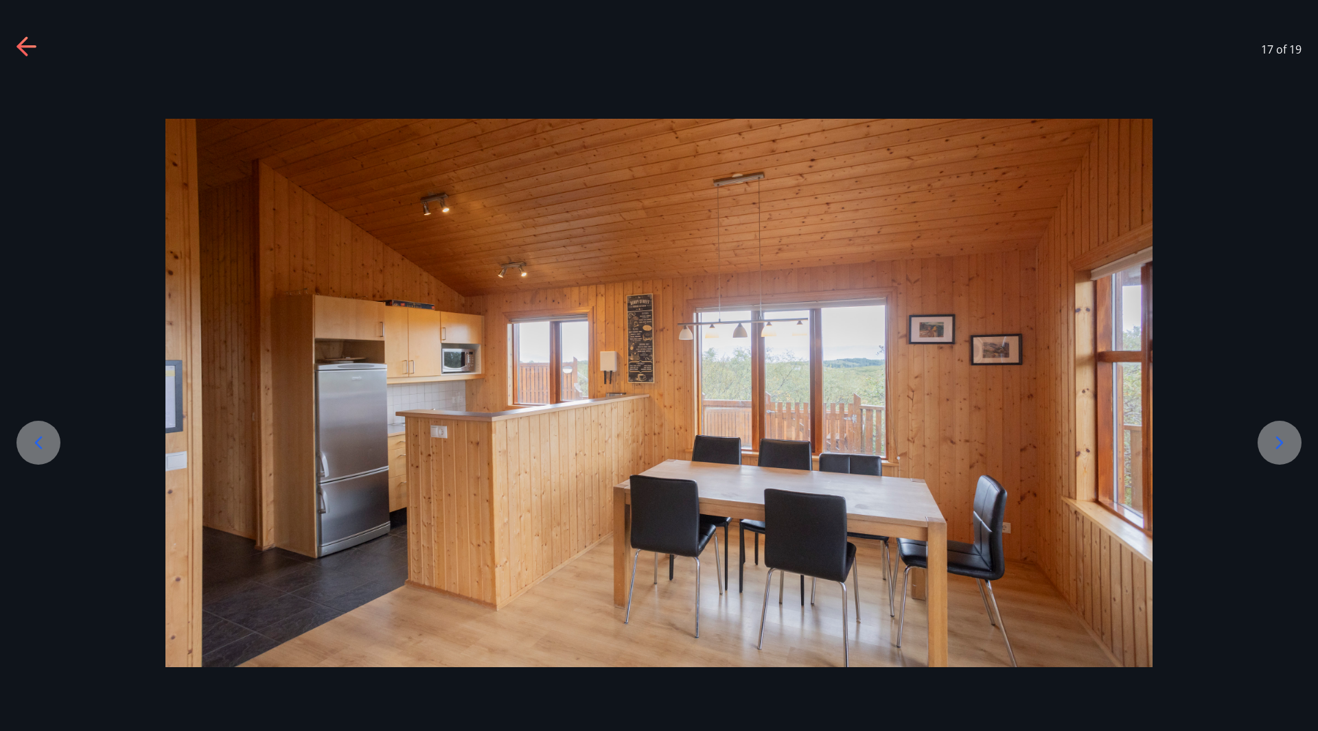
click at [48, 445] on icon at bounding box center [38, 443] width 22 height 22
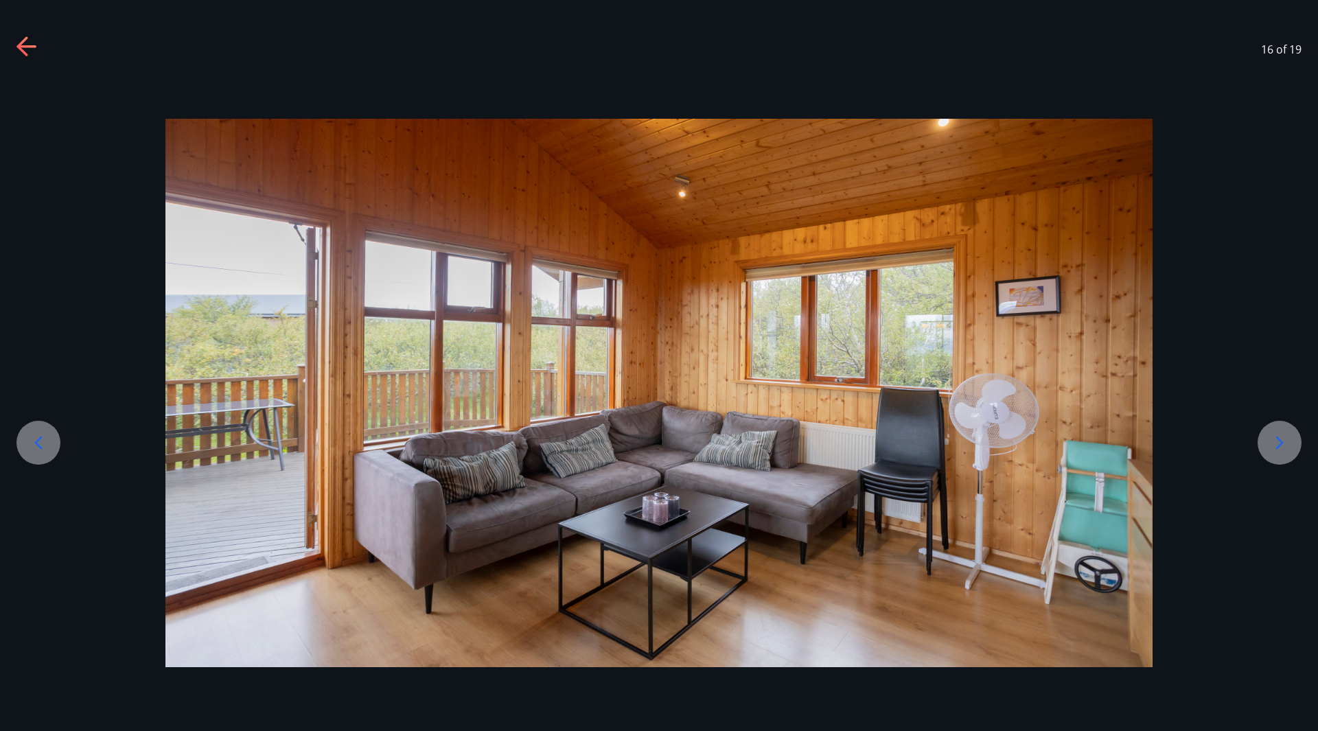
click at [1275, 433] on icon at bounding box center [1279, 443] width 22 height 22
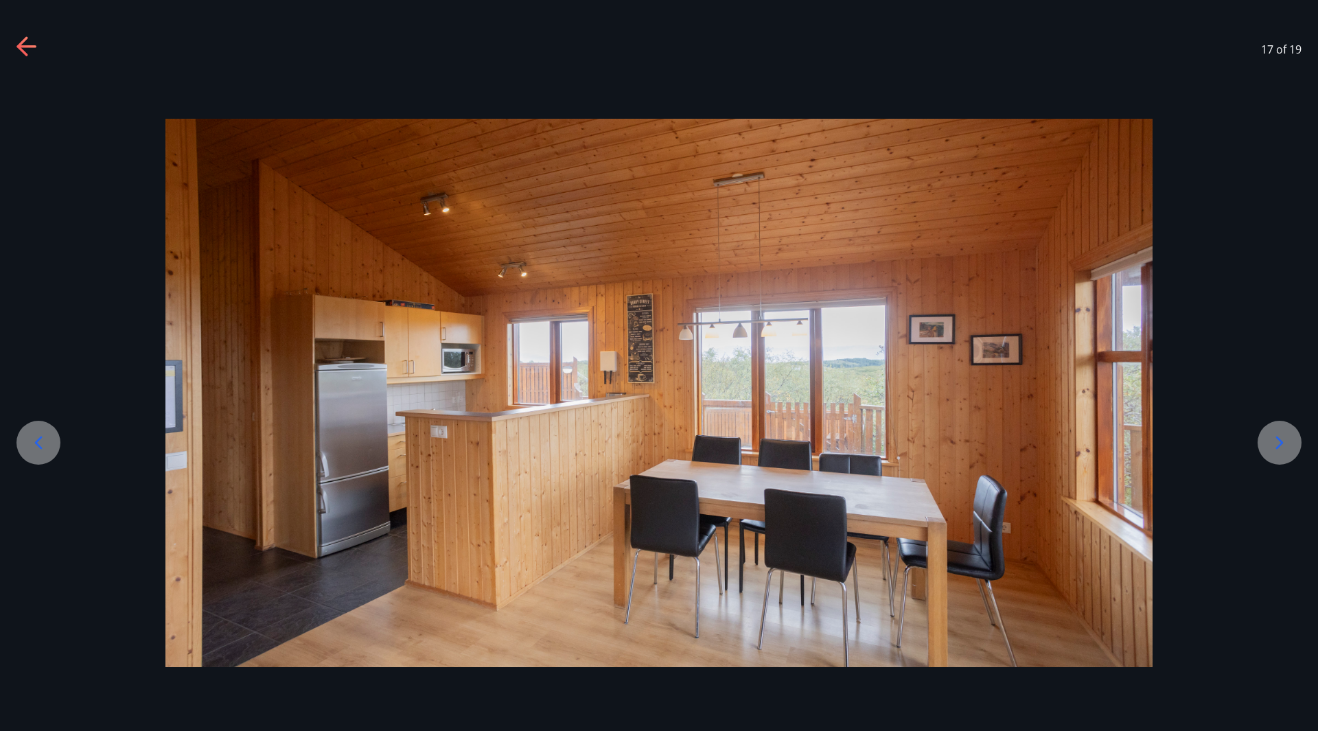
click at [1275, 433] on icon at bounding box center [1279, 443] width 22 height 22
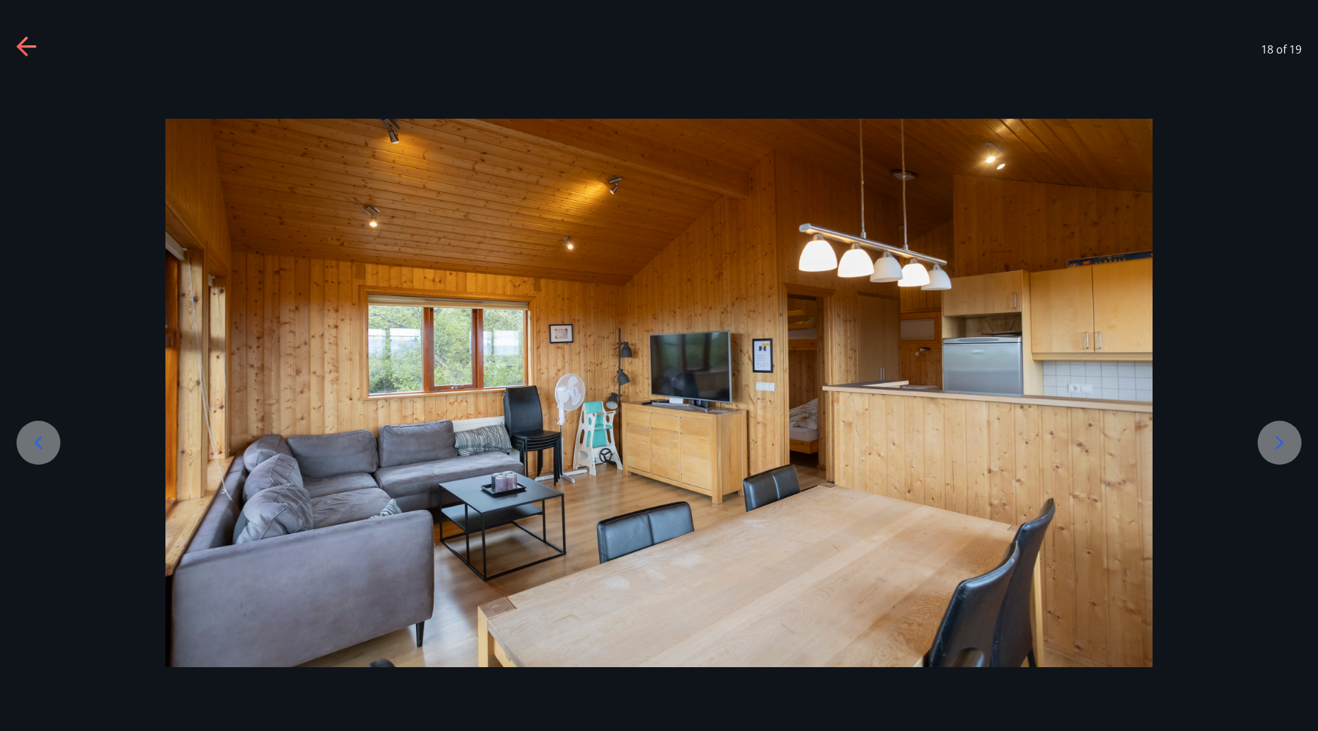
click at [1275, 433] on icon at bounding box center [1279, 443] width 22 height 22
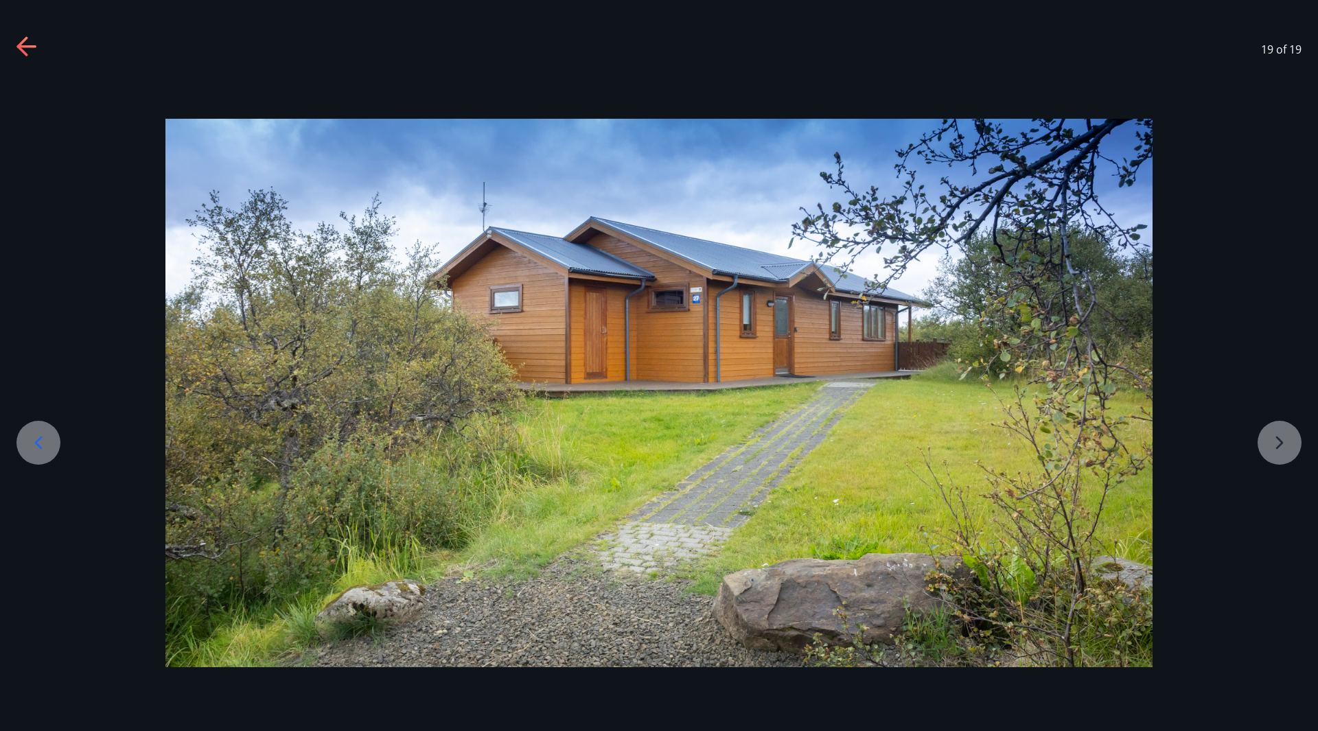
click at [1275, 433] on div at bounding box center [659, 393] width 1318 height 548
click at [41, 434] on icon at bounding box center [38, 443] width 22 height 22
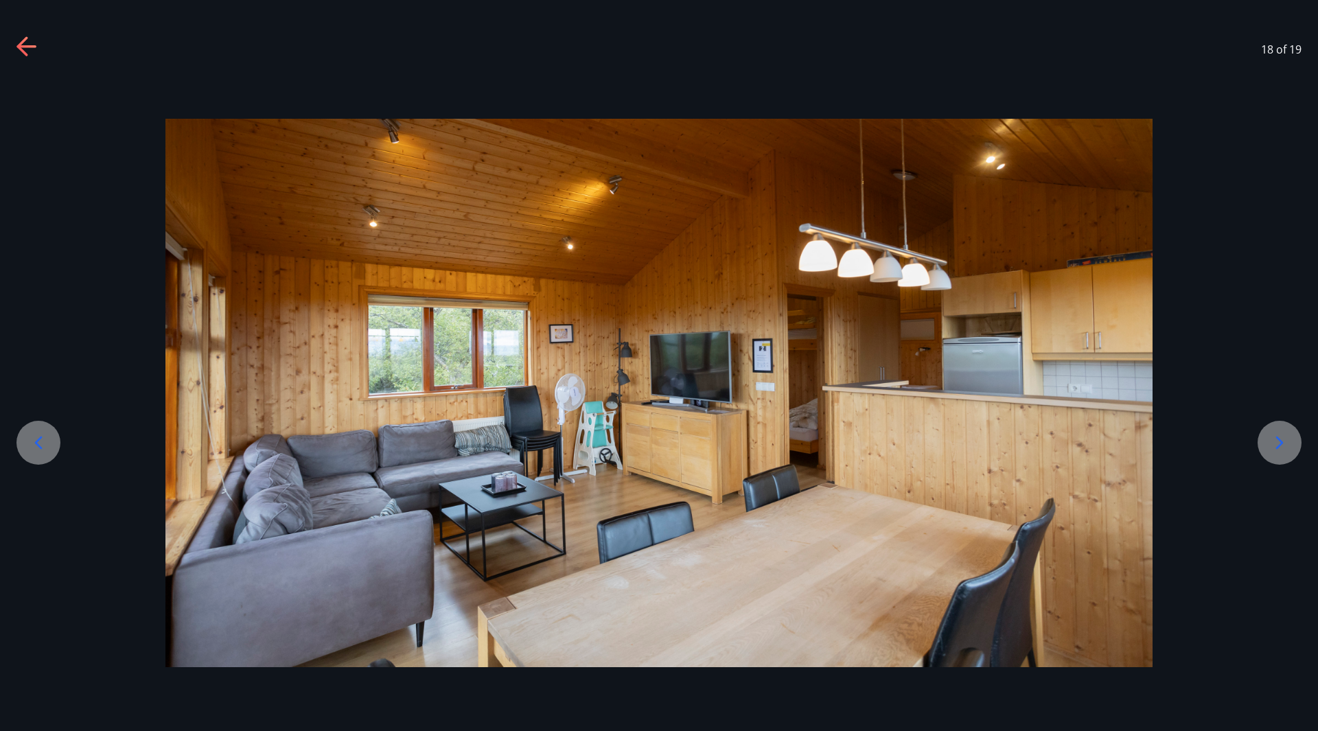
click at [41, 434] on icon at bounding box center [38, 443] width 22 height 22
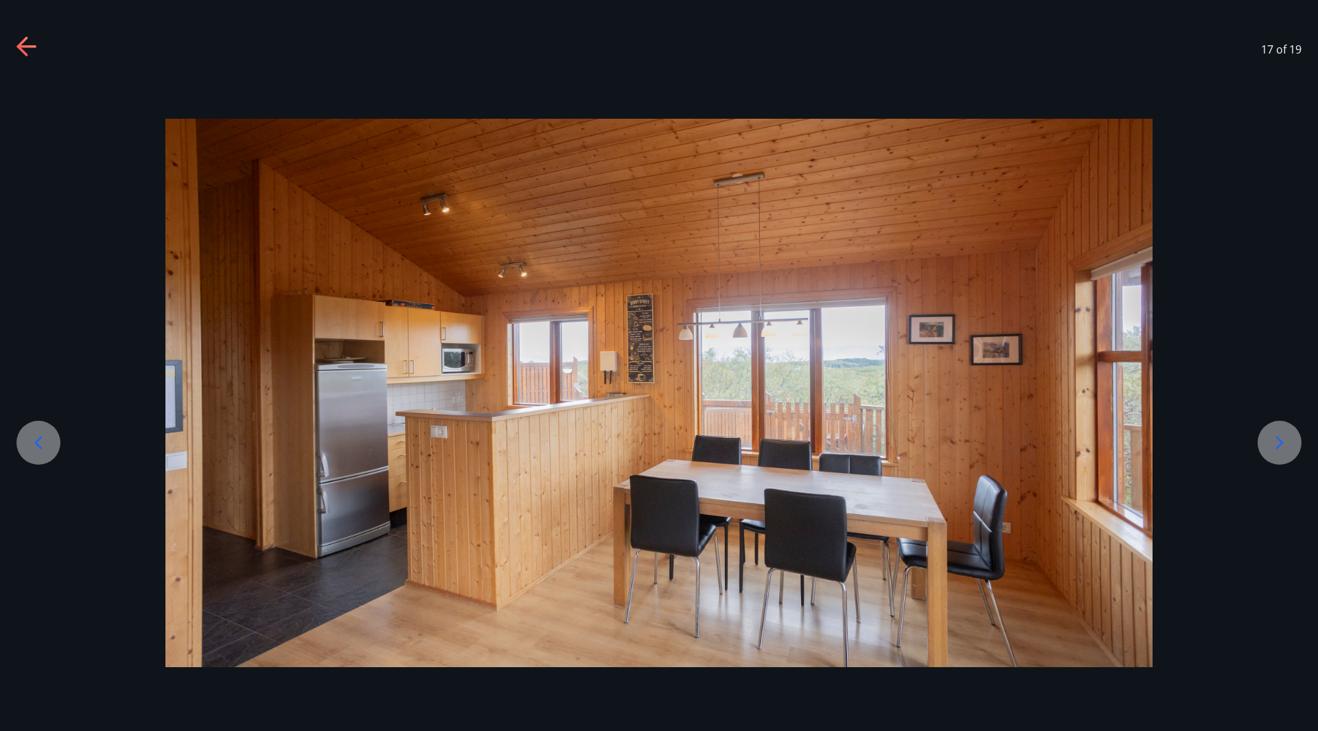
click at [25, 38] on icon at bounding box center [21, 45] width 11 height 19
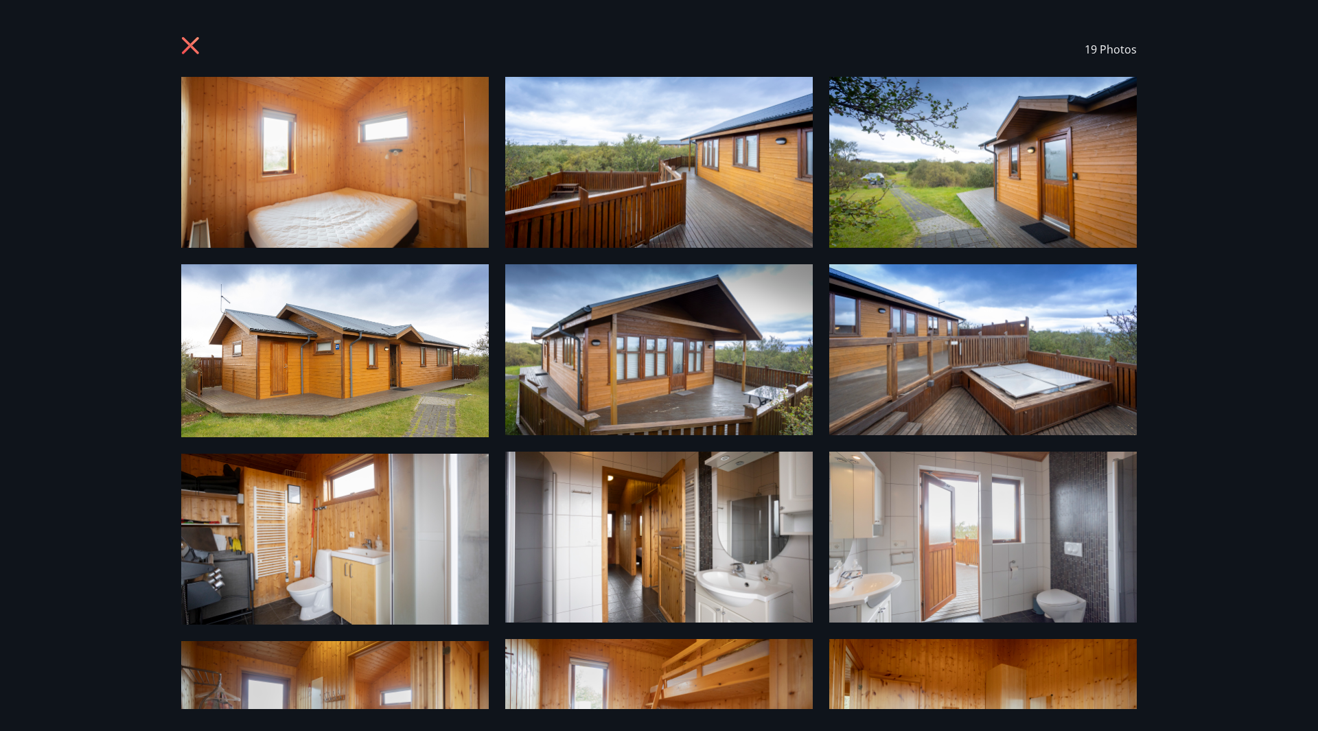
click at [182, 45] on icon at bounding box center [192, 47] width 22 height 22
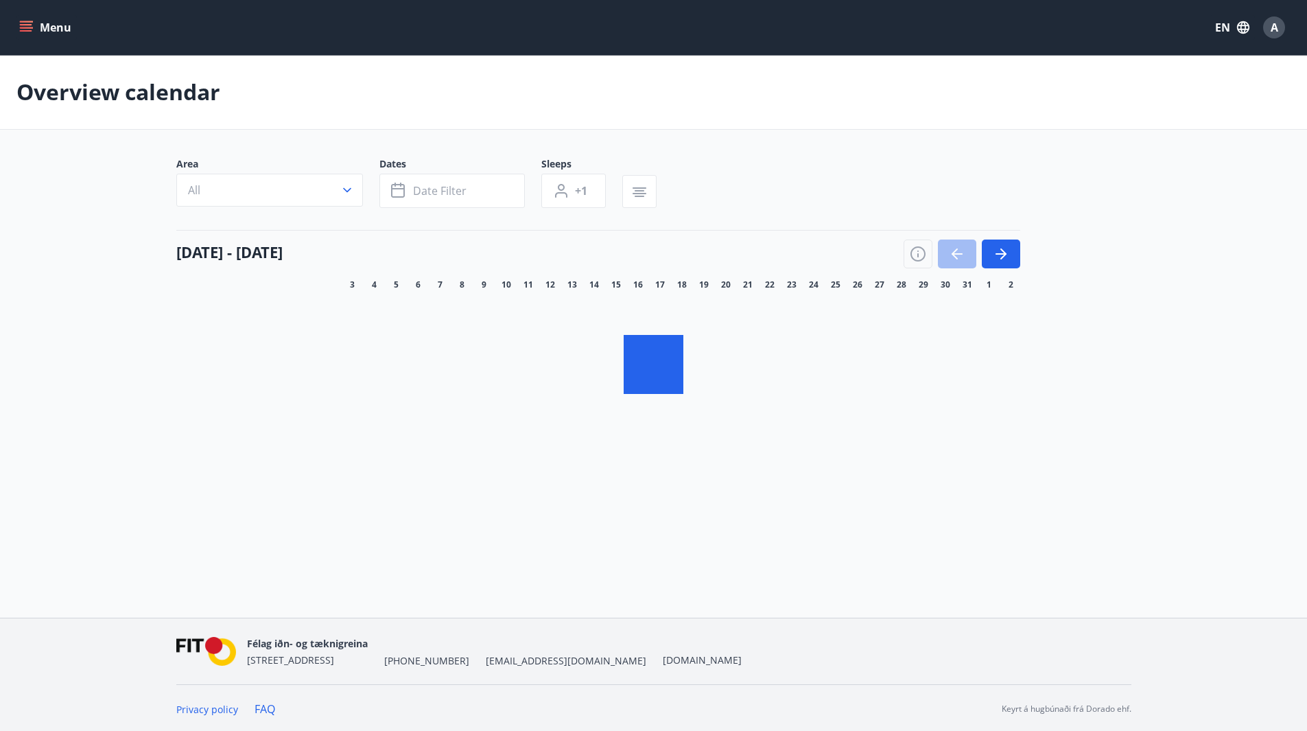
scroll to position [2, 0]
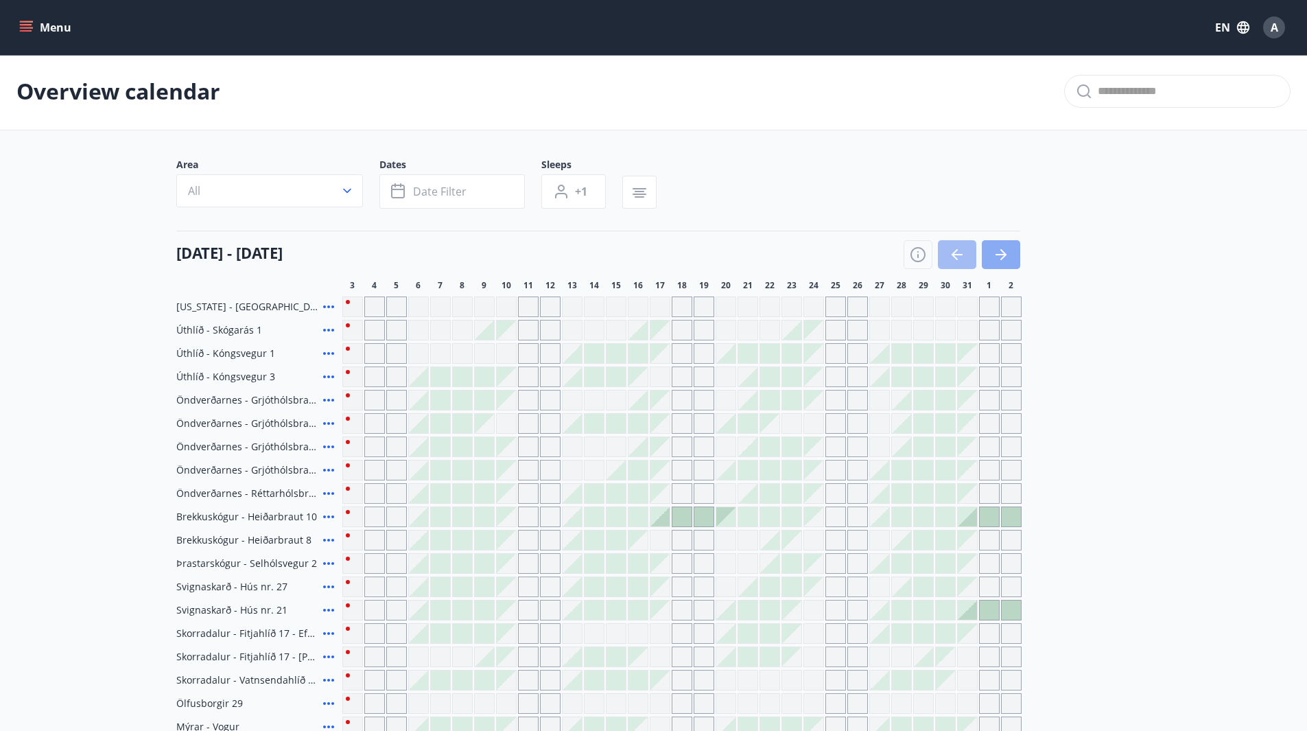
click at [1004, 252] on icon "button" at bounding box center [1001, 254] width 16 height 16
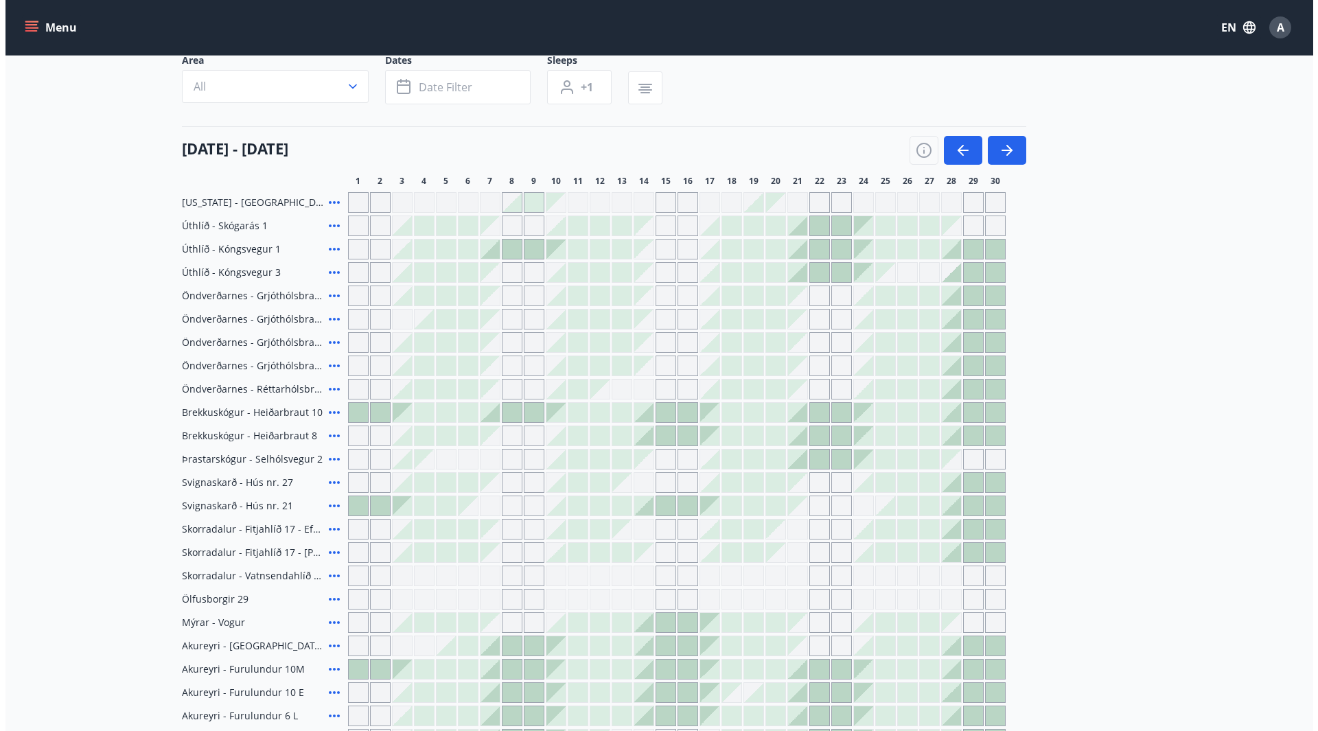
scroll to position [139, 0]
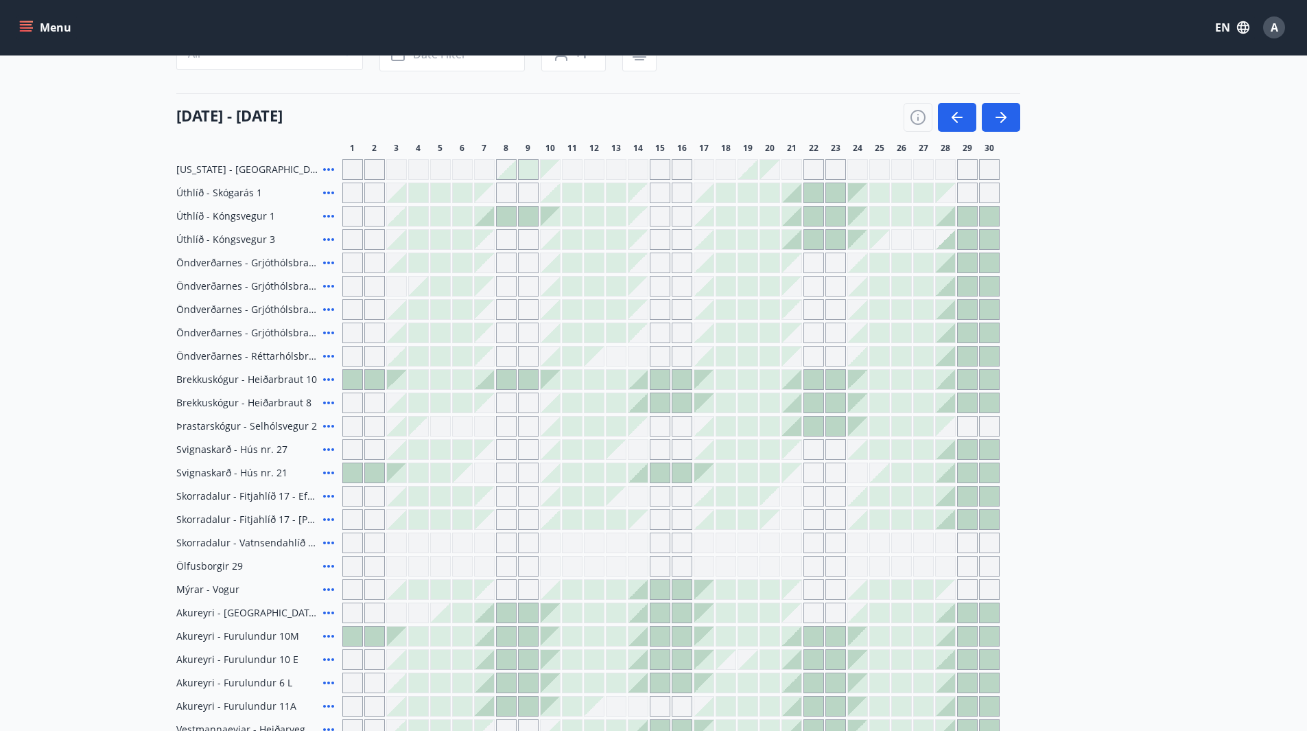
click at [324, 237] on icon at bounding box center [329, 239] width 16 height 16
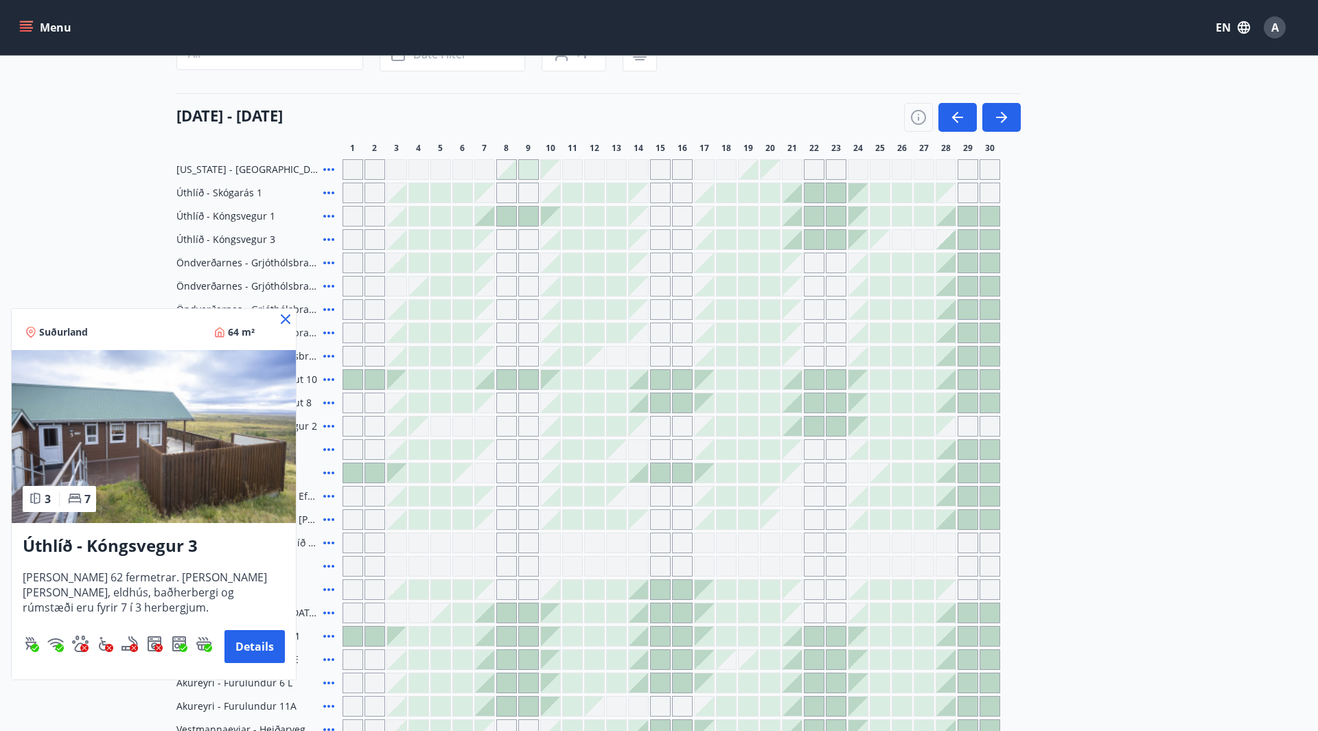
click at [215, 449] on img at bounding box center [154, 436] width 284 height 173
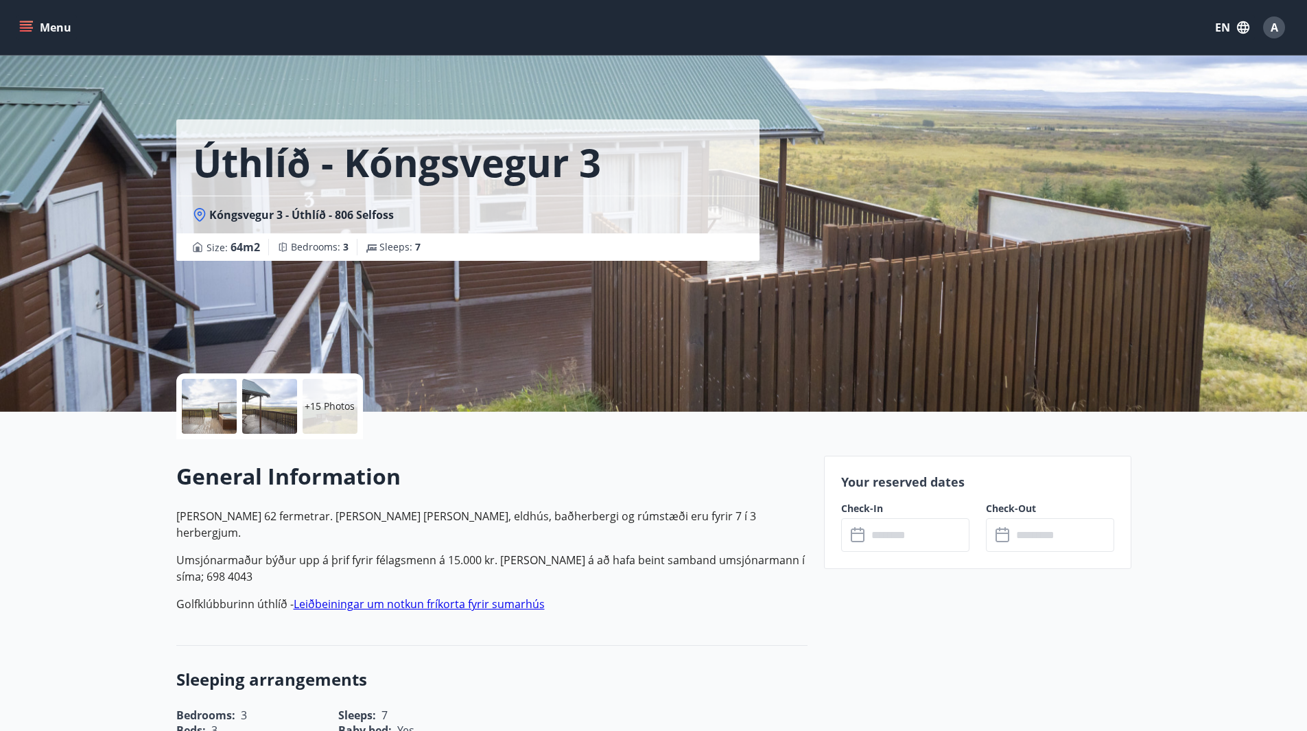
click at [314, 401] on p "+15 Photos" at bounding box center [330, 406] width 50 height 14
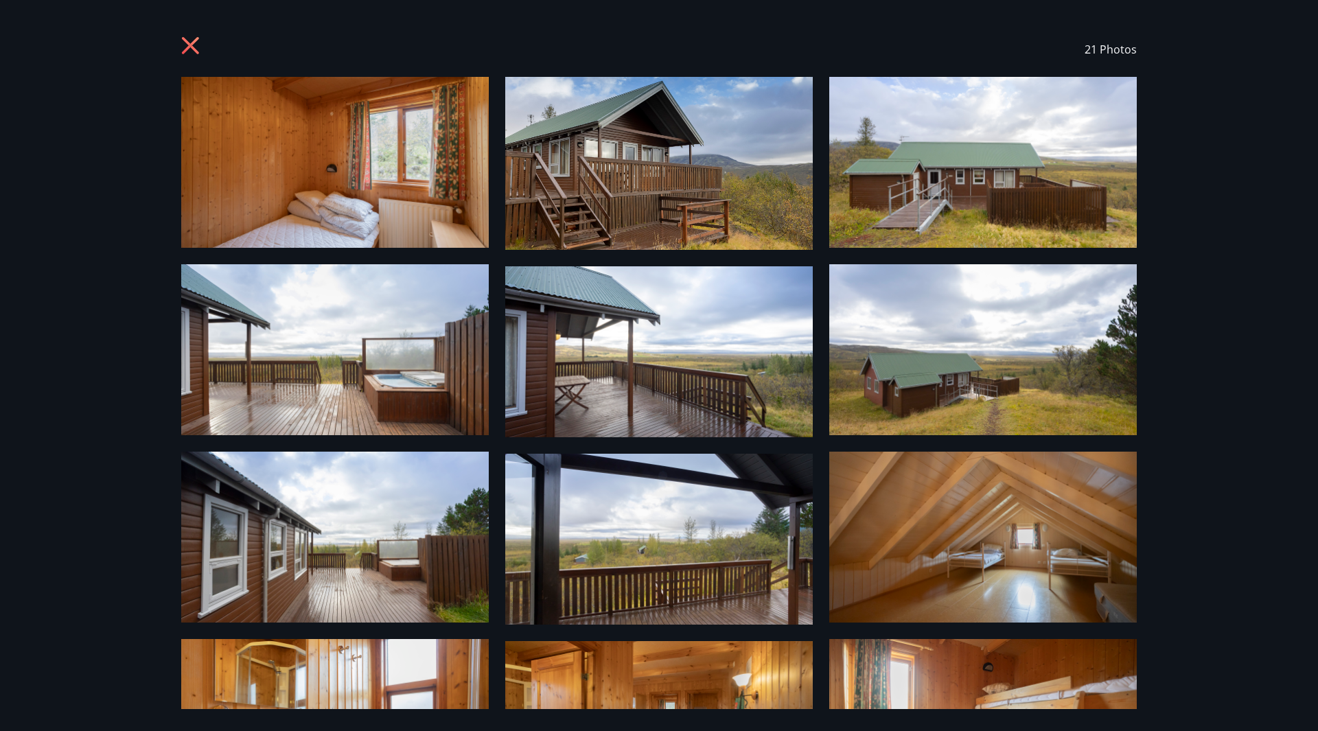
click at [341, 197] on img at bounding box center [334, 162] width 307 height 171
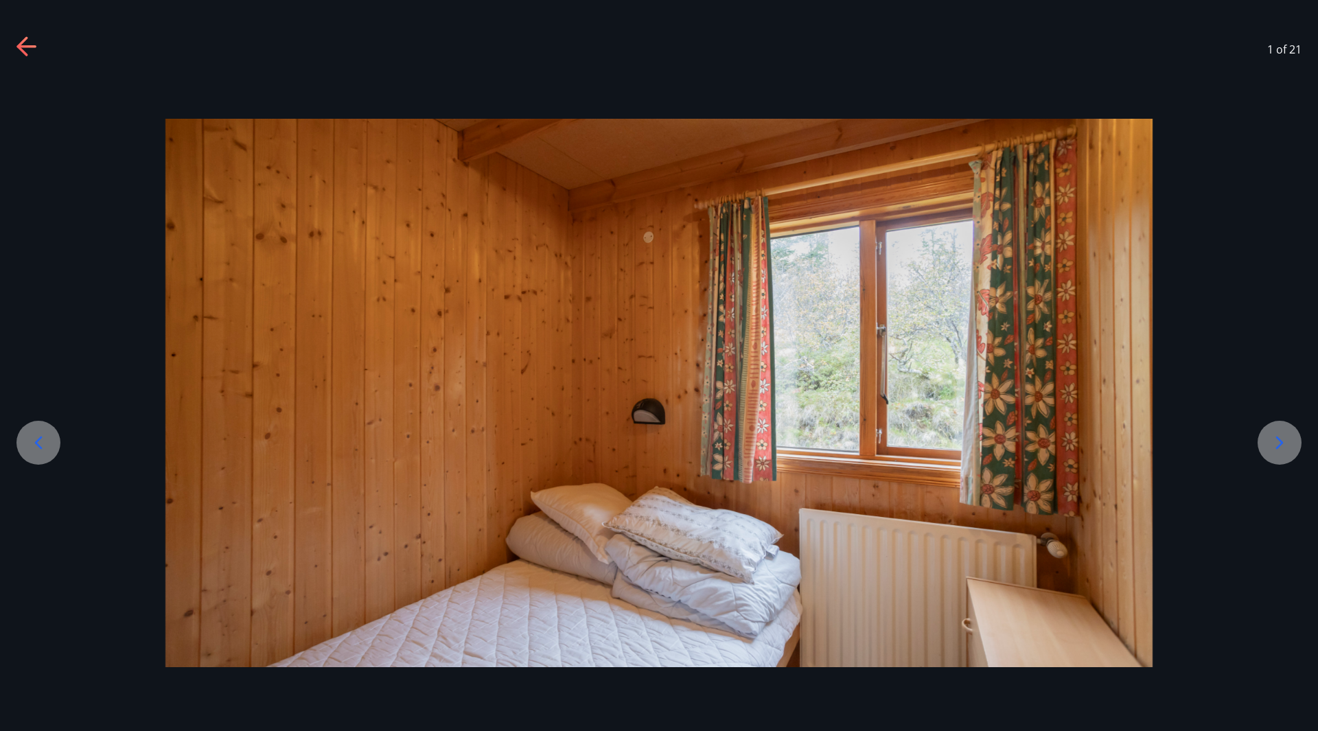
click at [1279, 439] on icon at bounding box center [1280, 442] width 8 height 13
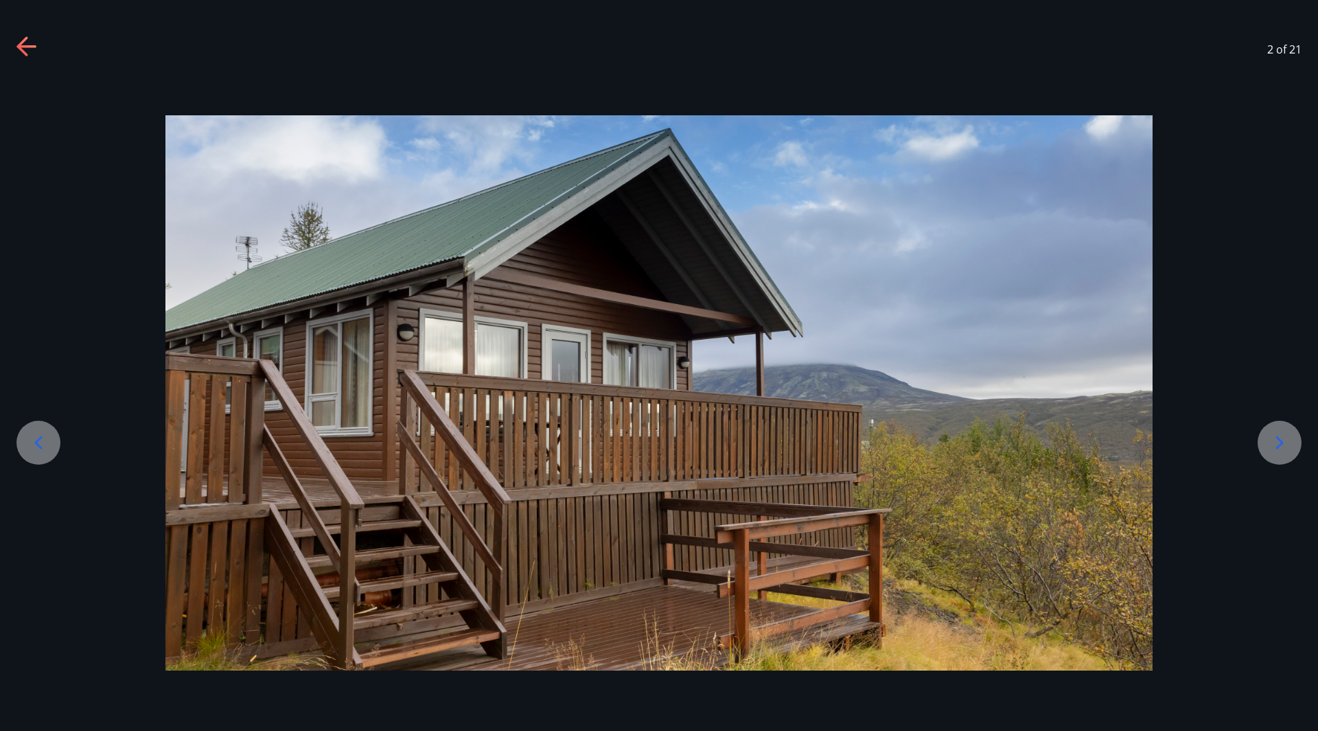
click at [1279, 439] on icon at bounding box center [1280, 442] width 8 height 13
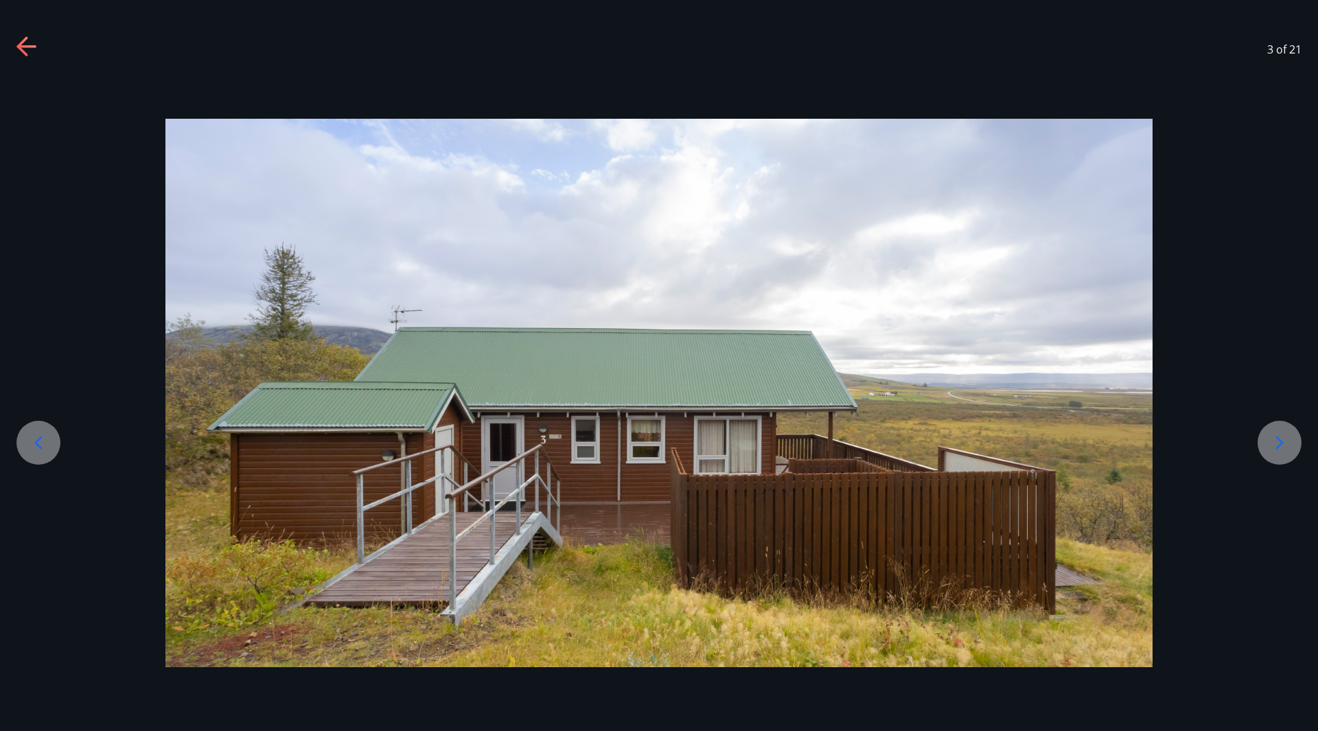
click at [1279, 439] on icon at bounding box center [1280, 442] width 8 height 13
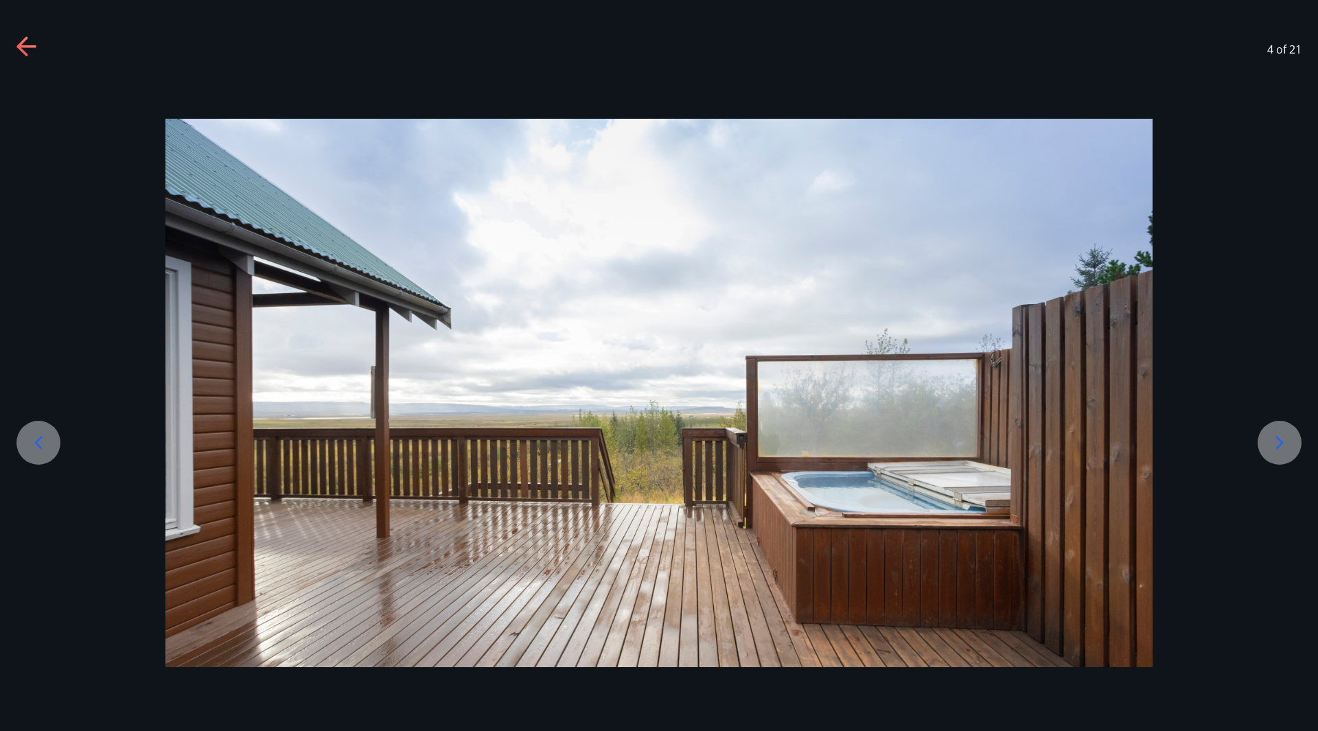
click at [1279, 439] on icon at bounding box center [1280, 442] width 8 height 13
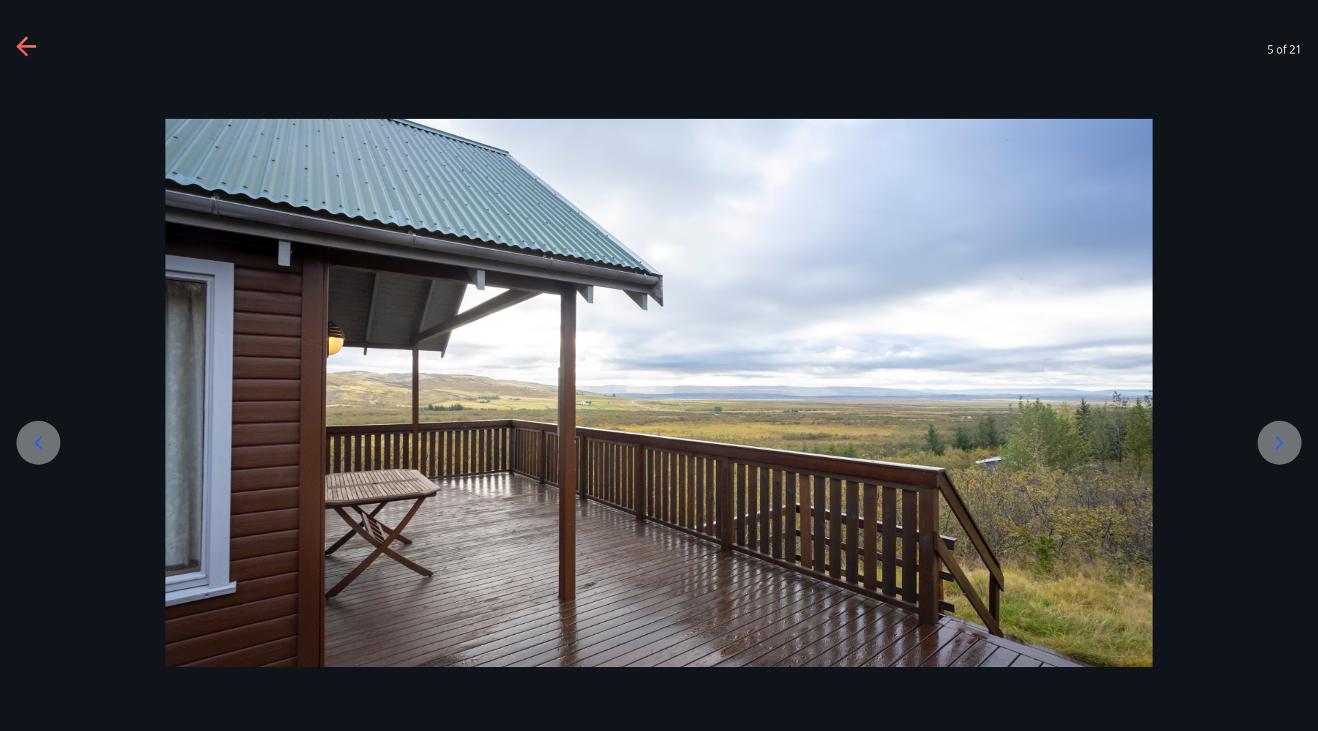
click at [1279, 439] on icon at bounding box center [1280, 442] width 8 height 13
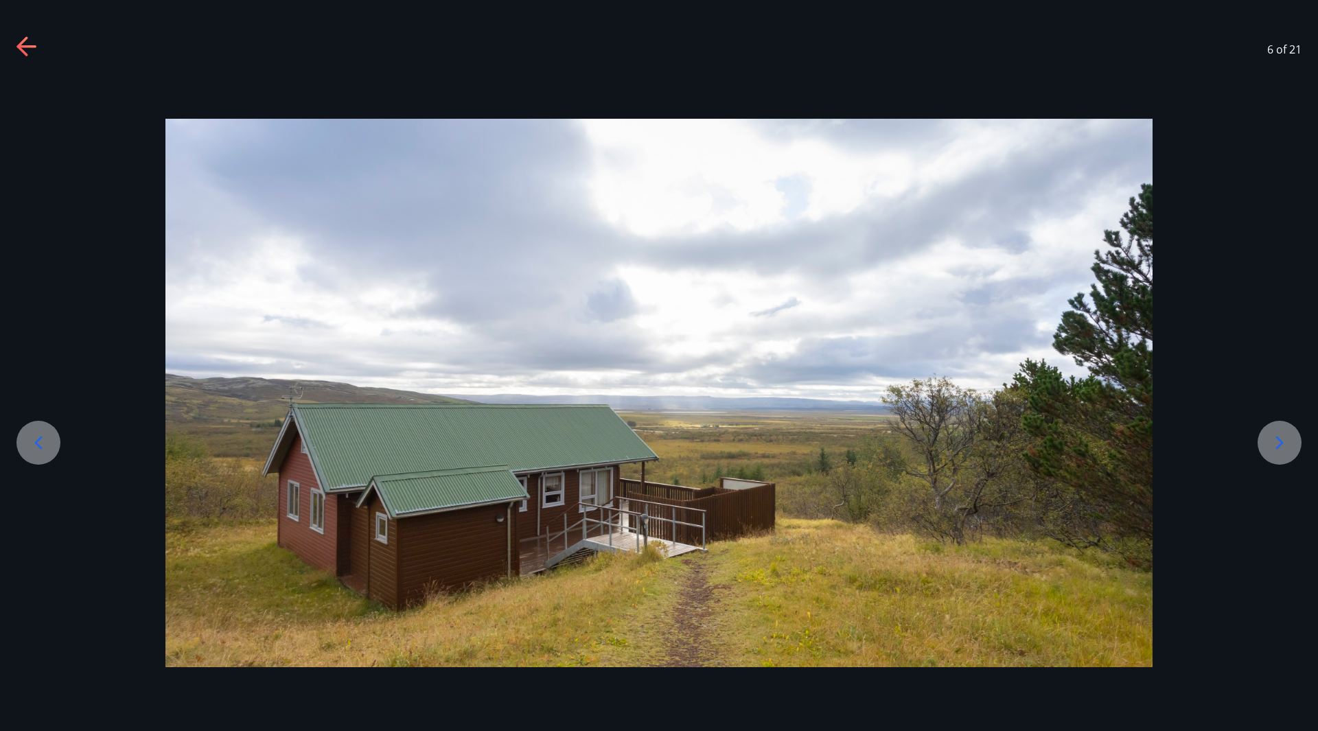
click at [1279, 439] on icon at bounding box center [1280, 442] width 8 height 13
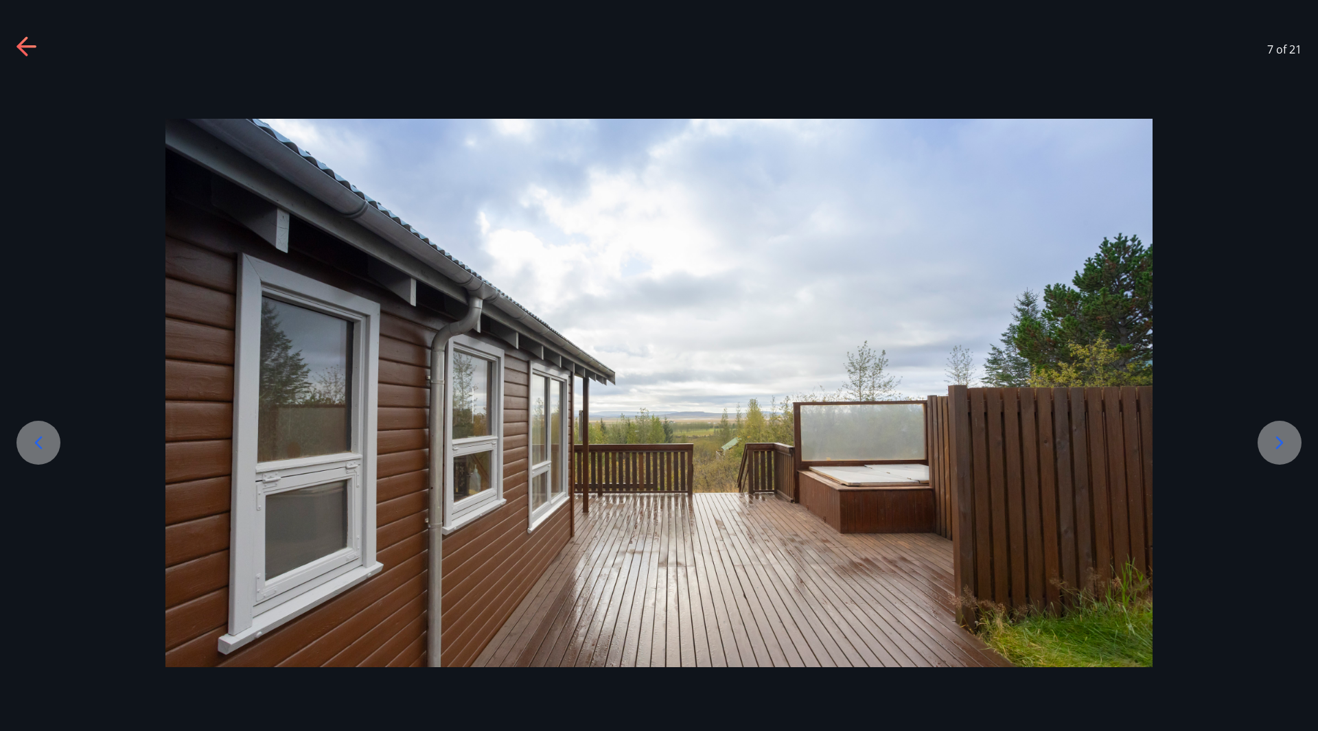
click at [1279, 439] on icon at bounding box center [1280, 442] width 8 height 13
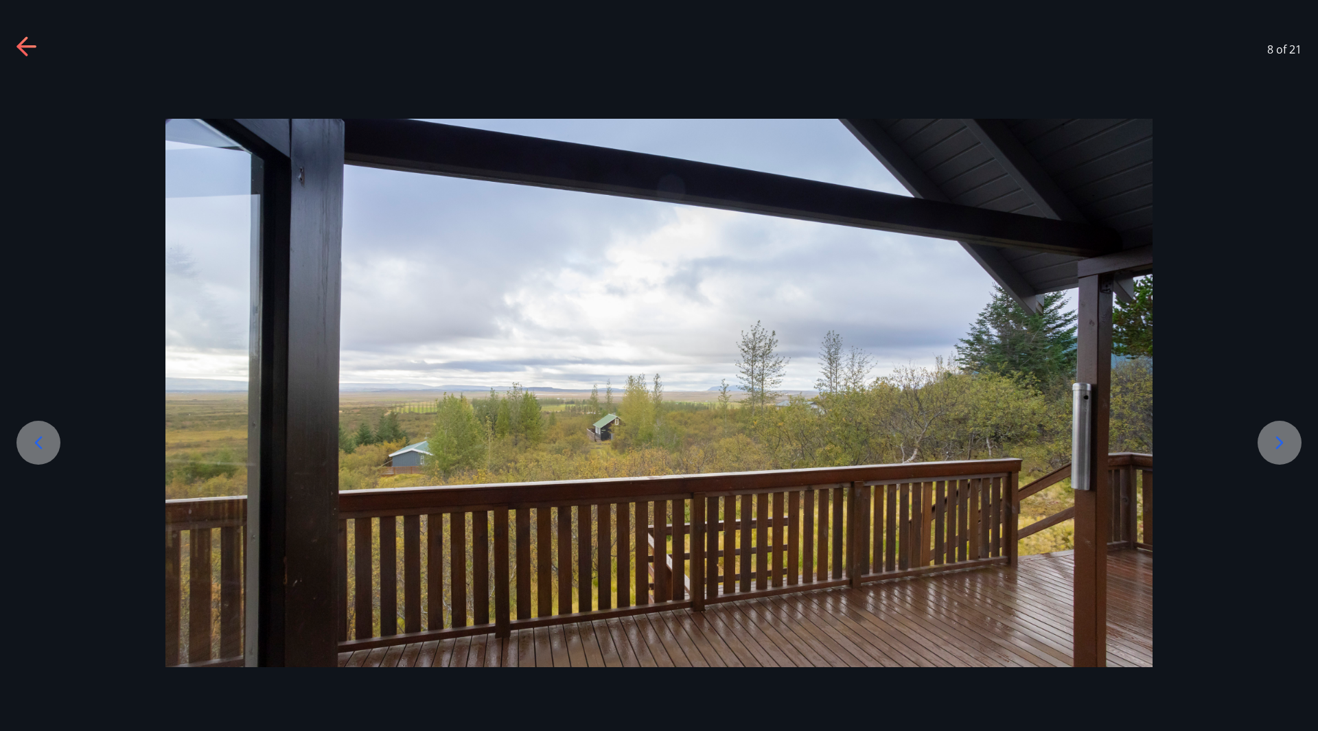
click at [1279, 439] on icon at bounding box center [1280, 442] width 8 height 13
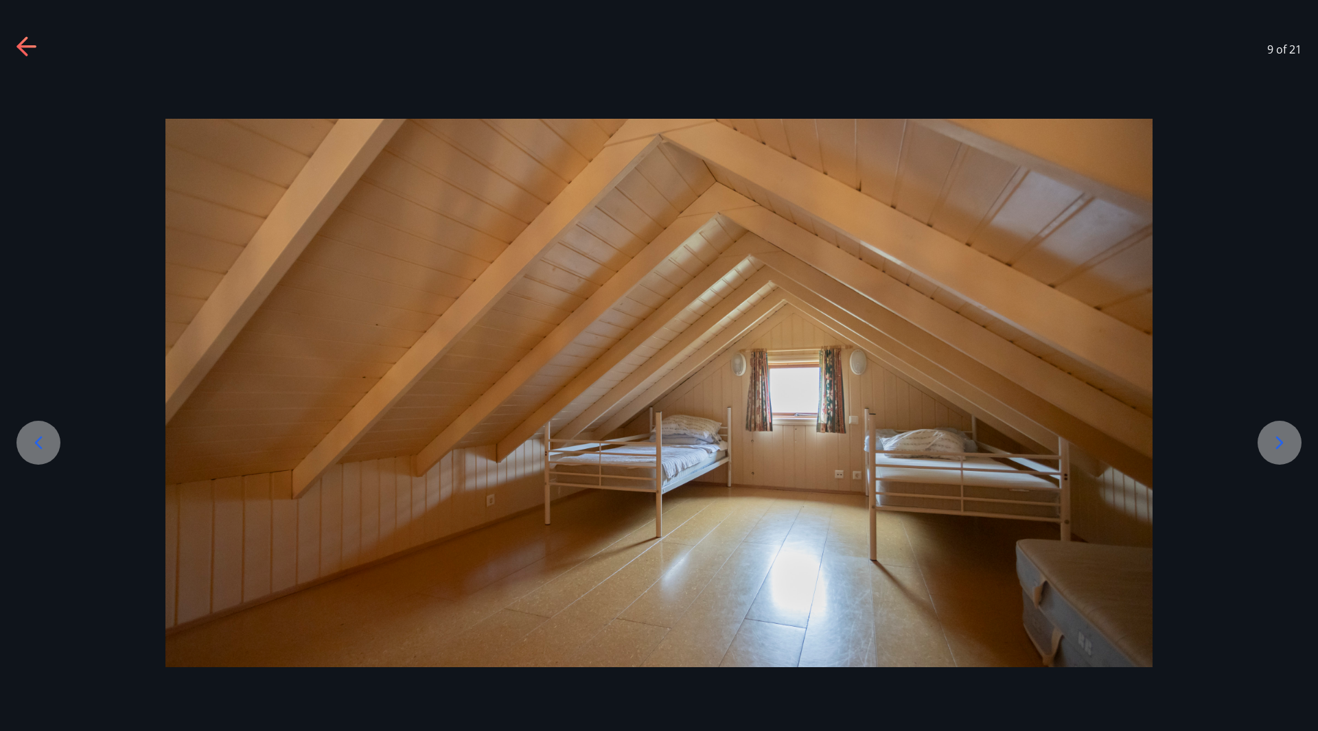
click at [1279, 439] on icon at bounding box center [1280, 442] width 8 height 13
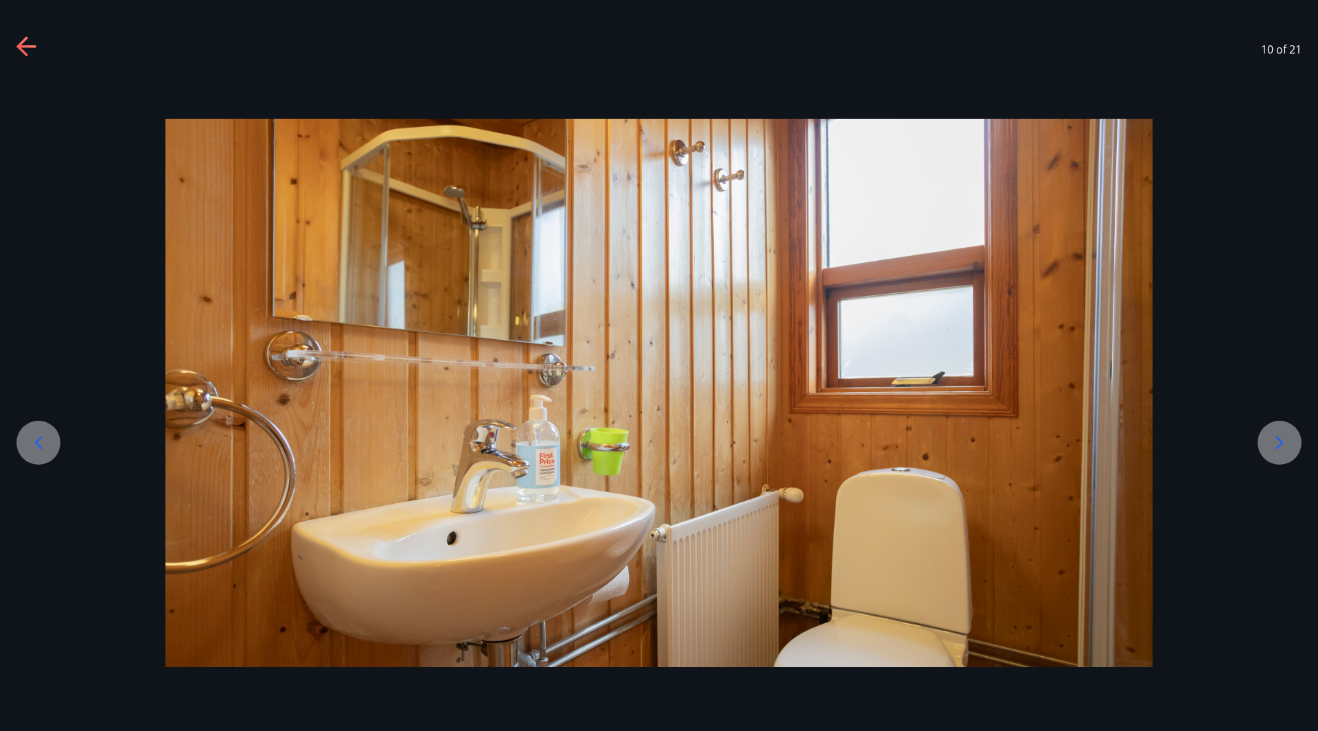
click at [1279, 439] on icon at bounding box center [1280, 442] width 8 height 13
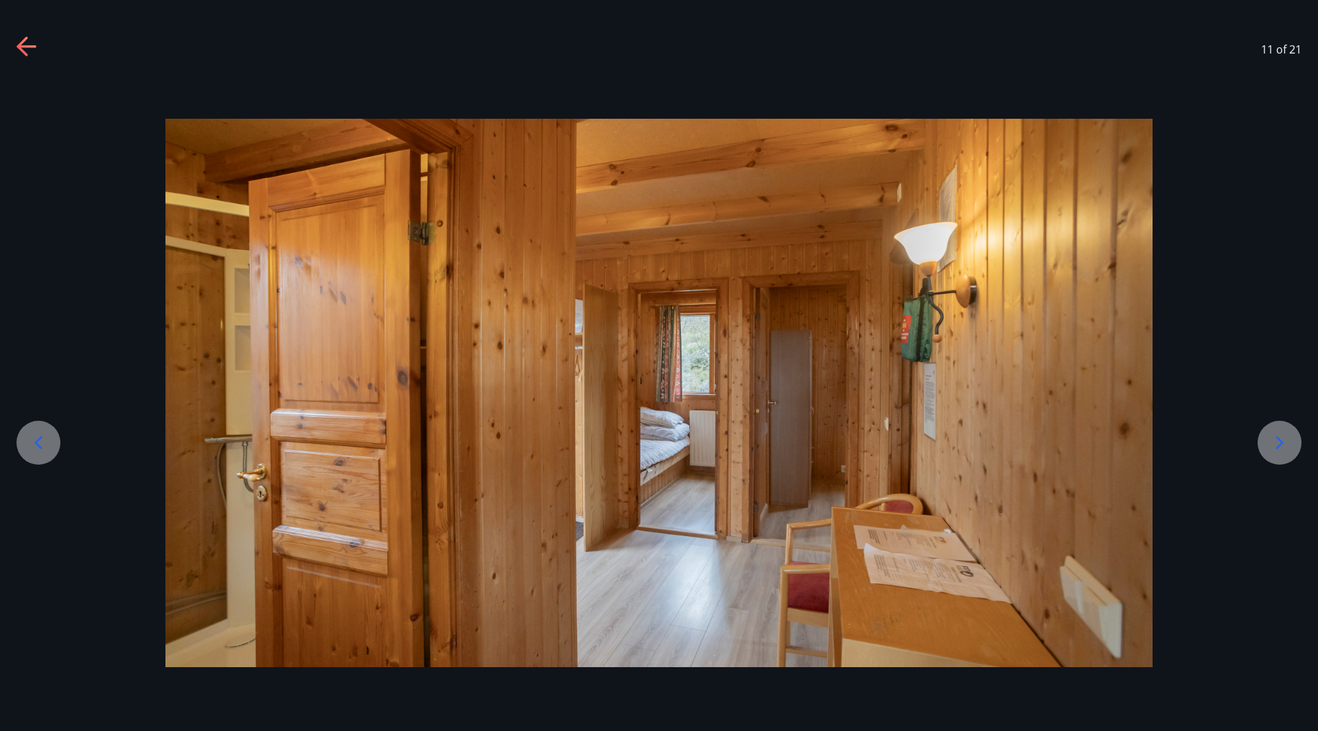
click at [1279, 439] on icon at bounding box center [1280, 442] width 8 height 13
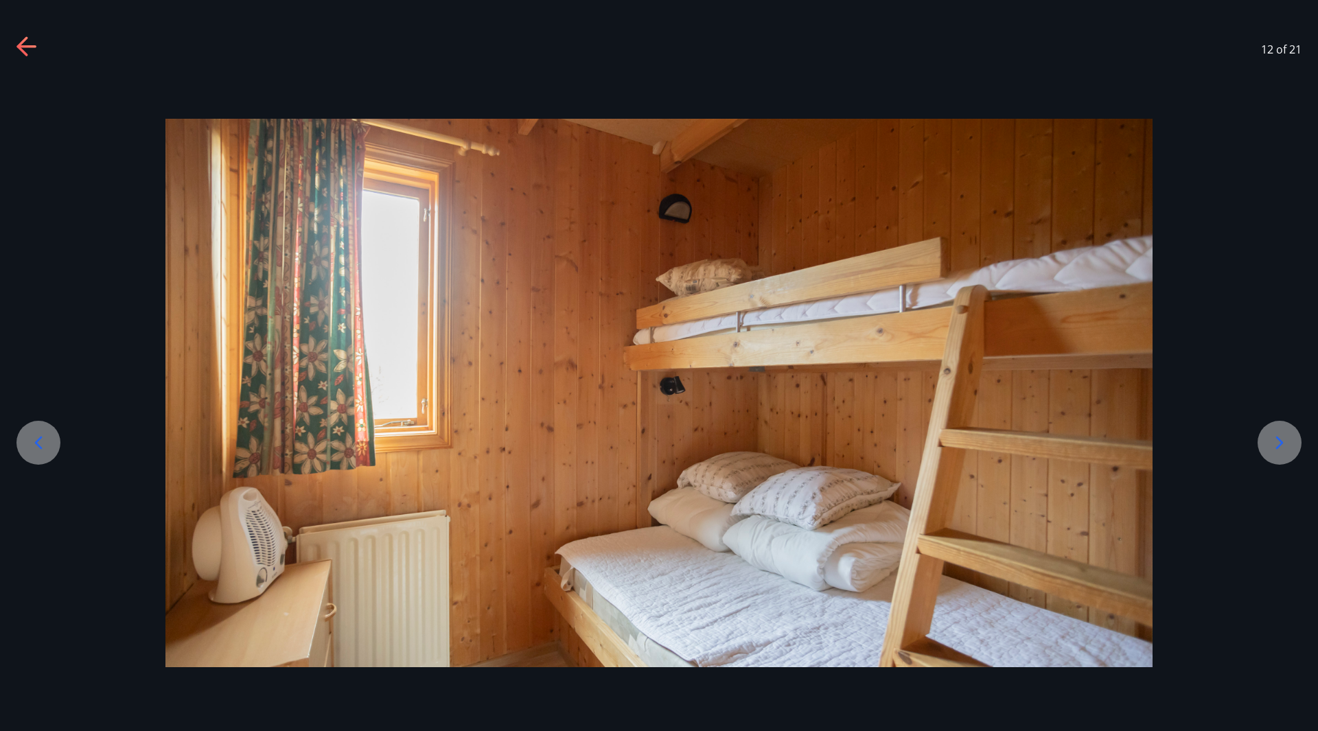
click at [1279, 439] on icon at bounding box center [1280, 442] width 8 height 13
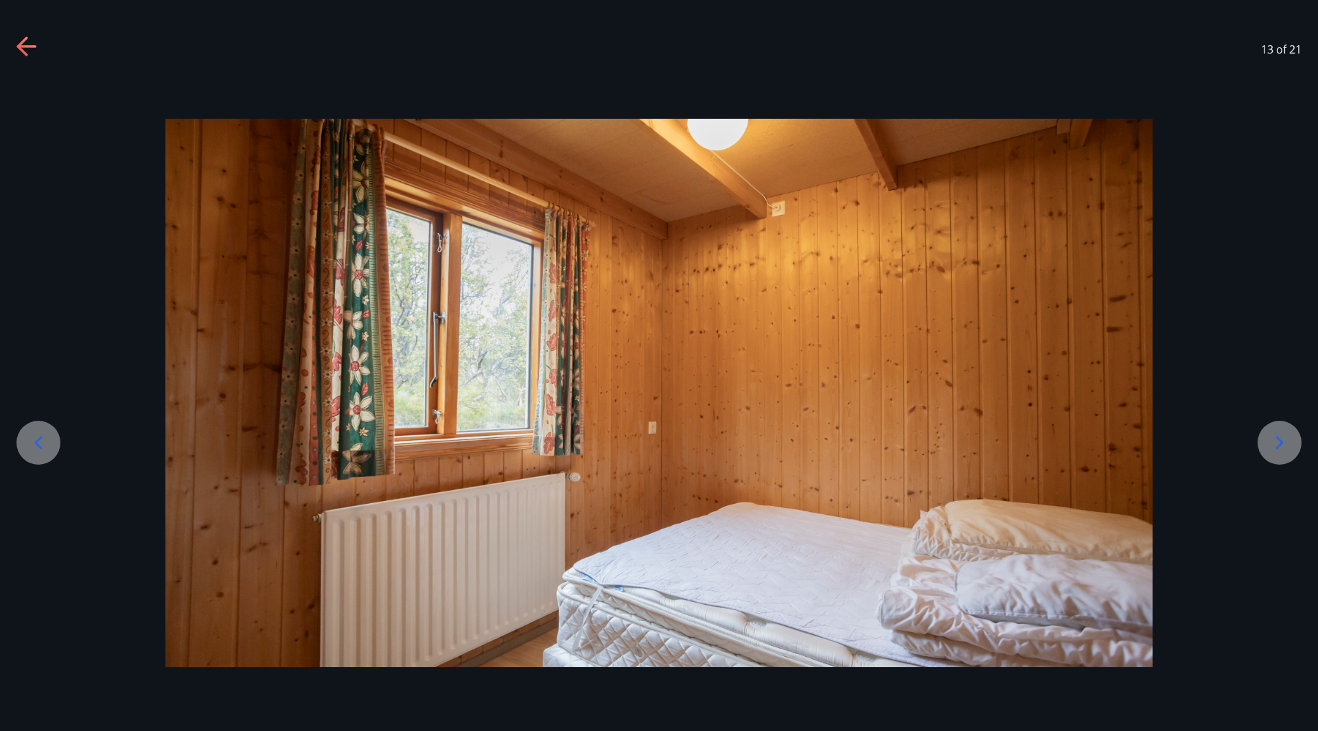
click at [1279, 439] on icon at bounding box center [1280, 442] width 8 height 13
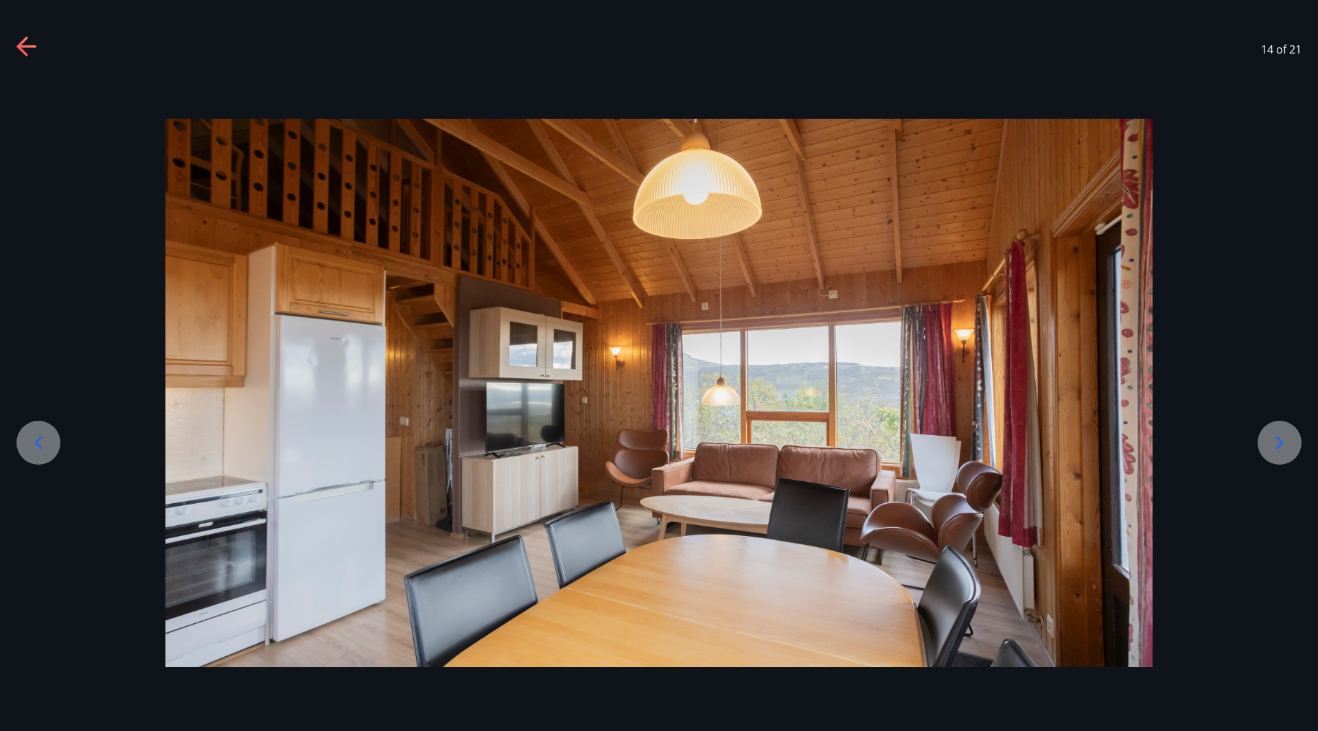
click at [1279, 439] on icon at bounding box center [1280, 442] width 8 height 13
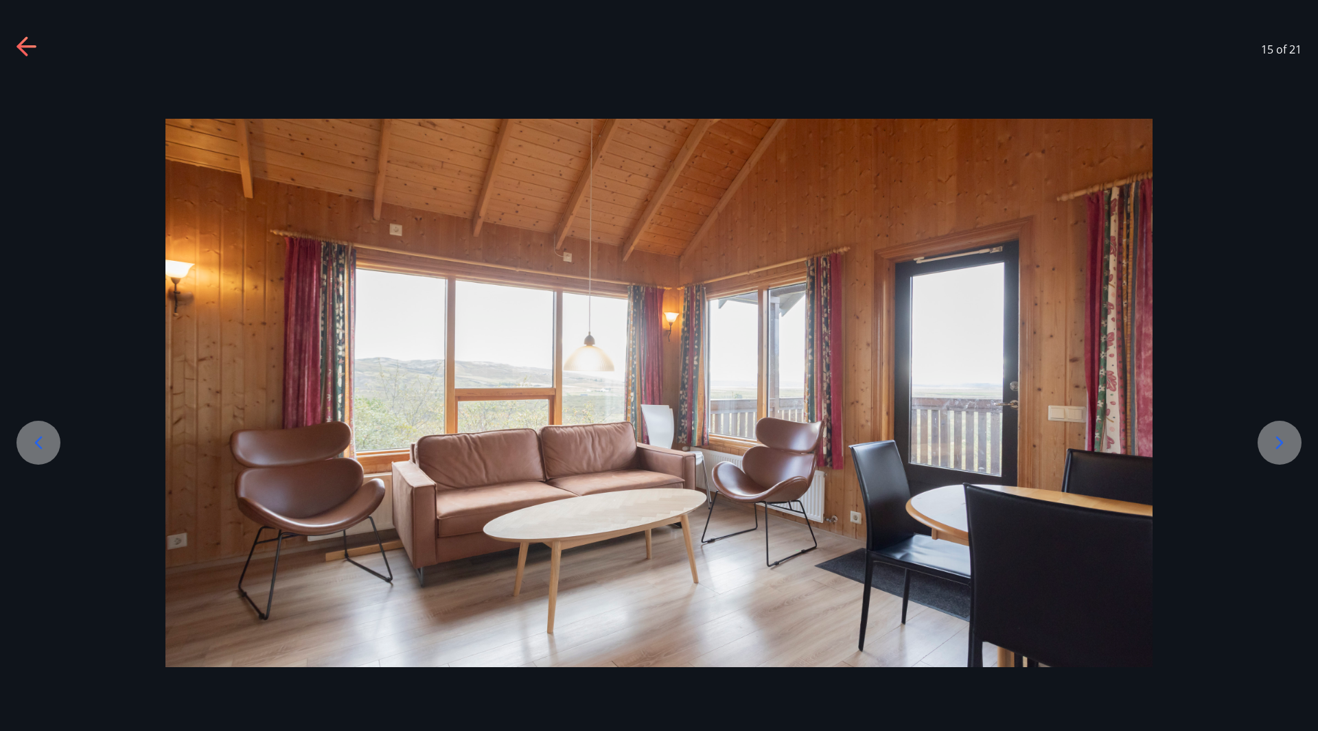
click at [1279, 439] on icon at bounding box center [1280, 442] width 8 height 13
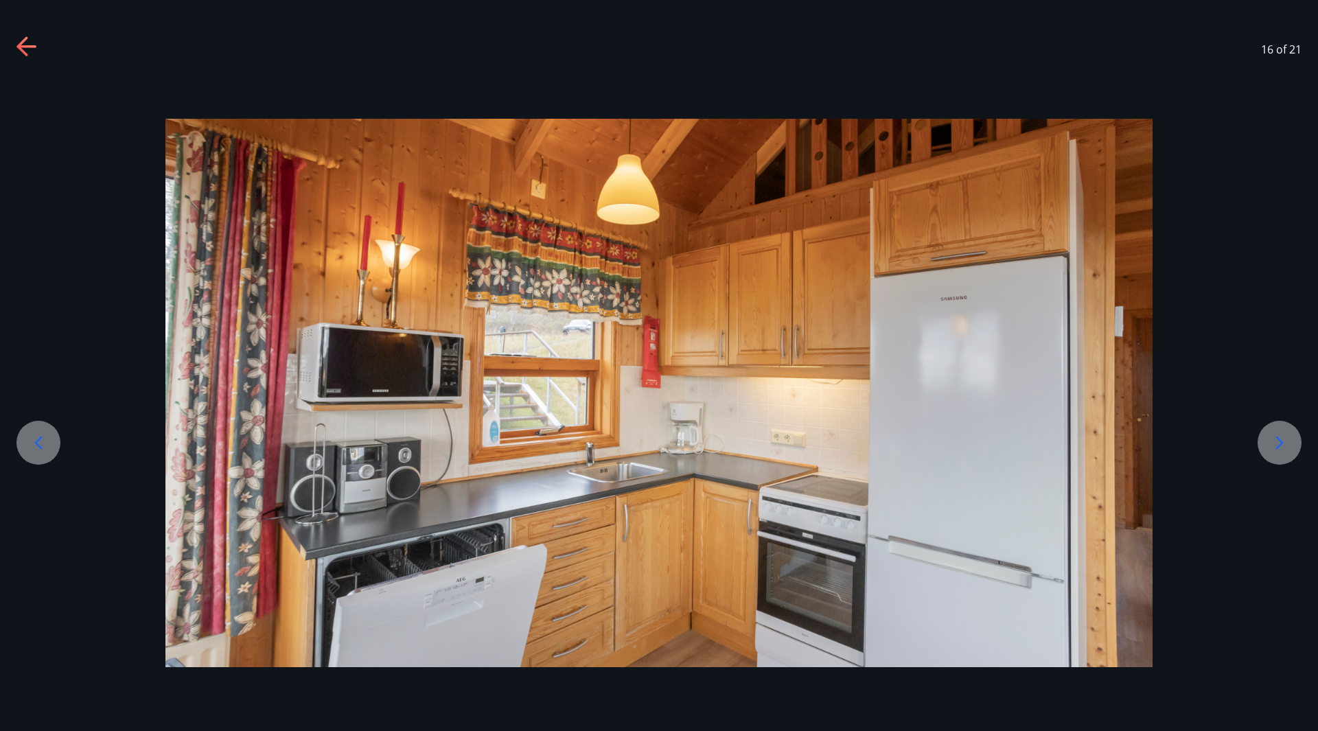
click at [1279, 439] on icon at bounding box center [1280, 442] width 8 height 13
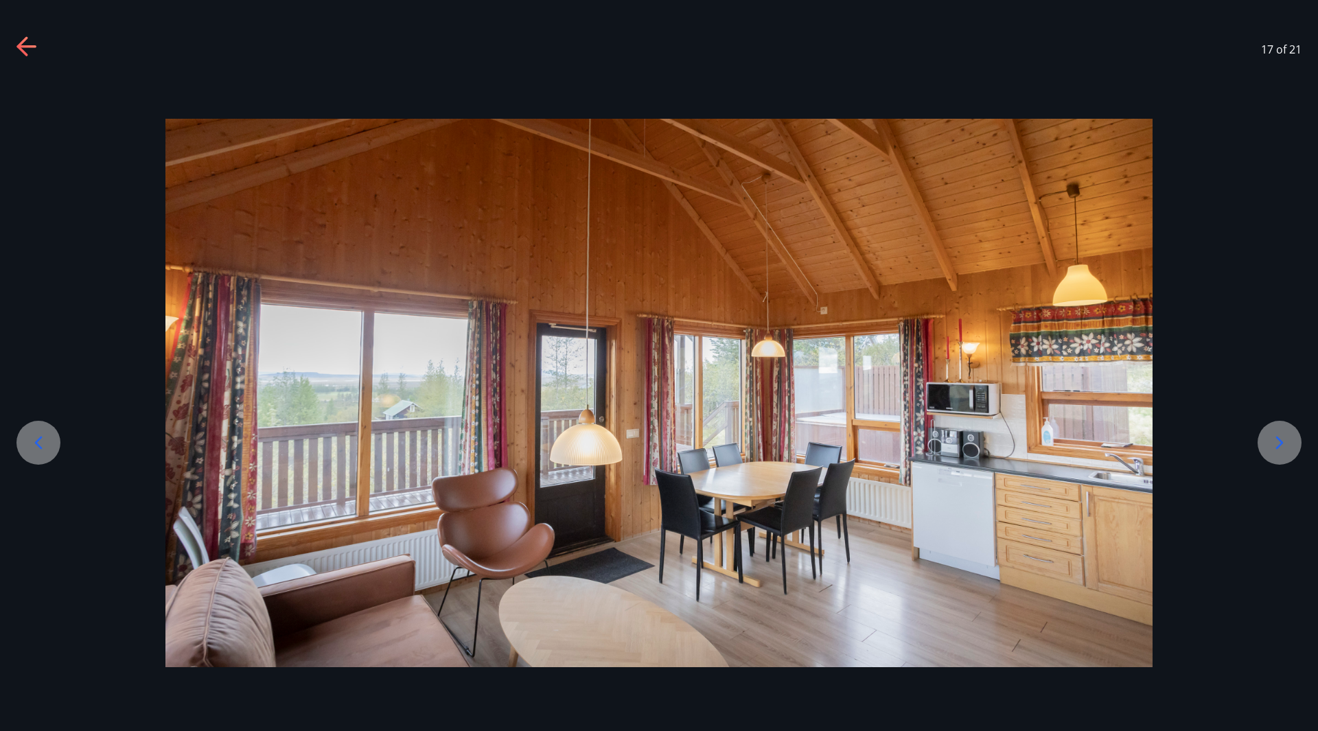
click at [1279, 439] on icon at bounding box center [1280, 442] width 8 height 13
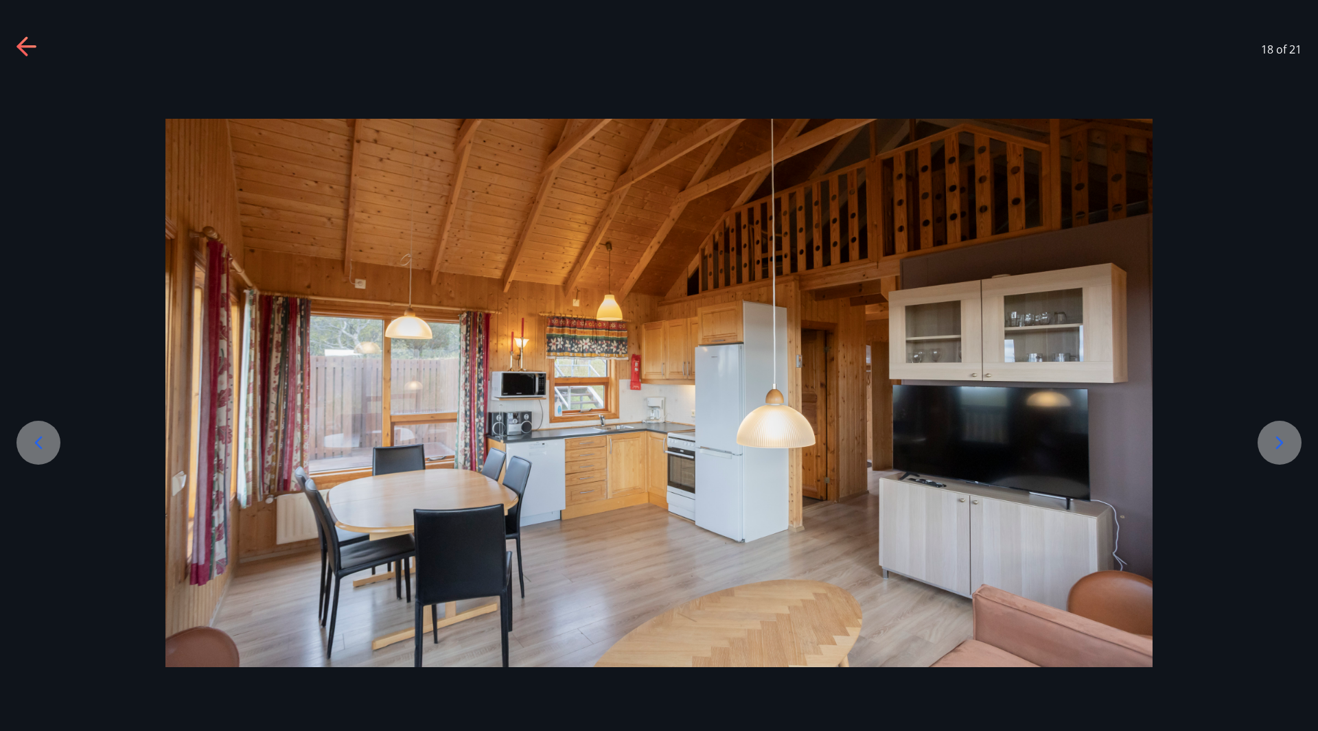
click at [1279, 439] on icon at bounding box center [1280, 442] width 8 height 13
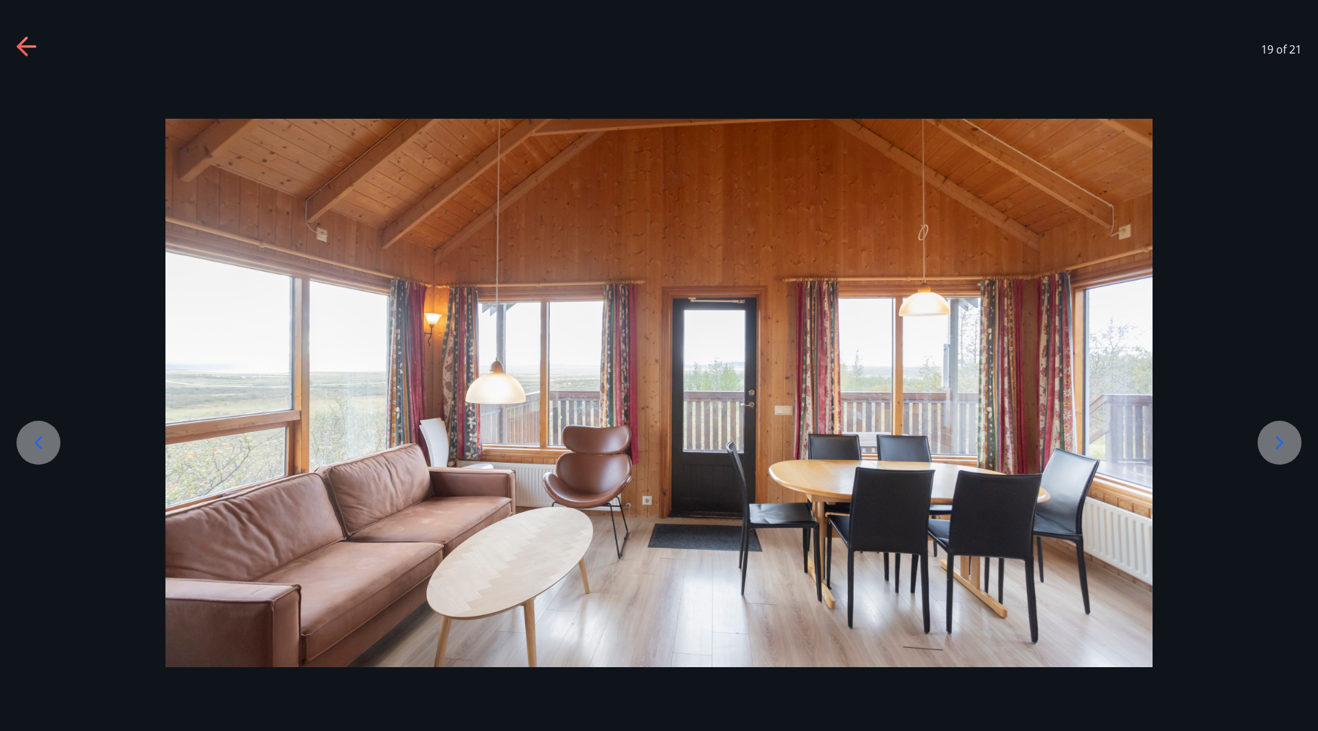
click at [1279, 439] on icon at bounding box center [1280, 442] width 8 height 13
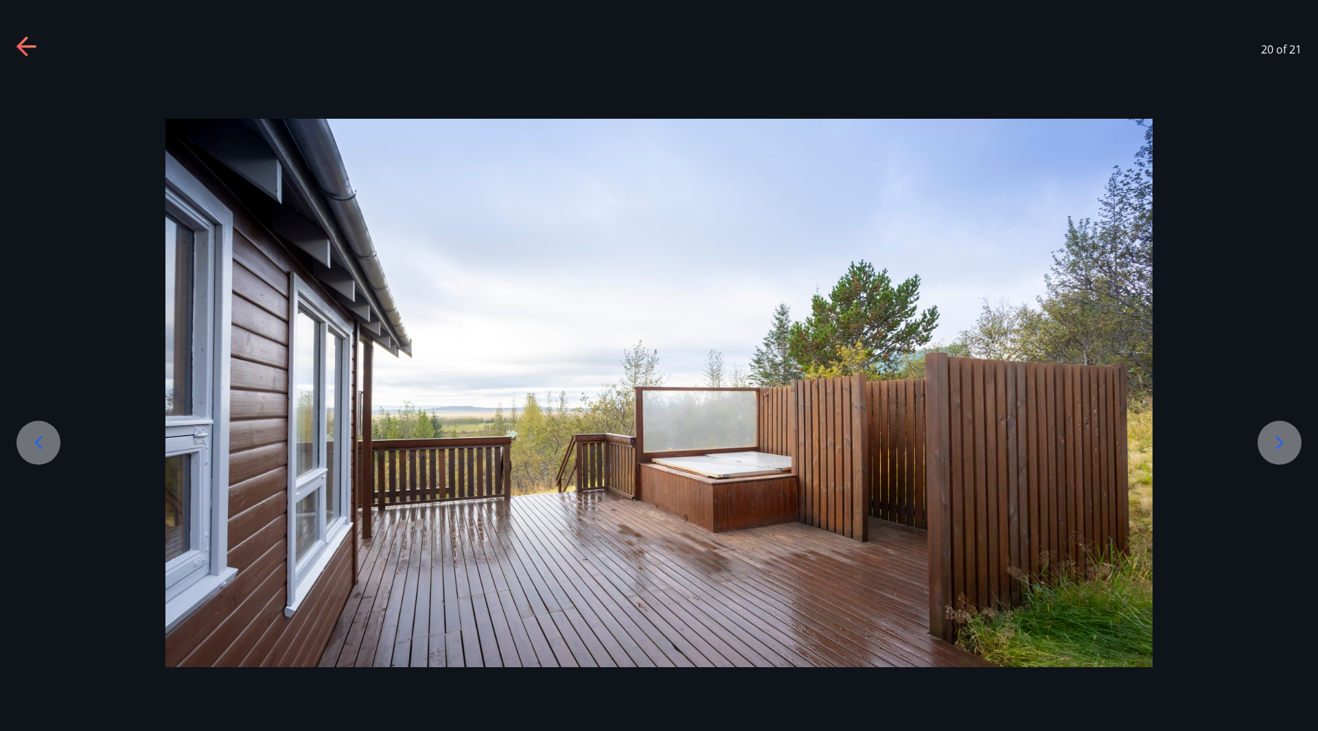
click at [1279, 439] on icon at bounding box center [1280, 442] width 8 height 13
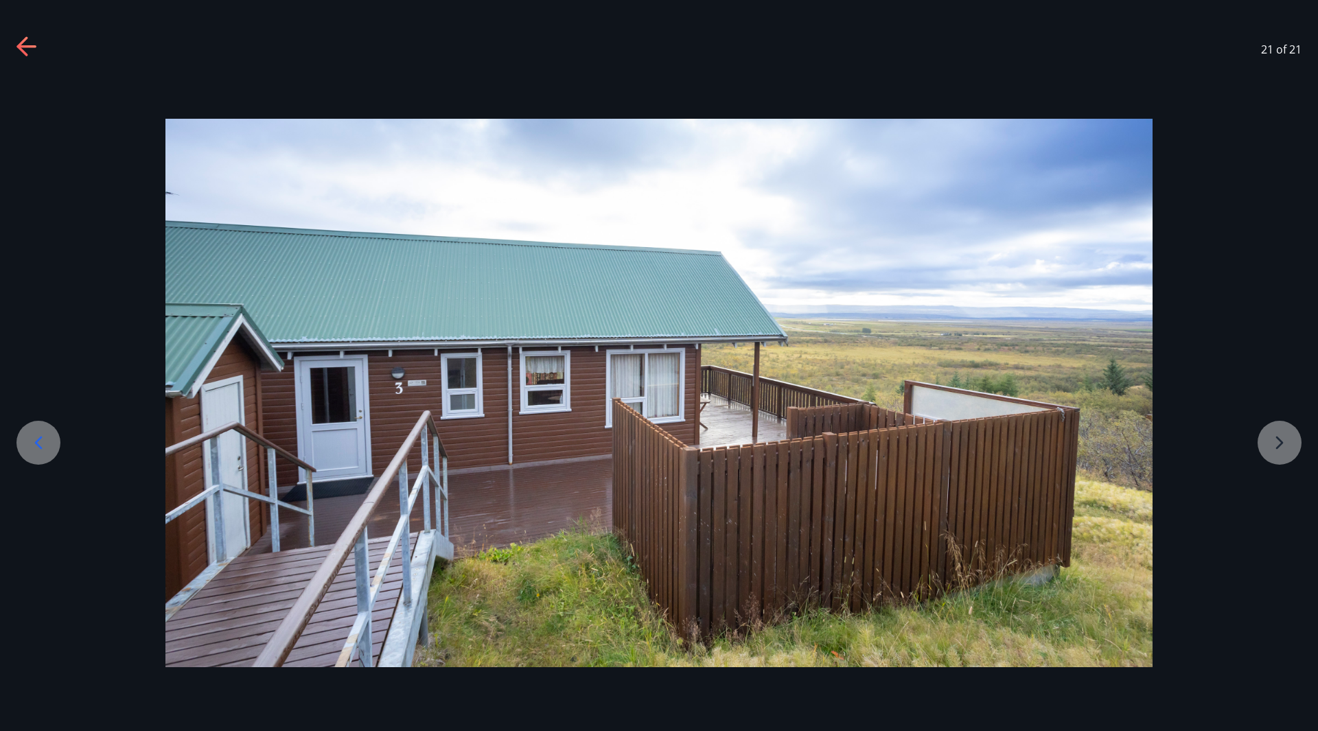
click at [1279, 439] on div at bounding box center [659, 393] width 1318 height 548
click at [51, 443] on div at bounding box center [38, 443] width 44 height 44
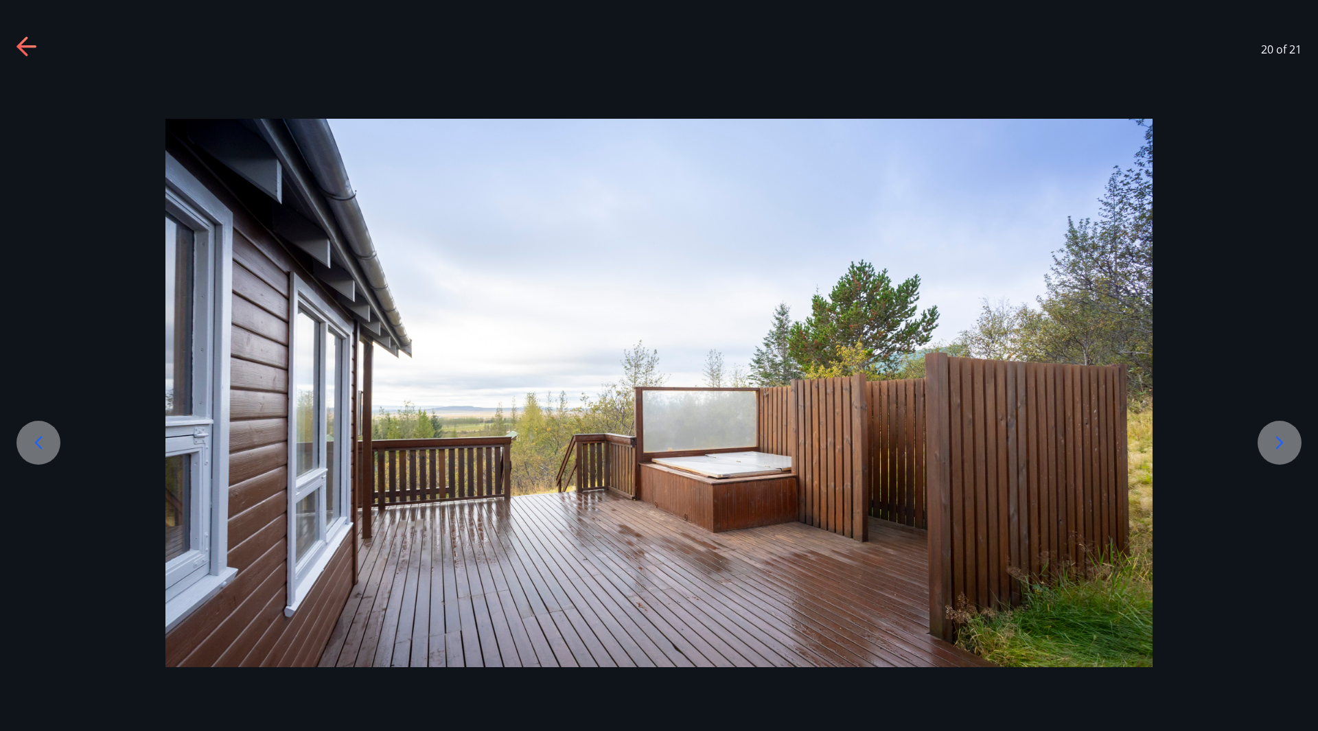
click at [51, 443] on div at bounding box center [38, 443] width 44 height 44
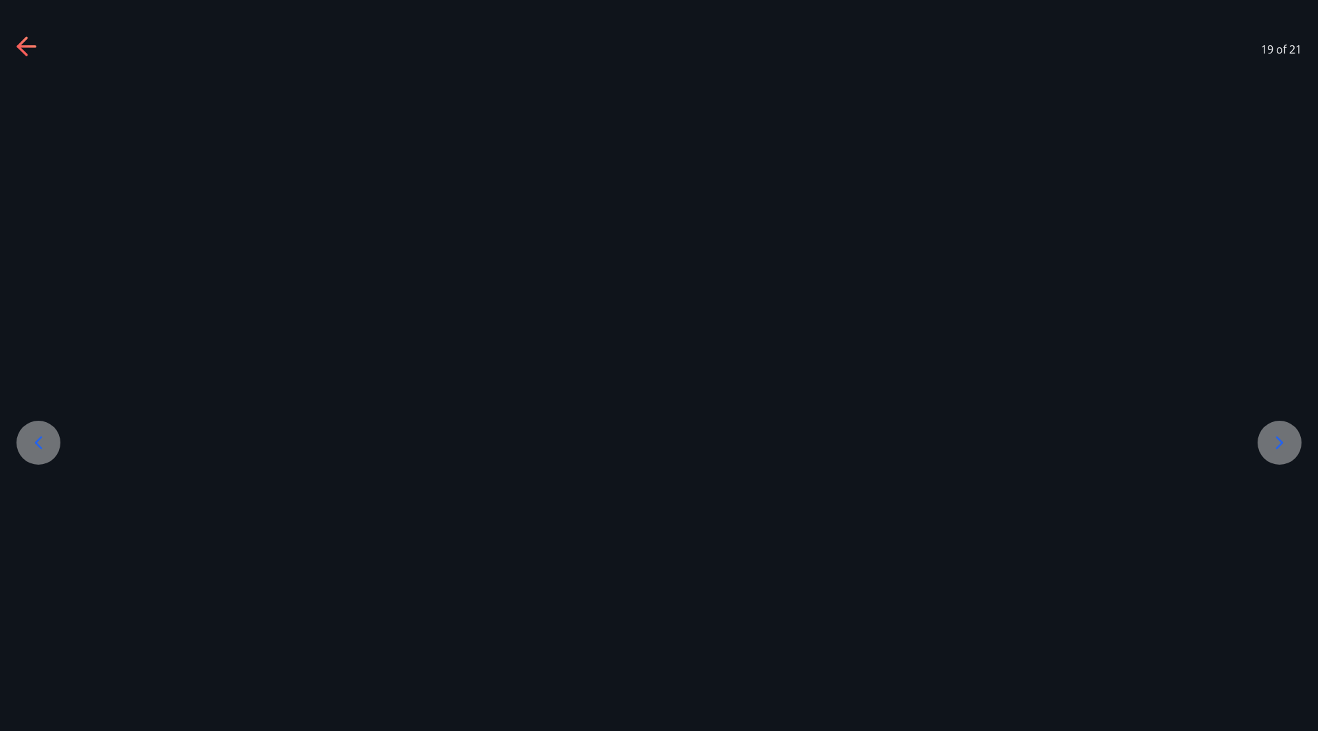
click at [51, 443] on div at bounding box center [38, 443] width 44 height 44
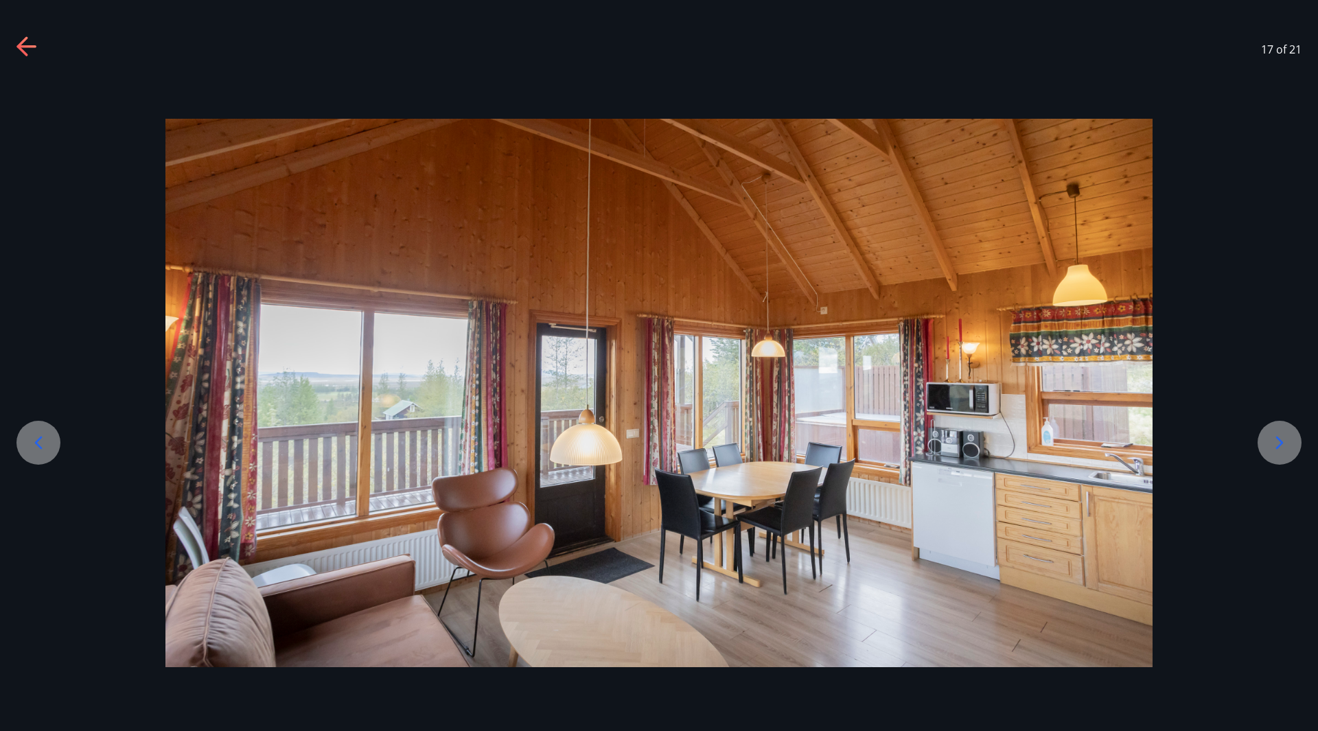
click at [51, 443] on div at bounding box center [38, 443] width 44 height 44
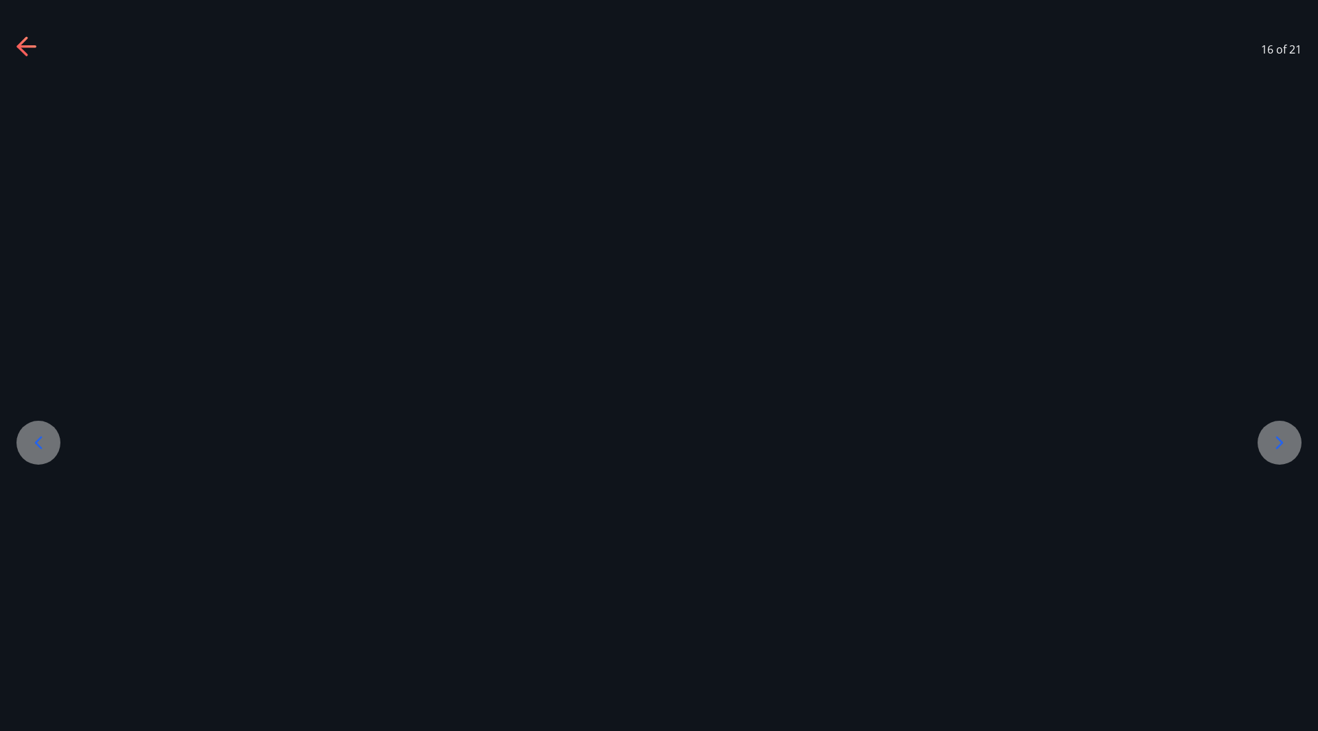
click at [51, 443] on div at bounding box center [38, 443] width 44 height 44
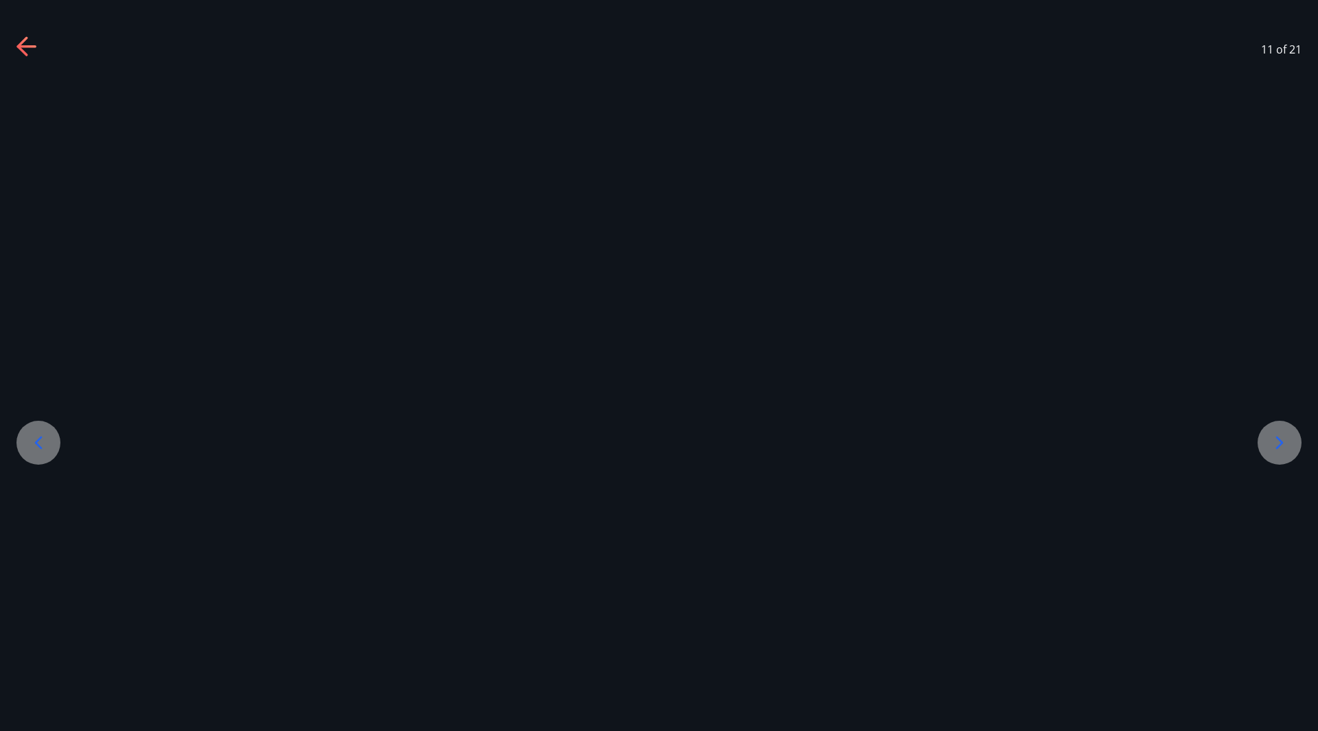
click at [51, 443] on div at bounding box center [38, 443] width 44 height 44
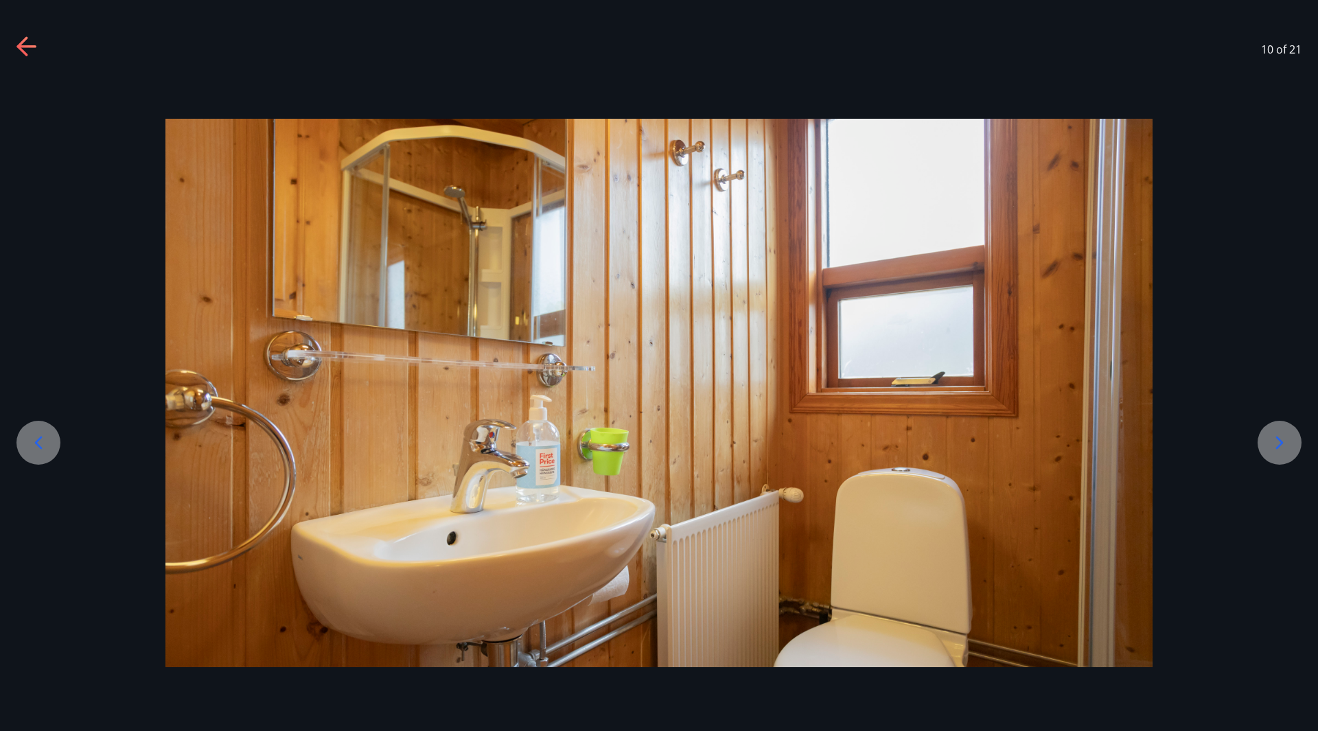
click at [30, 45] on icon at bounding box center [27, 47] width 22 height 22
